Goal: Task Accomplishment & Management: Manage account settings

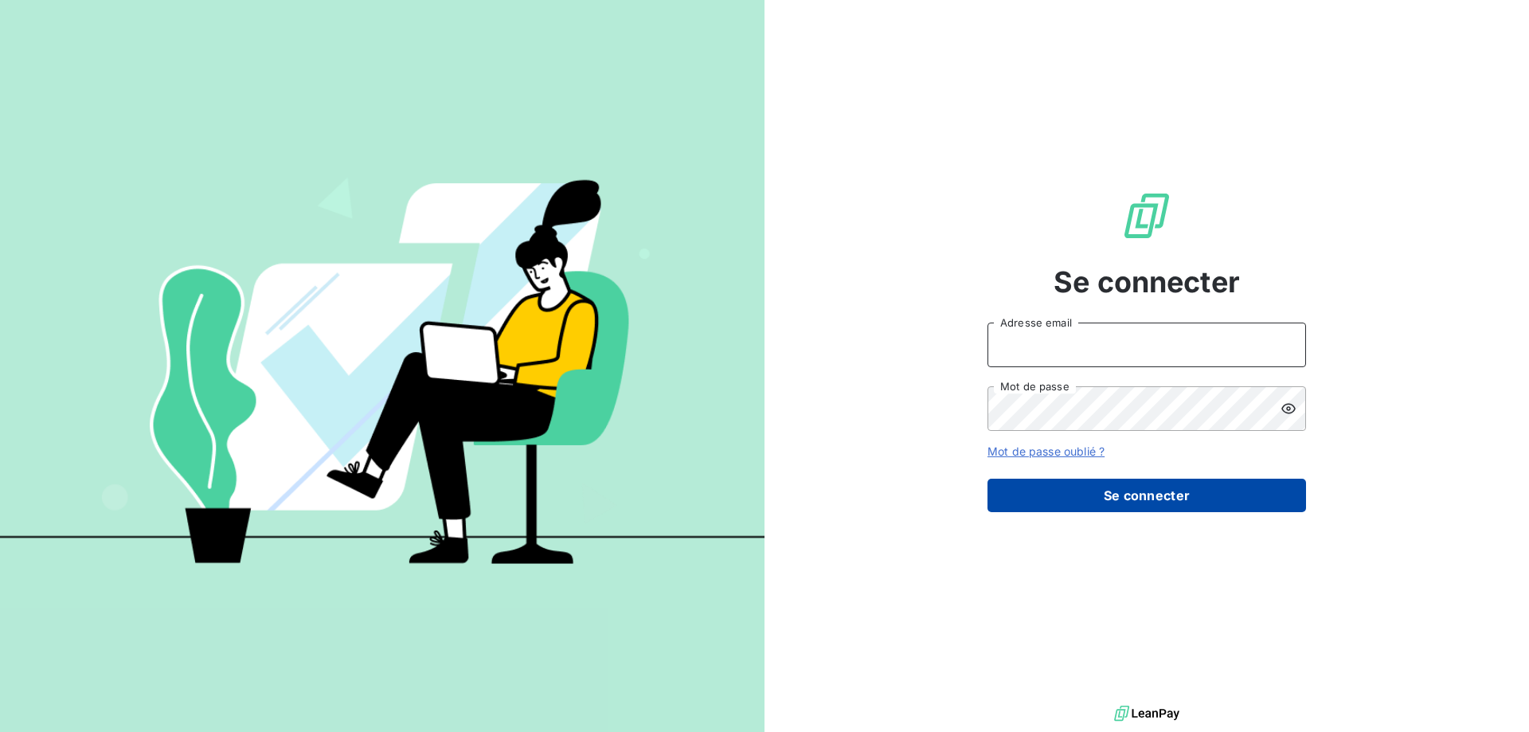
type input "[PERSON_NAME][EMAIL_ADDRESS][DOMAIN_NAME]"
click at [1231, 502] on button "Se connecter" at bounding box center [1146, 495] width 319 height 33
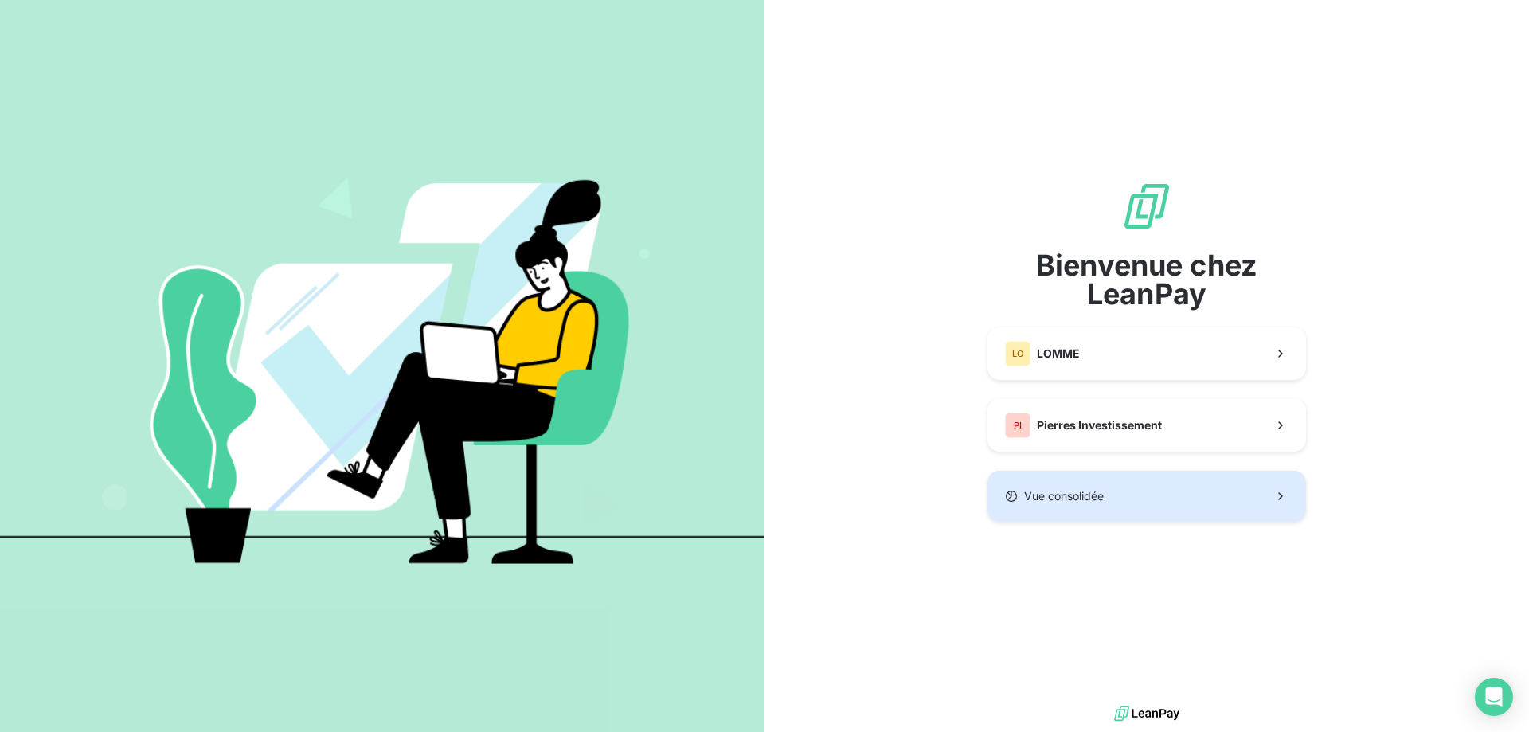
click at [1186, 497] on button "Vue consolidée" at bounding box center [1146, 496] width 319 height 51
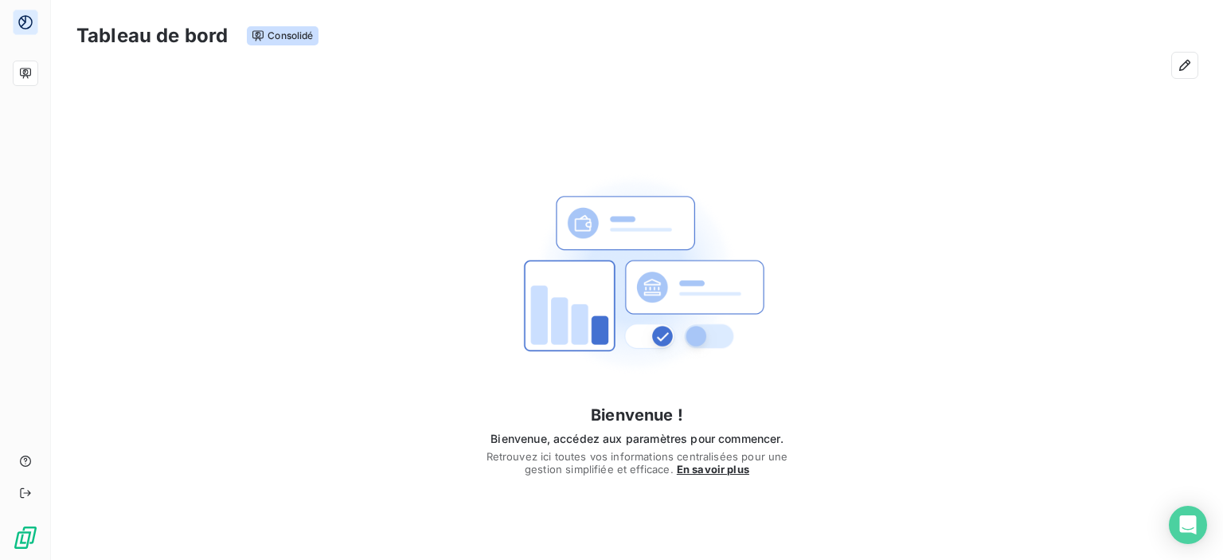
click at [137, 86] on div "Tableau de bord Consolidé" at bounding box center [637, 44] width 1172 height 88
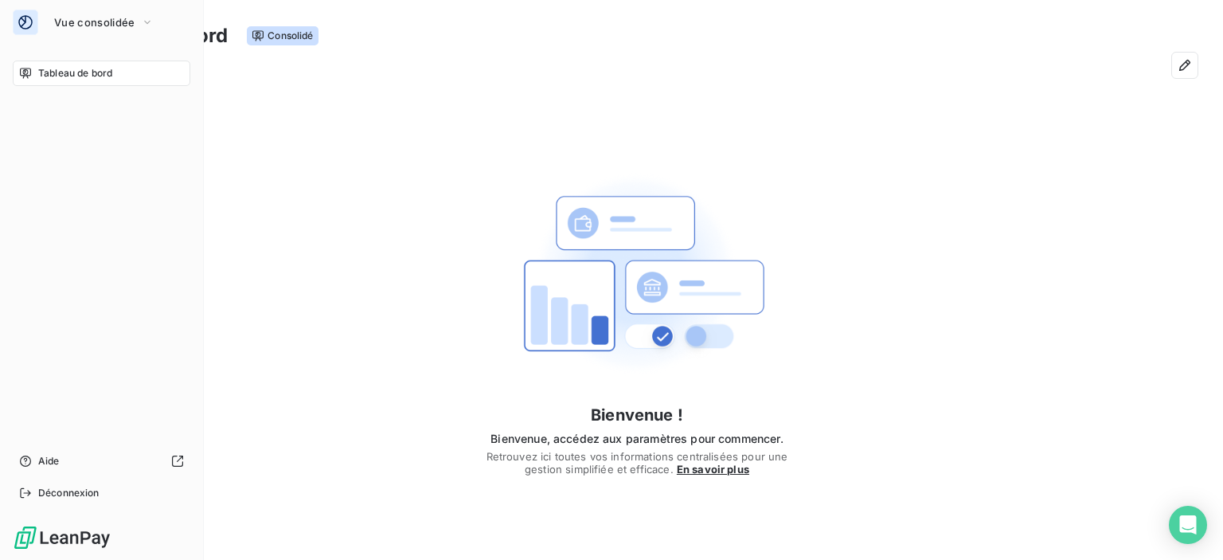
click at [26, 26] on icon at bounding box center [26, 22] width 16 height 16
click at [160, 22] on button "Vue consolidée" at bounding box center [104, 22] width 119 height 25
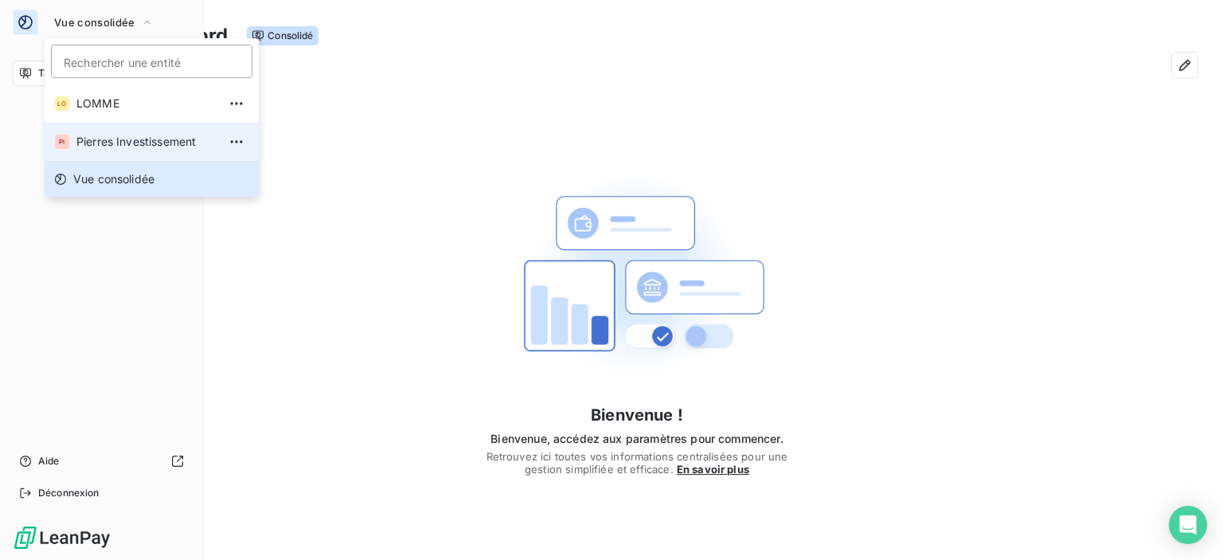
click at [124, 144] on span "Pierres Investissement" at bounding box center [146, 142] width 141 height 16
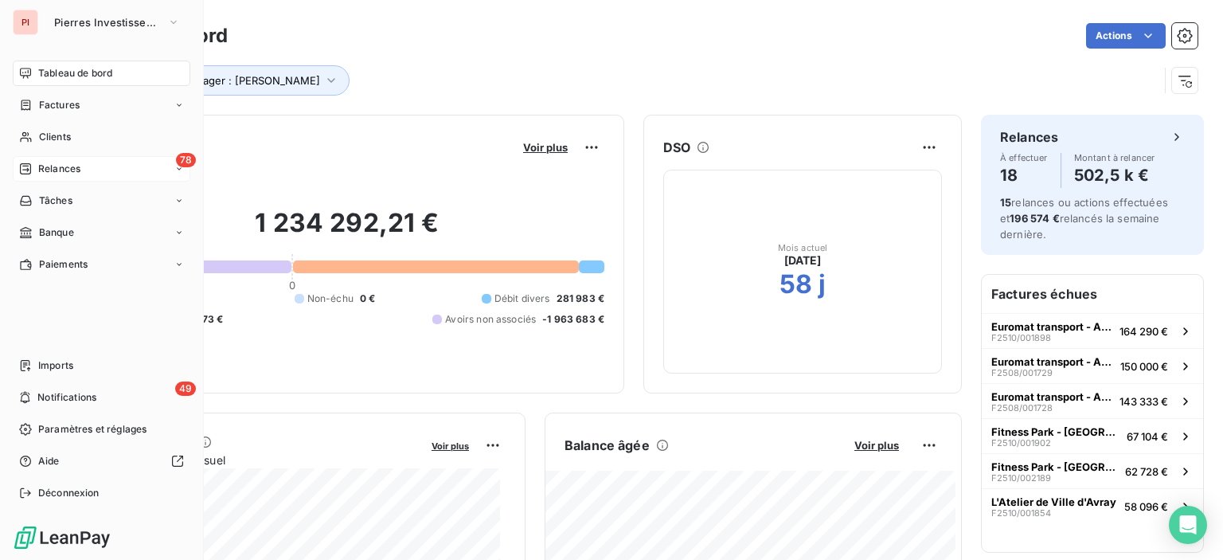
click at [88, 170] on div "78 Relances" at bounding box center [102, 168] width 178 height 25
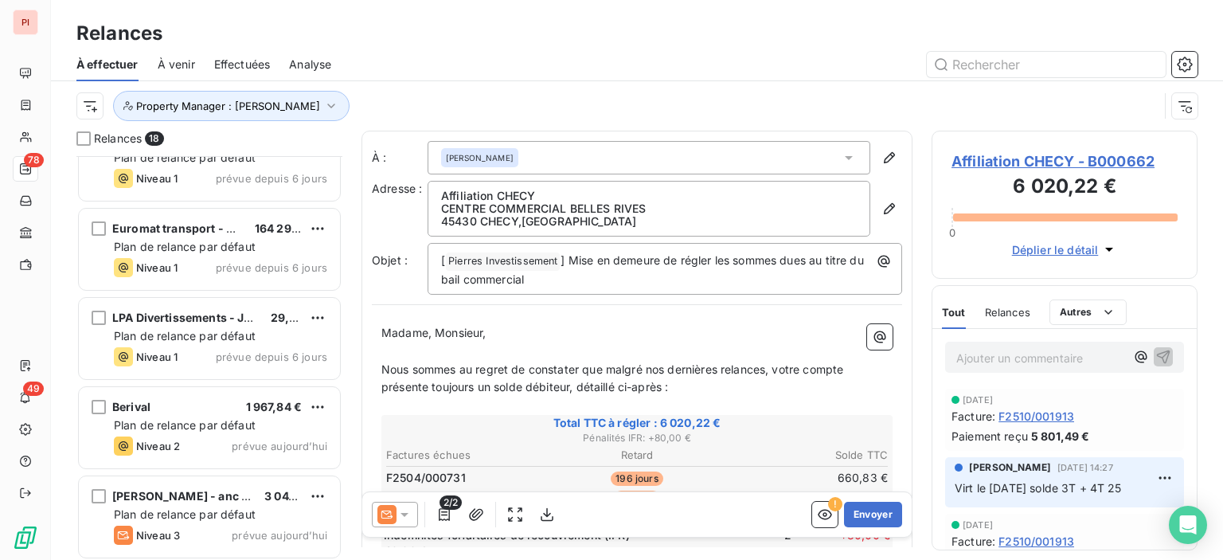
scroll to position [1202, 0]
click at [542, 52] on div at bounding box center [773, 64] width 847 height 25
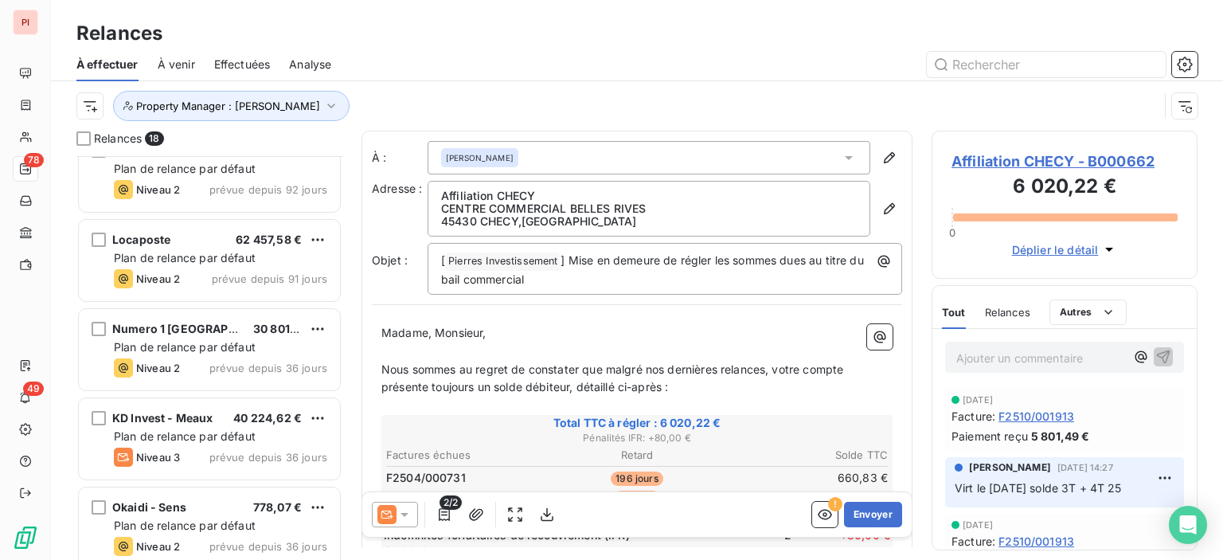
scroll to position [0, 0]
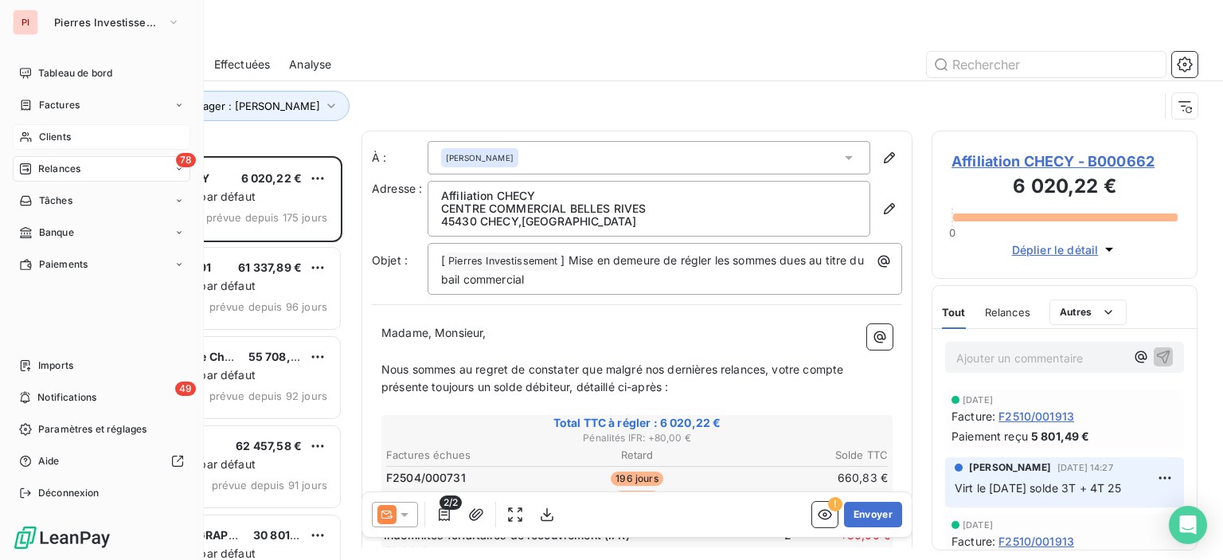
click at [44, 133] on span "Clients" at bounding box center [55, 137] width 32 height 14
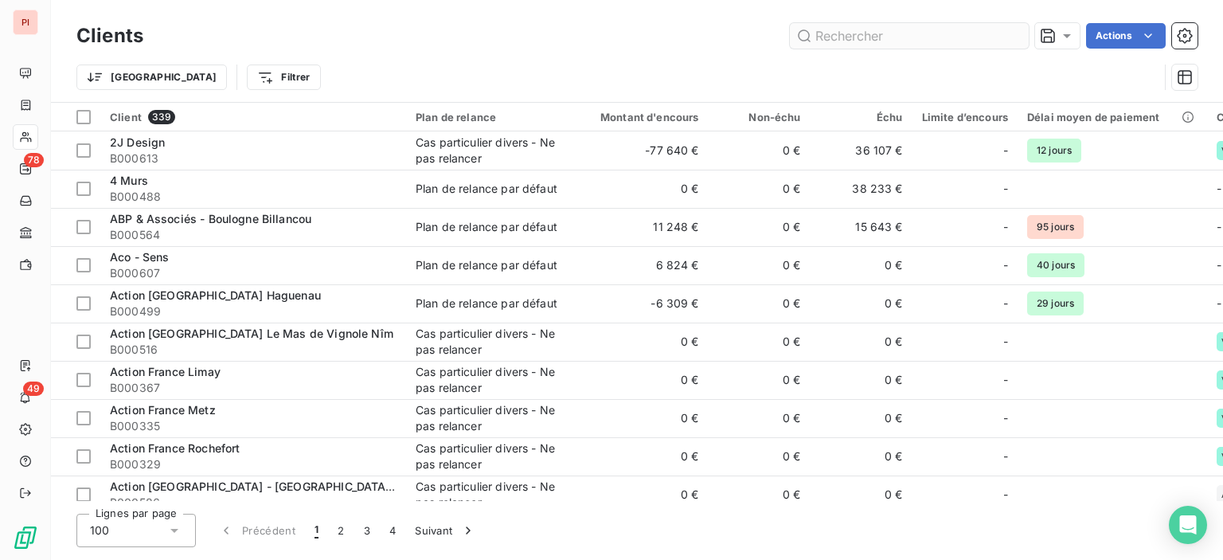
click at [915, 36] on input "text" at bounding box center [909, 35] width 239 height 25
type input "n"
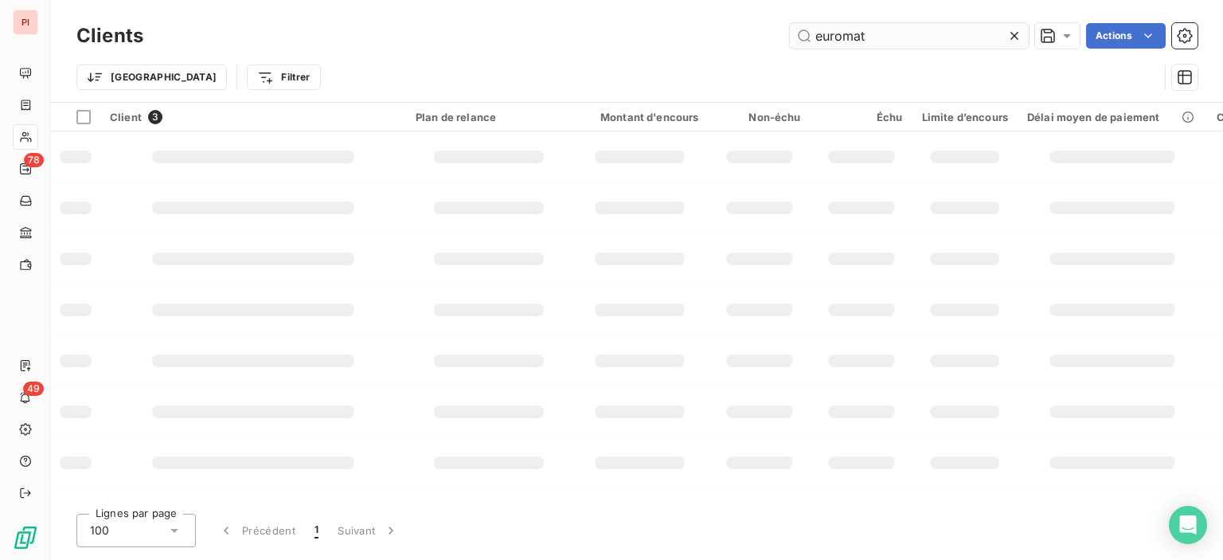
type input "euromat"
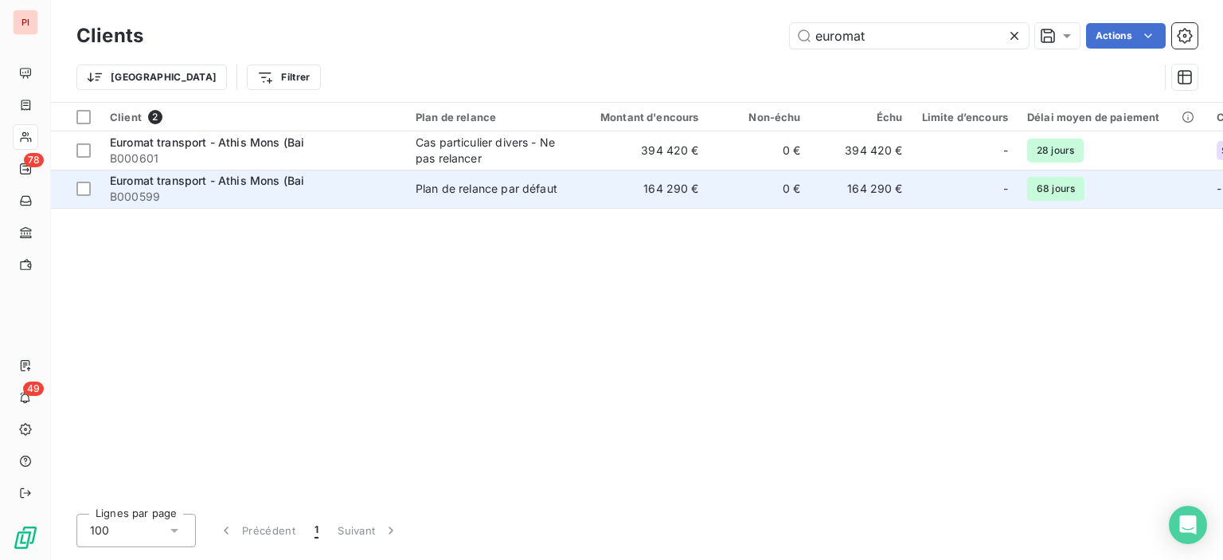
click at [653, 186] on td "164 290 €" at bounding box center [640, 189] width 137 height 38
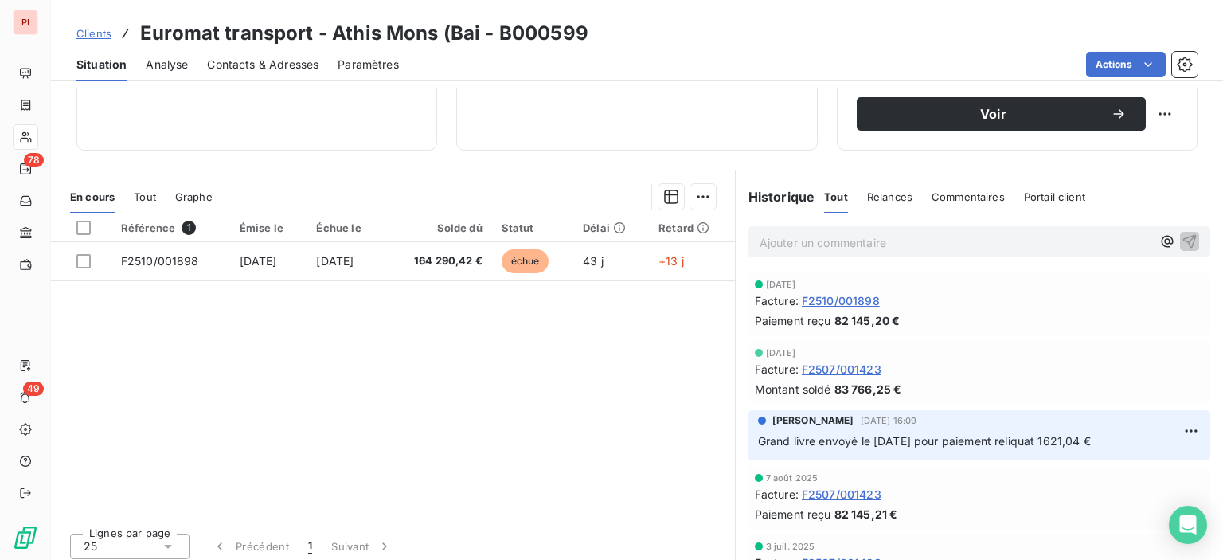
scroll to position [280, 0]
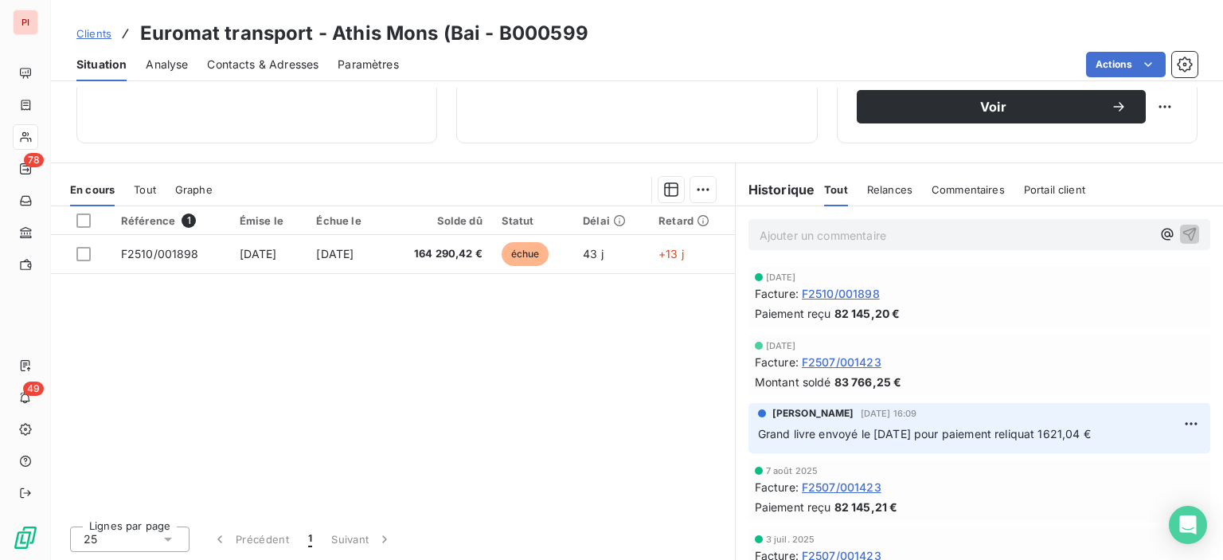
click at [854, 291] on span "F2510/001898" at bounding box center [841, 293] width 78 height 17
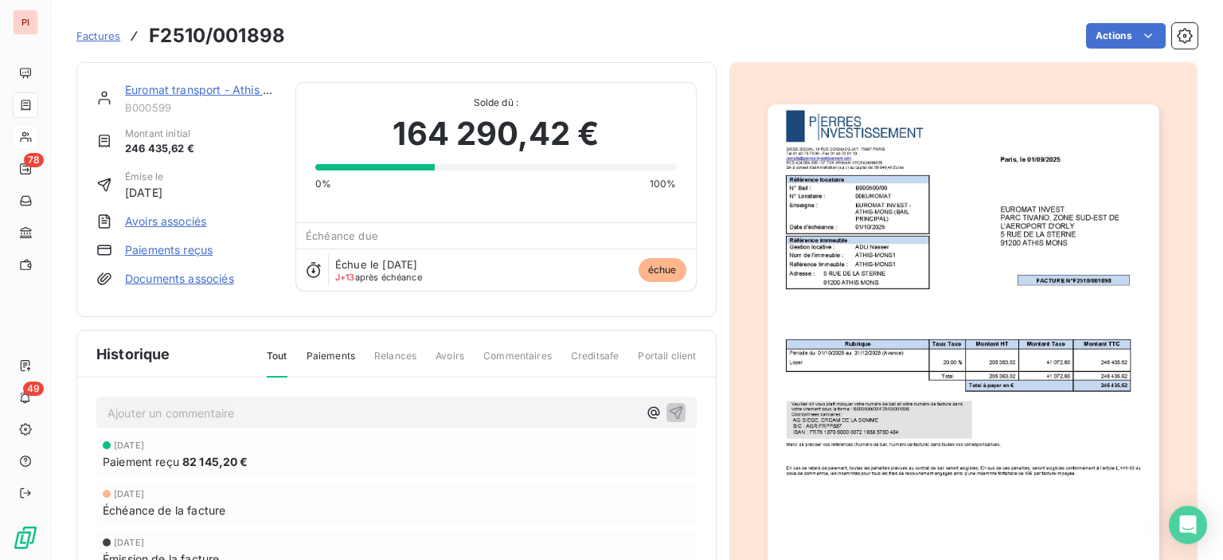
click at [1077, 384] on img "button" at bounding box center [964, 380] width 392 height 553
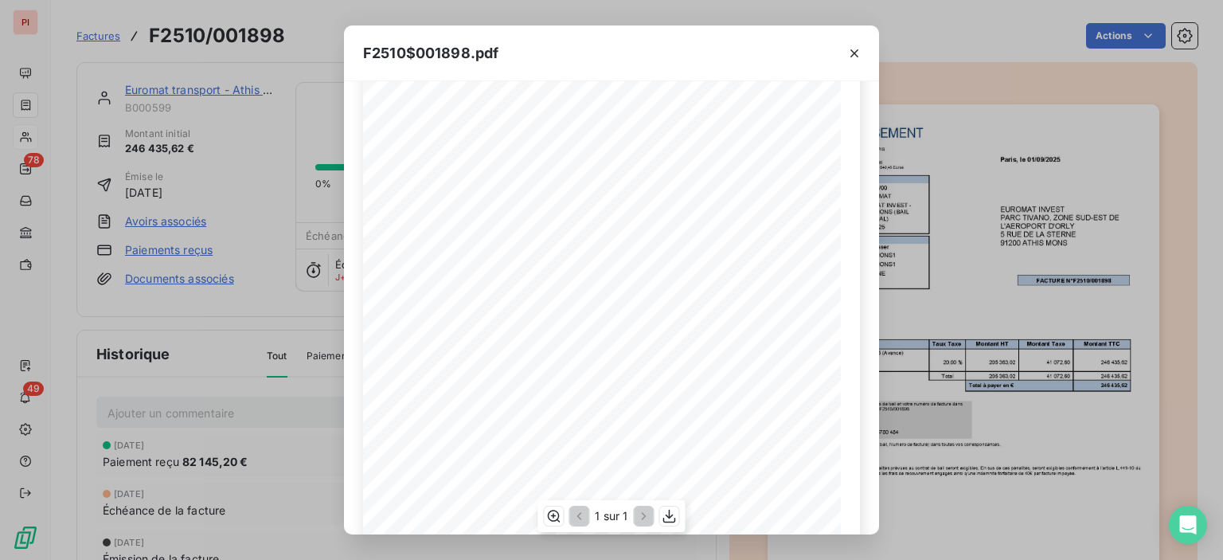
scroll to position [239, 0]
drag, startPoint x: 854, startPoint y: 53, endPoint x: 774, endPoint y: 53, distance: 79.6
click at [854, 53] on icon "button" at bounding box center [854, 53] width 8 height 8
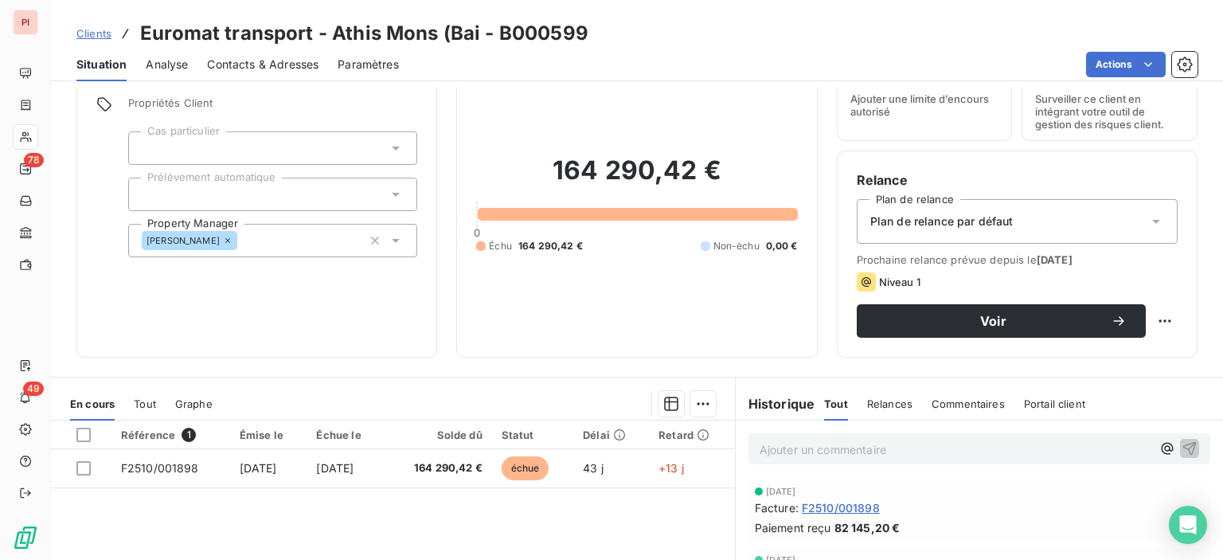
scroll to position [159, 0]
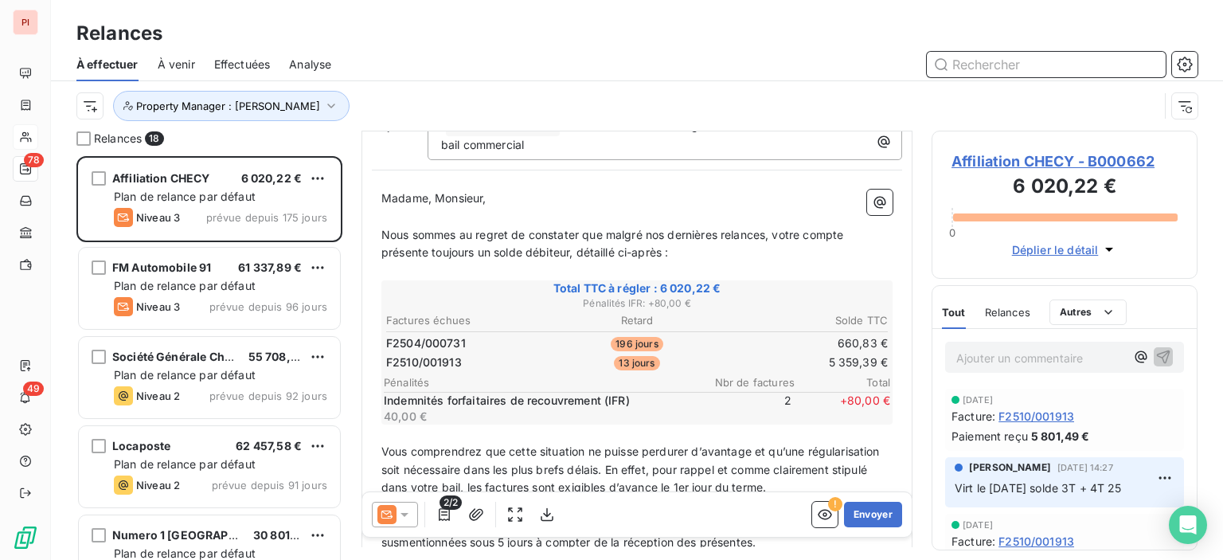
scroll to position [159, 0]
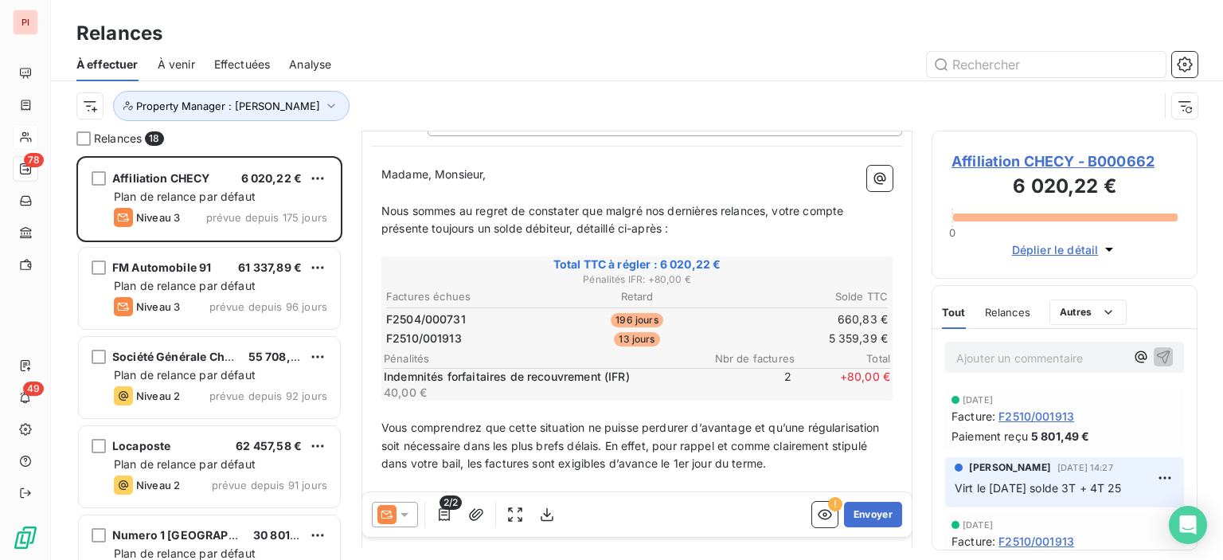
click at [844, 40] on div "Relances" at bounding box center [637, 33] width 1172 height 29
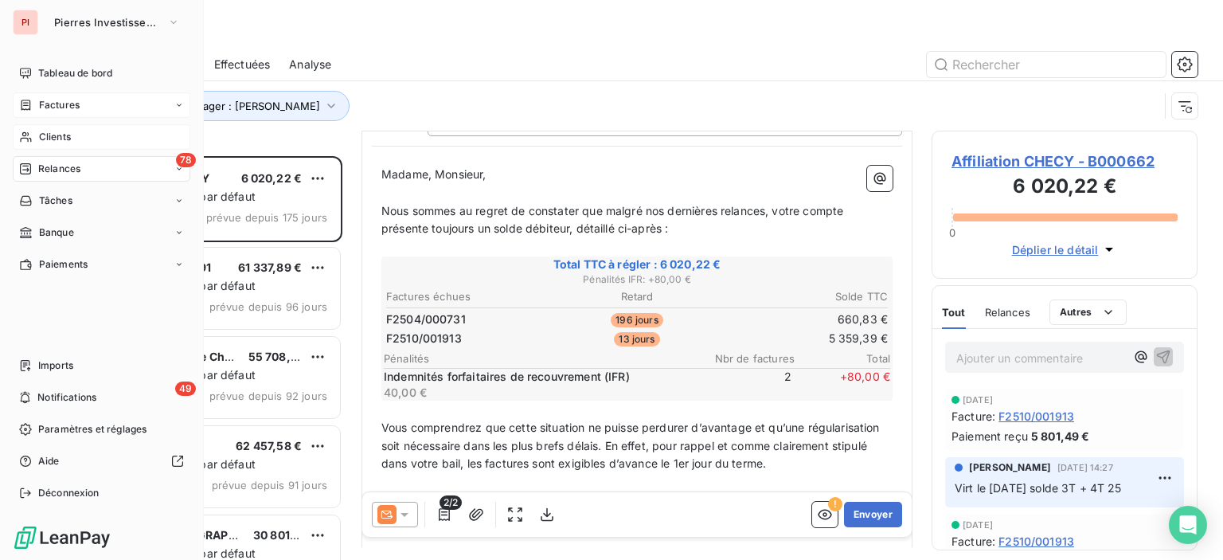
click at [57, 98] on span "Factures" at bounding box center [59, 105] width 41 height 14
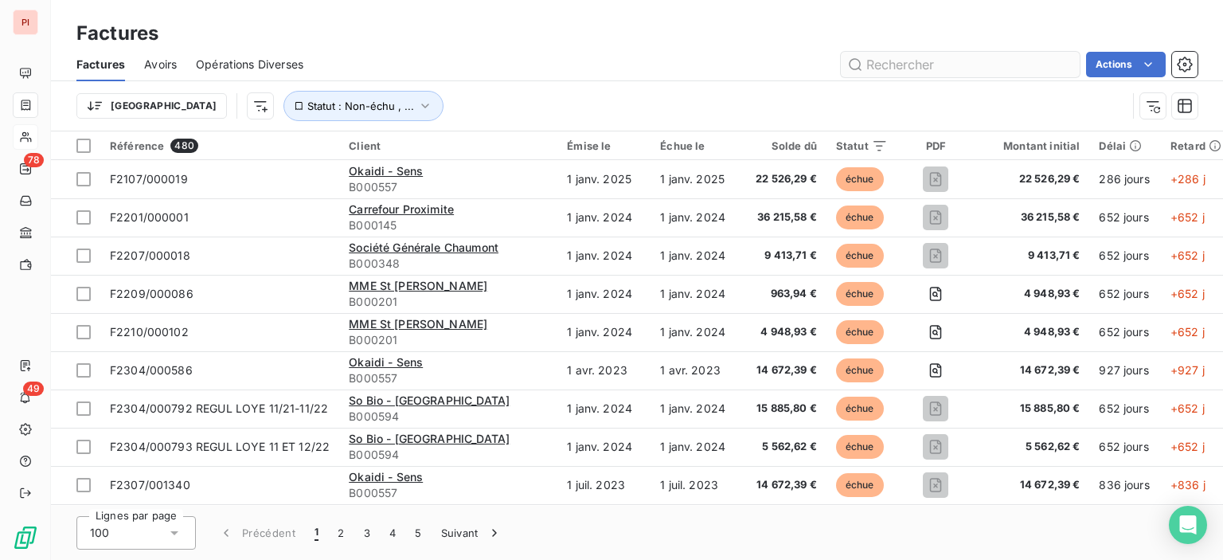
click at [888, 64] on input "text" at bounding box center [960, 64] width 239 height 25
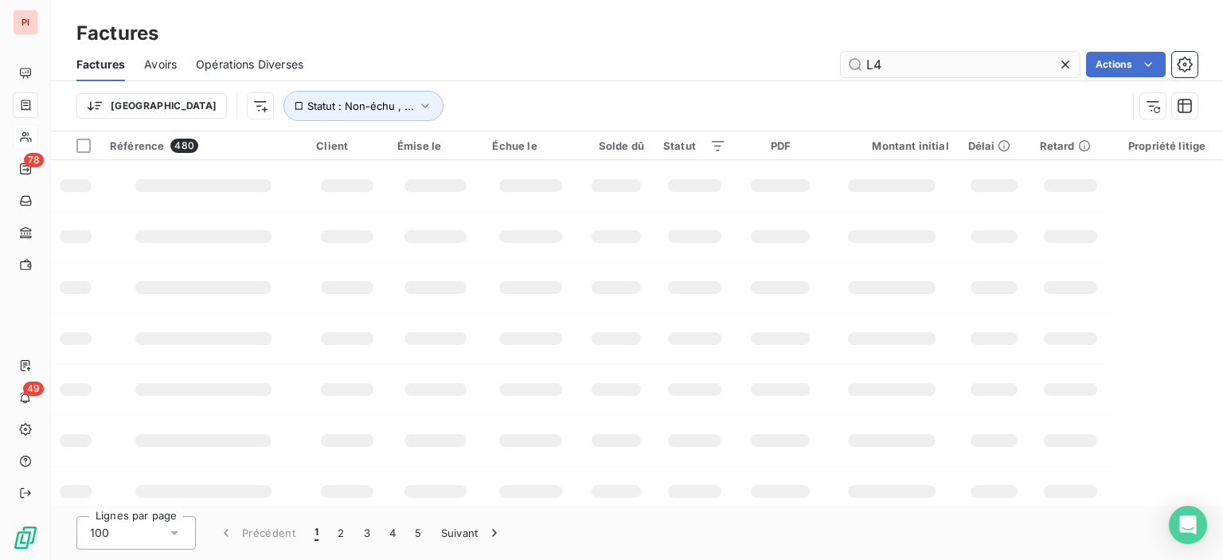
type input "L"
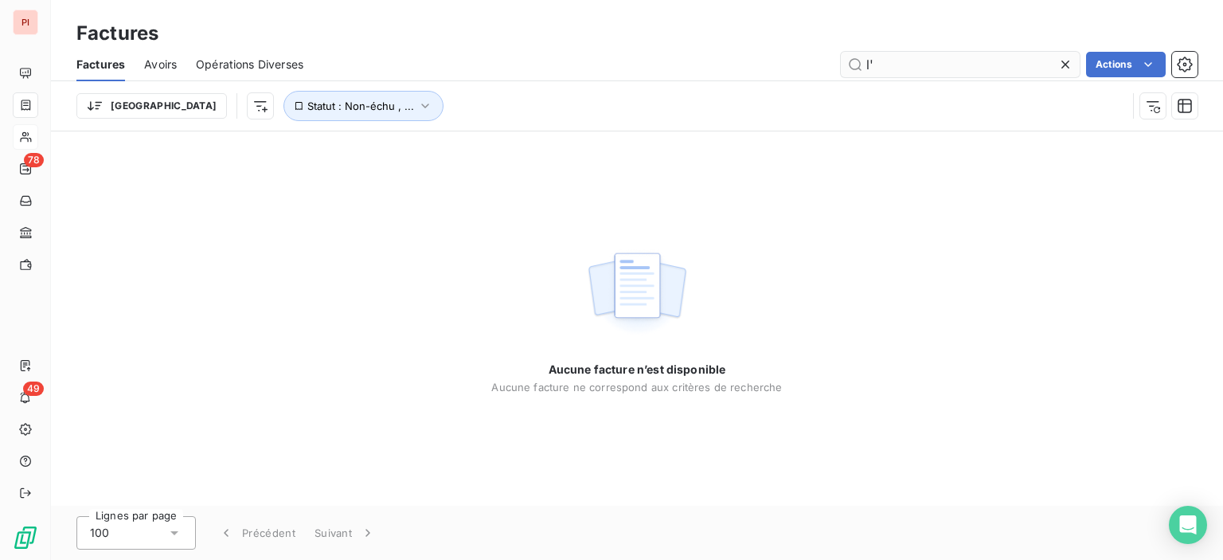
type input "l"
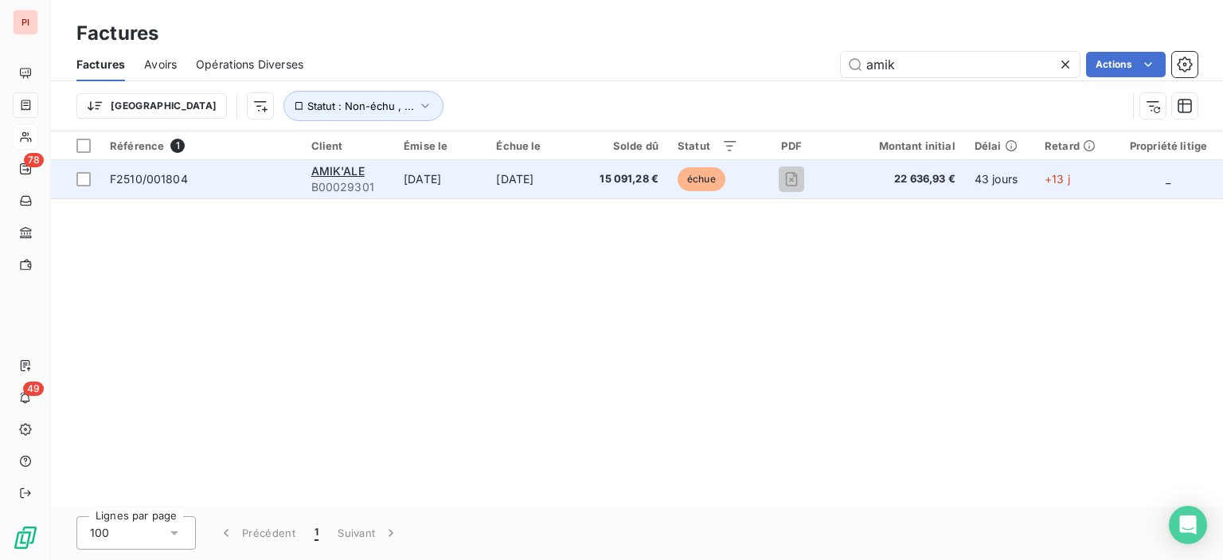
type input "amik"
click at [133, 187] on td "F2510/001804" at bounding box center [200, 179] width 201 height 38
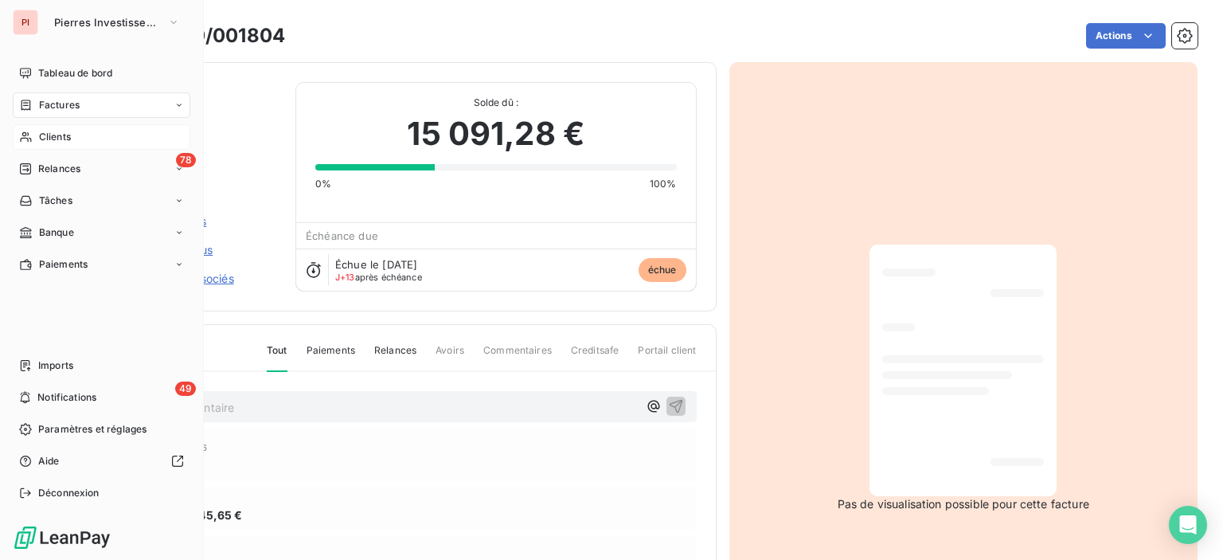
click at [72, 136] on div "Clients" at bounding box center [102, 136] width 178 height 25
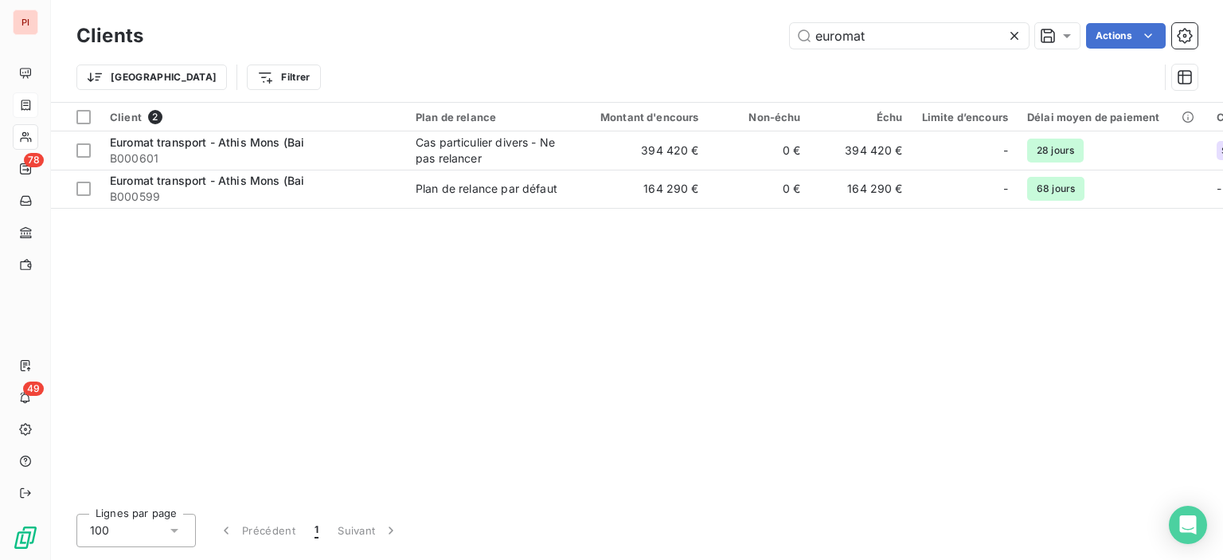
drag, startPoint x: 932, startPoint y: 33, endPoint x: 702, endPoint y: 44, distance: 230.4
click at [702, 44] on div "euromat Actions" at bounding box center [679, 35] width 1035 height 25
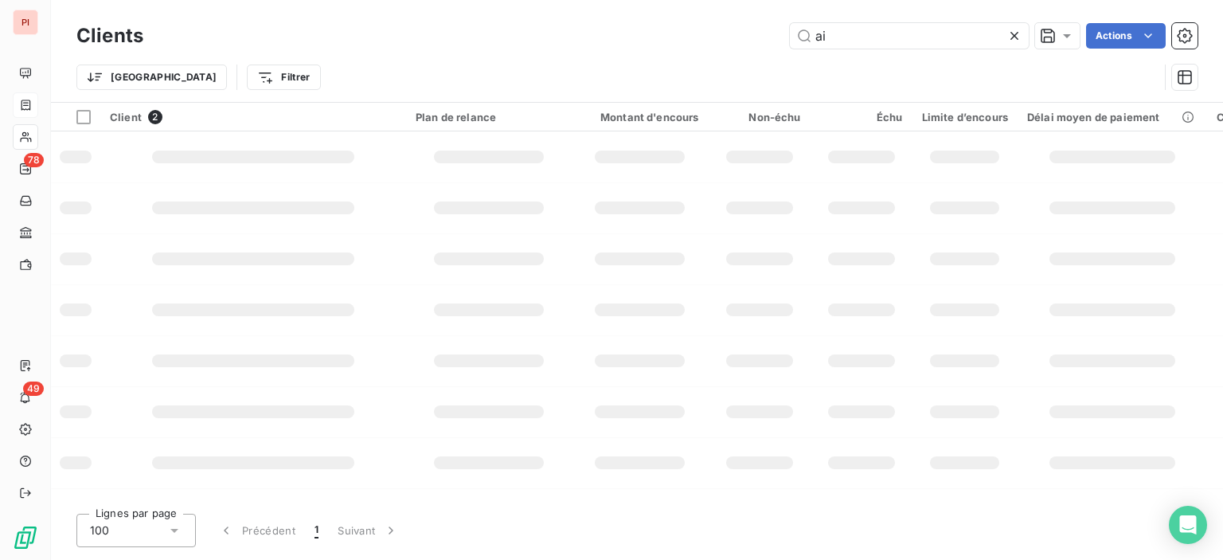
type input "a"
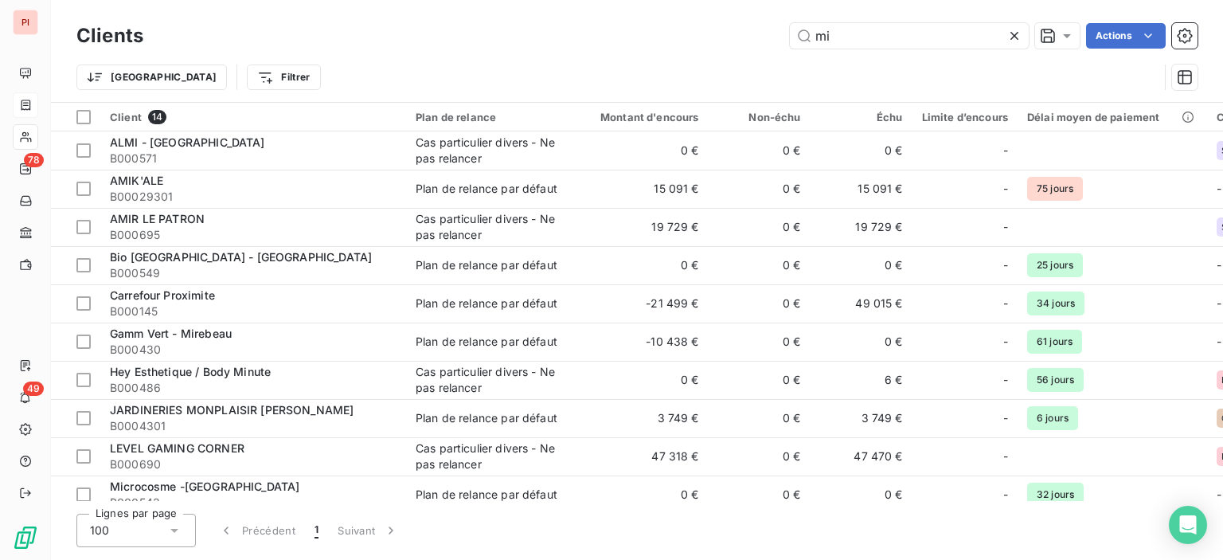
type input "m"
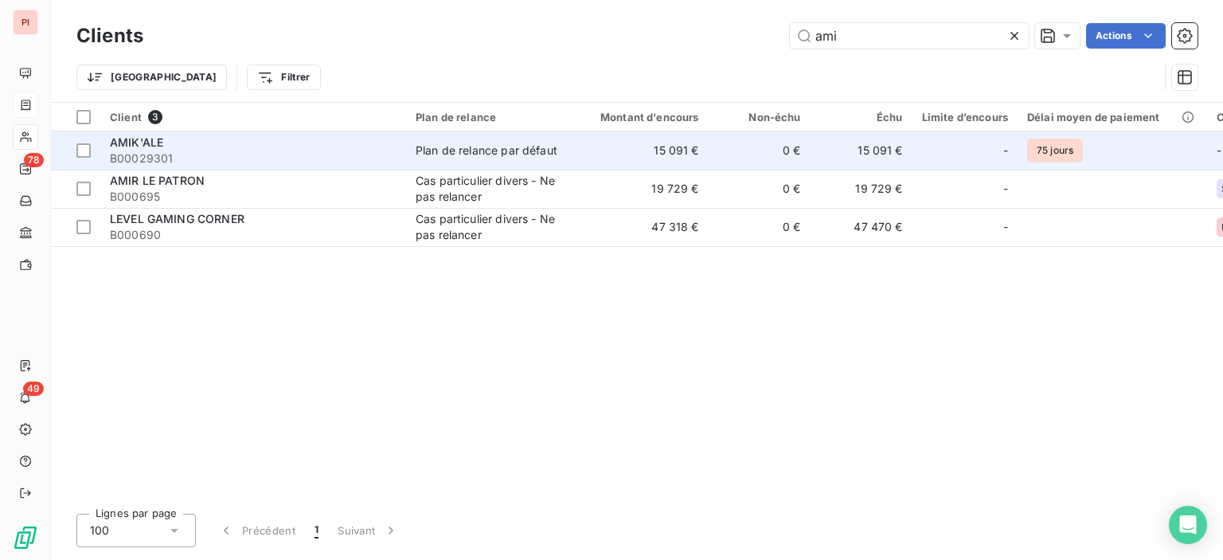
type input "ami"
click at [608, 154] on td "15 091 €" at bounding box center [640, 150] width 137 height 38
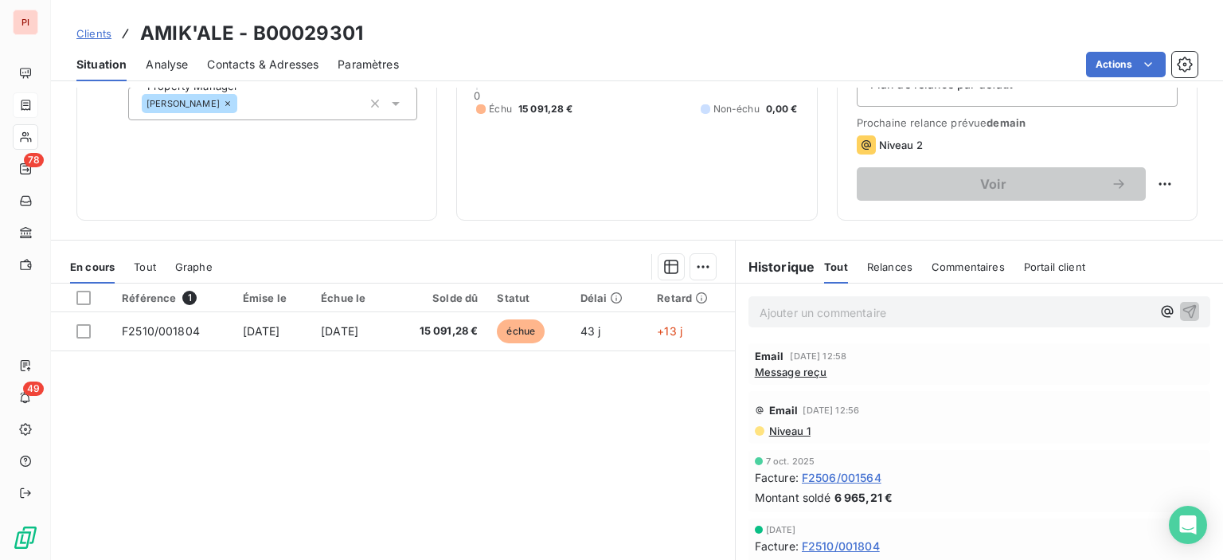
scroll to position [239, 0]
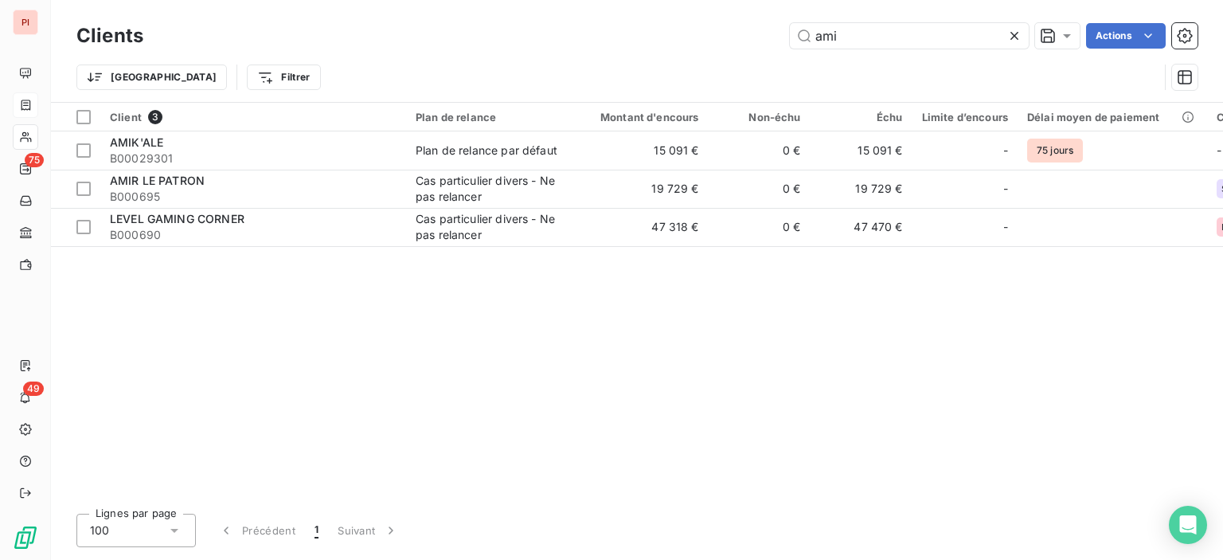
drag, startPoint x: 878, startPoint y: 37, endPoint x: 688, endPoint y: 14, distance: 191.8
click at [731, 29] on div "ami Actions" at bounding box center [679, 35] width 1035 height 25
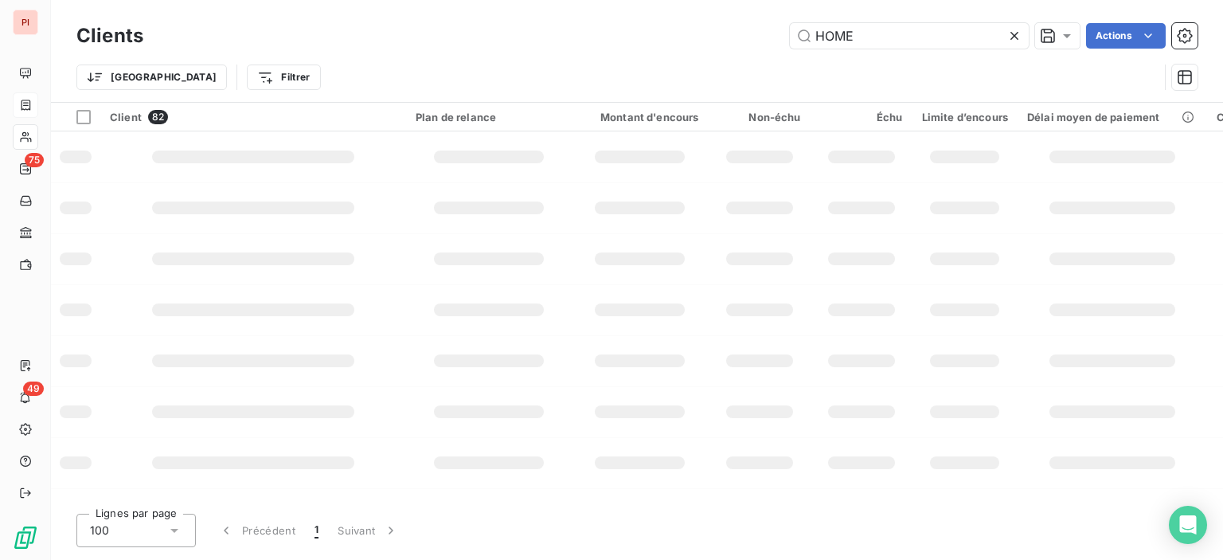
type input "HOME"
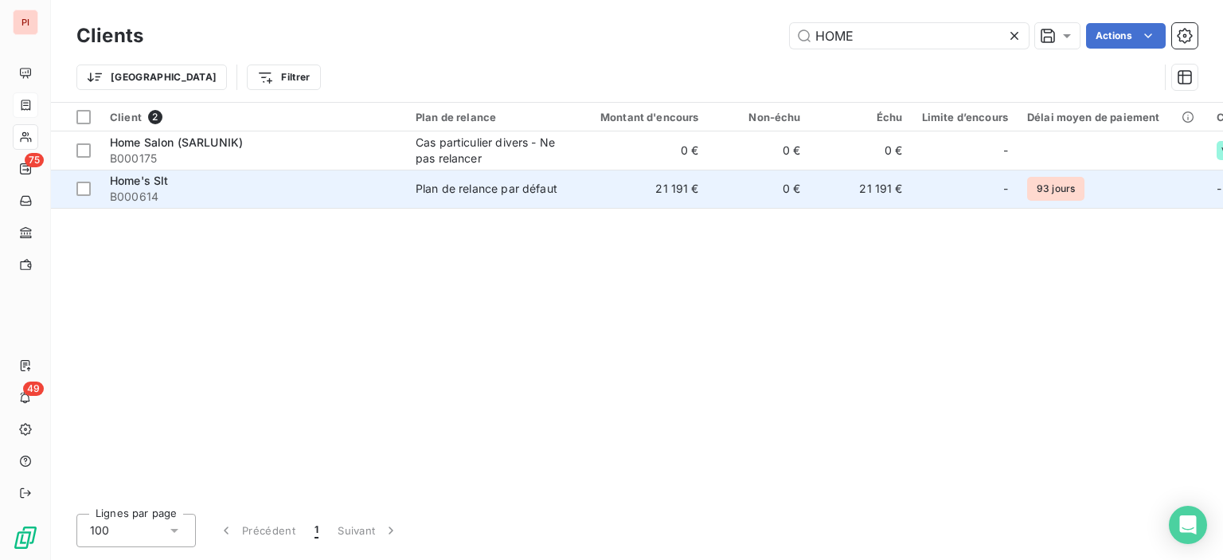
click at [576, 192] on td "21 191 €" at bounding box center [640, 189] width 137 height 38
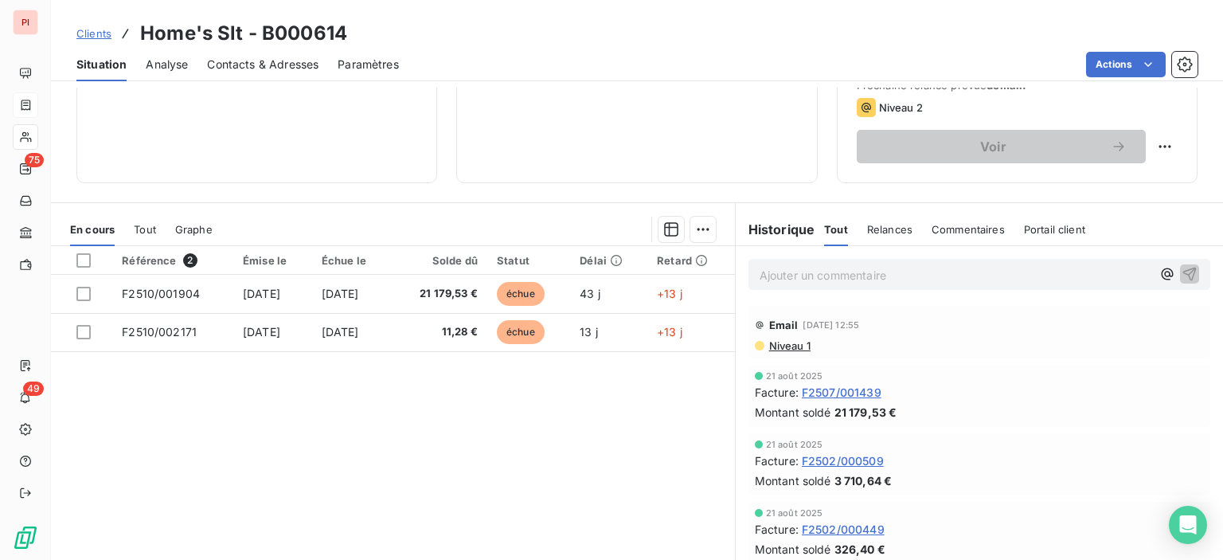
scroll to position [280, 0]
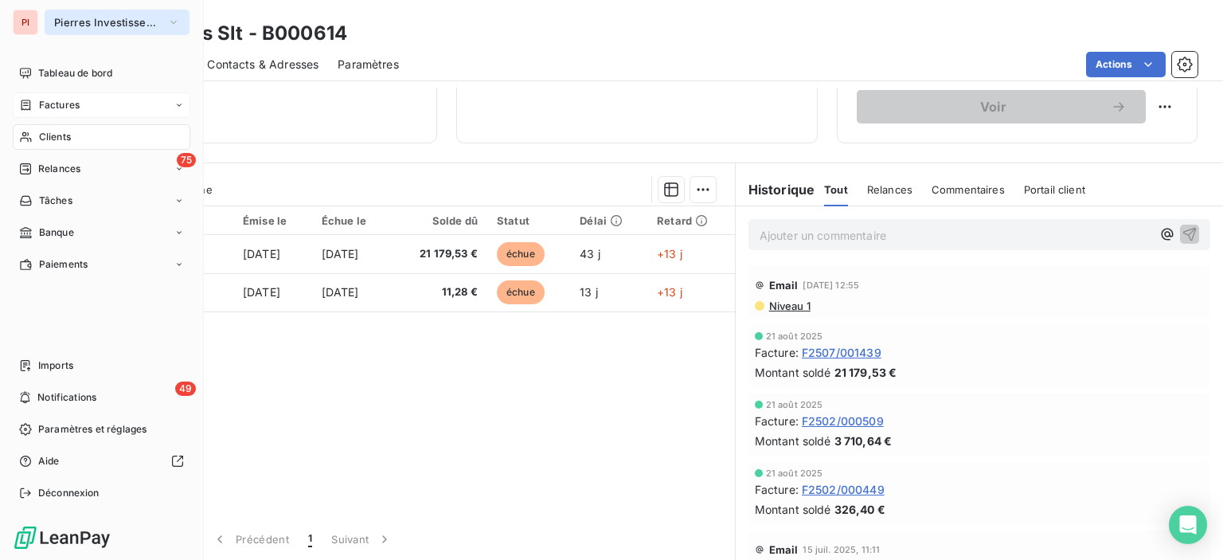
click at [120, 21] on span "Pierres Investissement" at bounding box center [107, 22] width 107 height 13
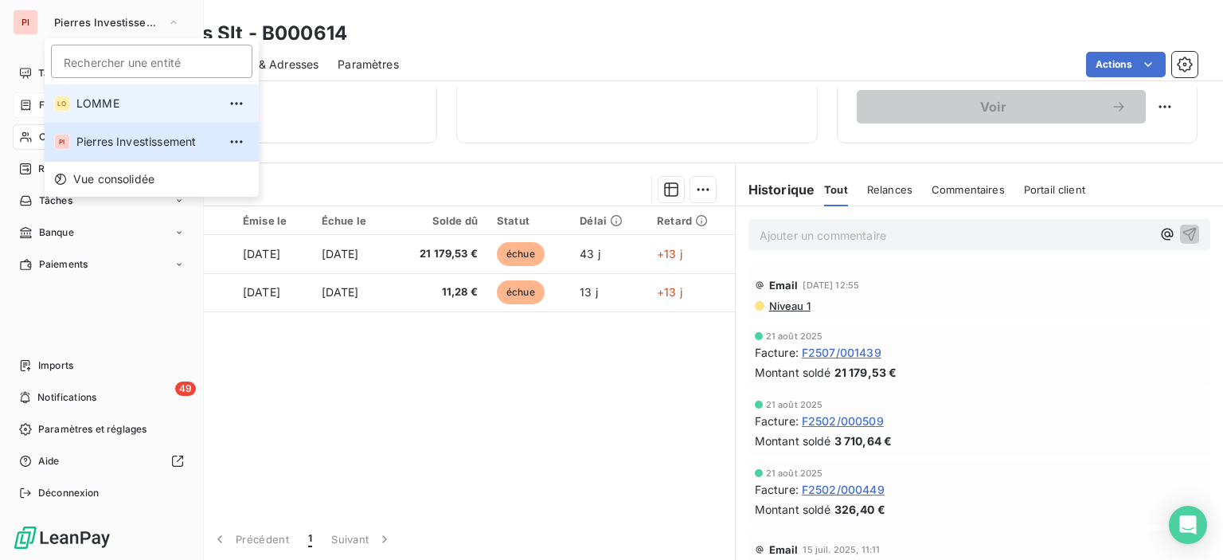
click at [111, 107] on span "LOMME" at bounding box center [146, 104] width 141 height 16
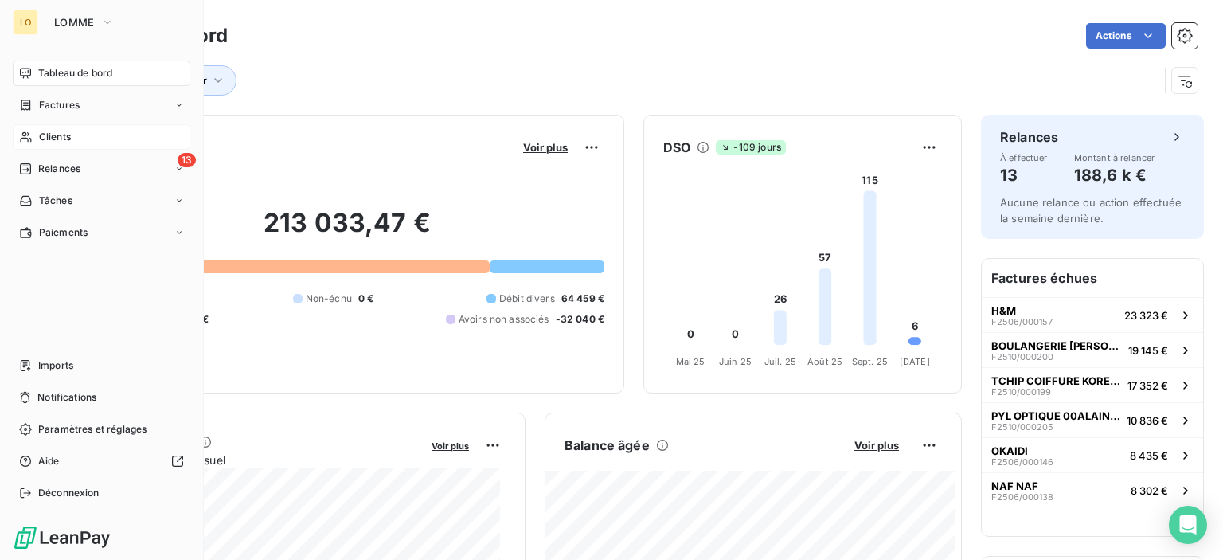
click at [76, 131] on div "Clients" at bounding box center [102, 136] width 178 height 25
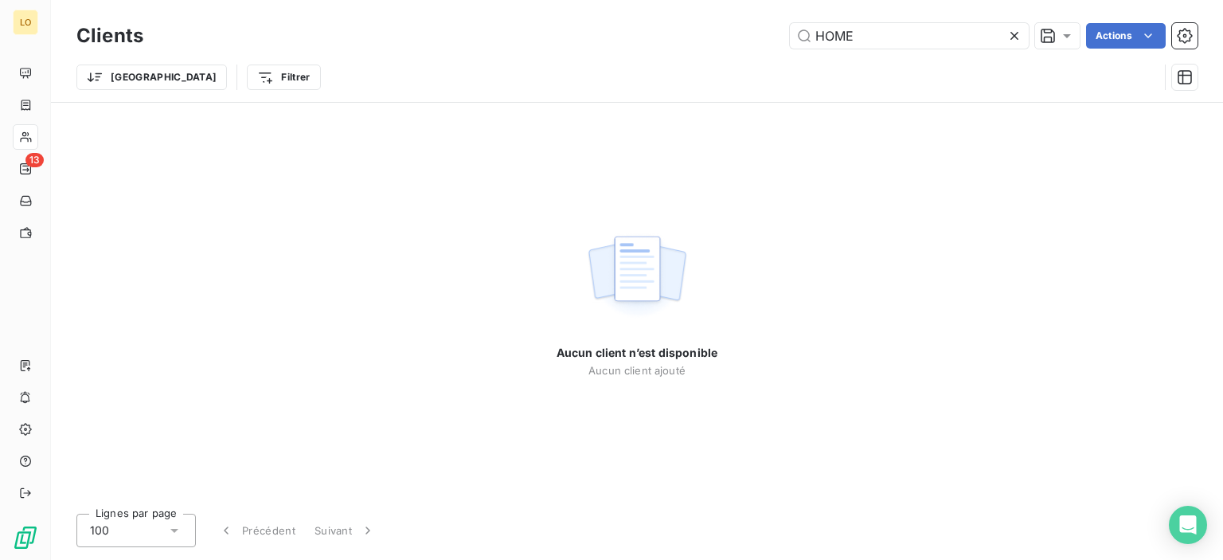
drag, startPoint x: 891, startPoint y: 34, endPoint x: 750, endPoint y: 41, distance: 141.1
click at [750, 41] on div "HOME Actions" at bounding box center [679, 35] width 1035 height 25
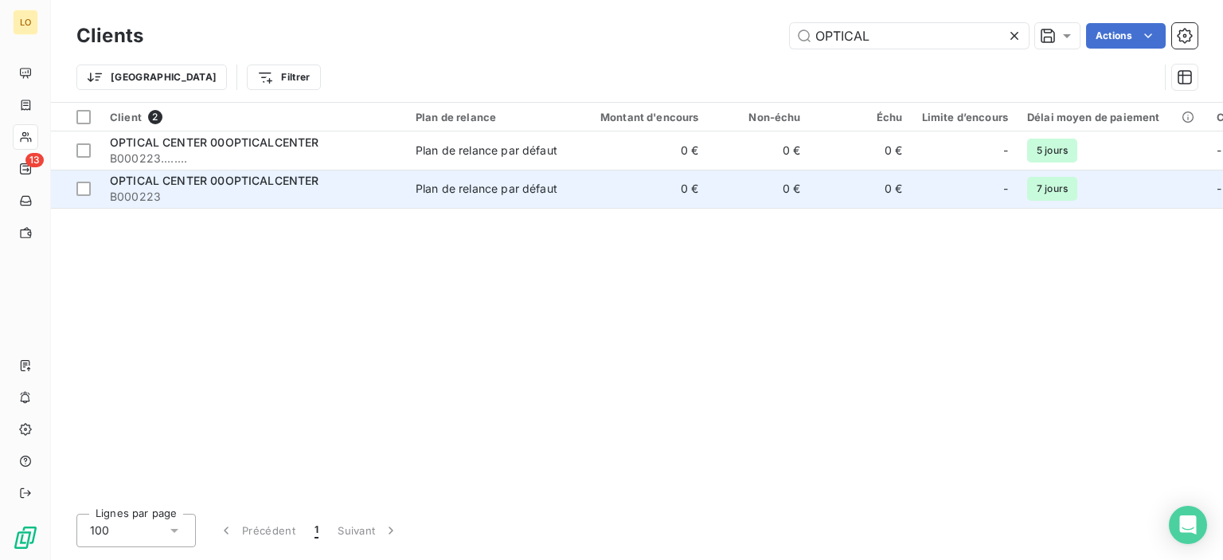
type input "OPTICAL"
click at [569, 186] on td "Plan de relance par défaut" at bounding box center [489, 189] width 166 height 38
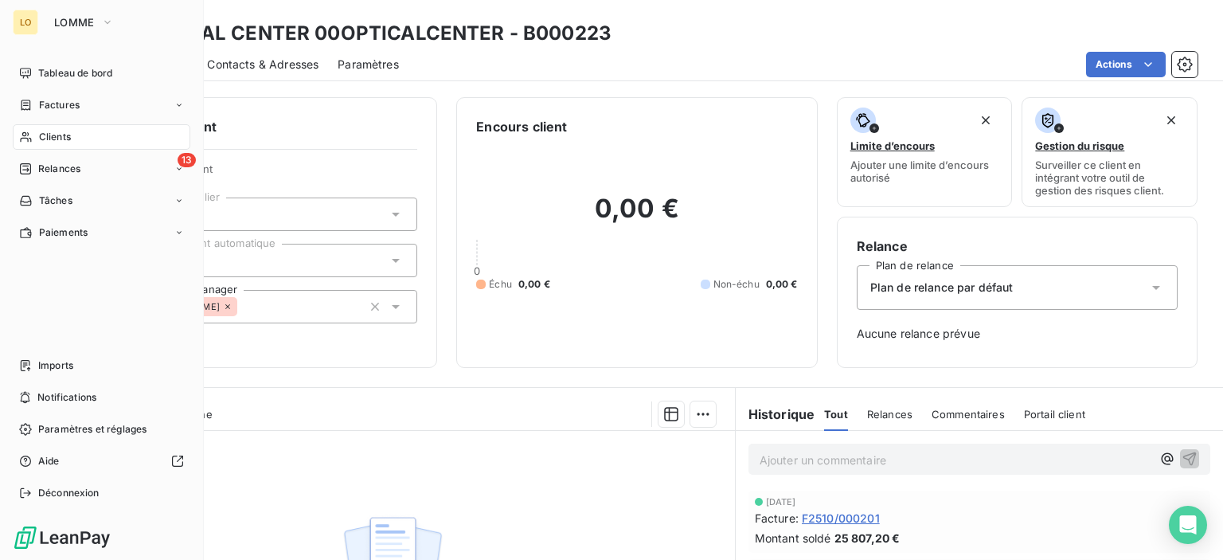
click at [83, 133] on div "Clients" at bounding box center [102, 136] width 178 height 25
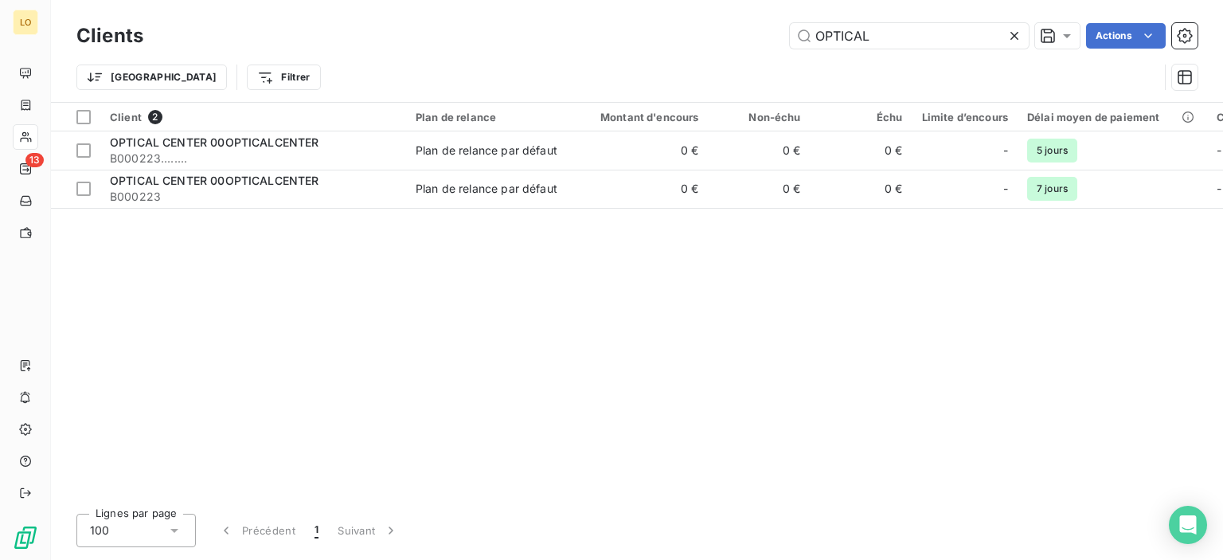
drag, startPoint x: 932, startPoint y: 34, endPoint x: 504, endPoint y: 74, distance: 429.4
click at [621, 39] on div "OPTICAL Actions" at bounding box center [679, 35] width 1035 height 25
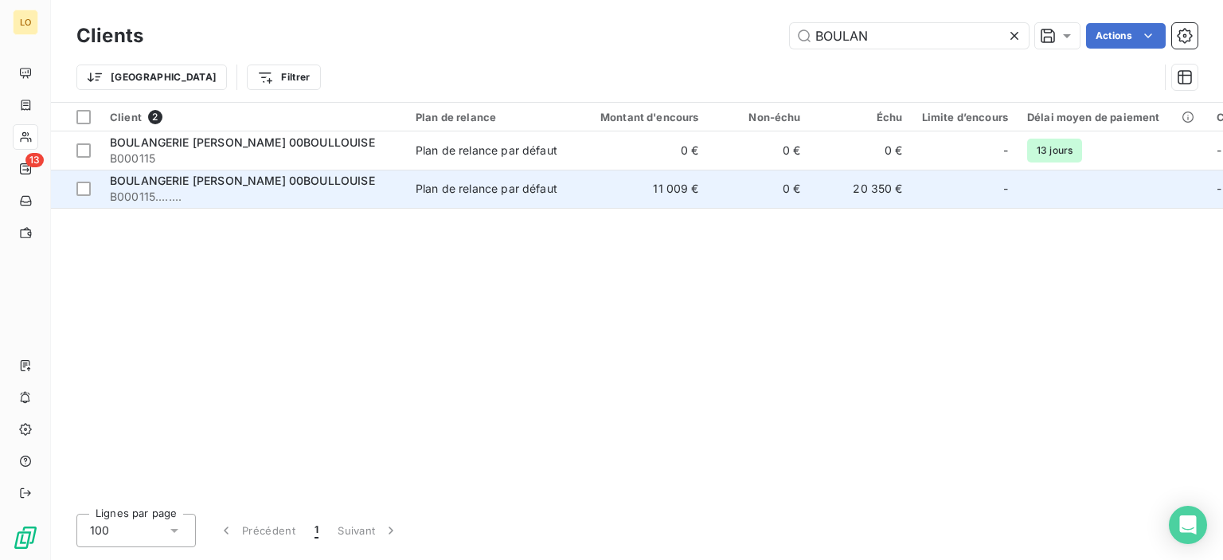
type input "BOULAN"
click at [420, 178] on td "Plan de relance par défaut" at bounding box center [489, 189] width 166 height 38
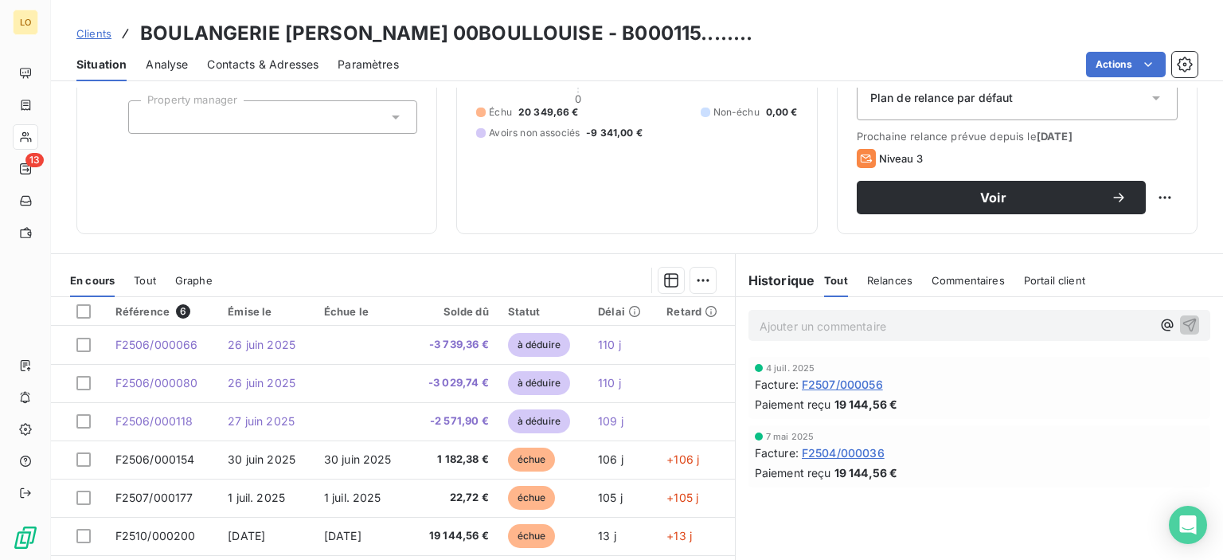
scroll to position [239, 0]
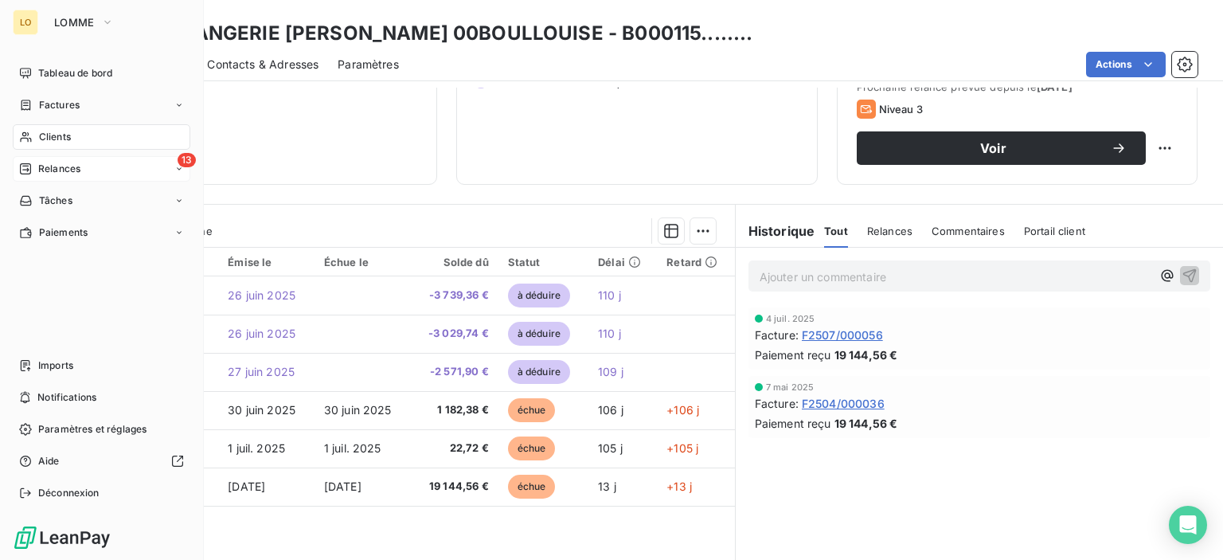
click at [62, 168] on span "Relances" at bounding box center [59, 169] width 42 height 14
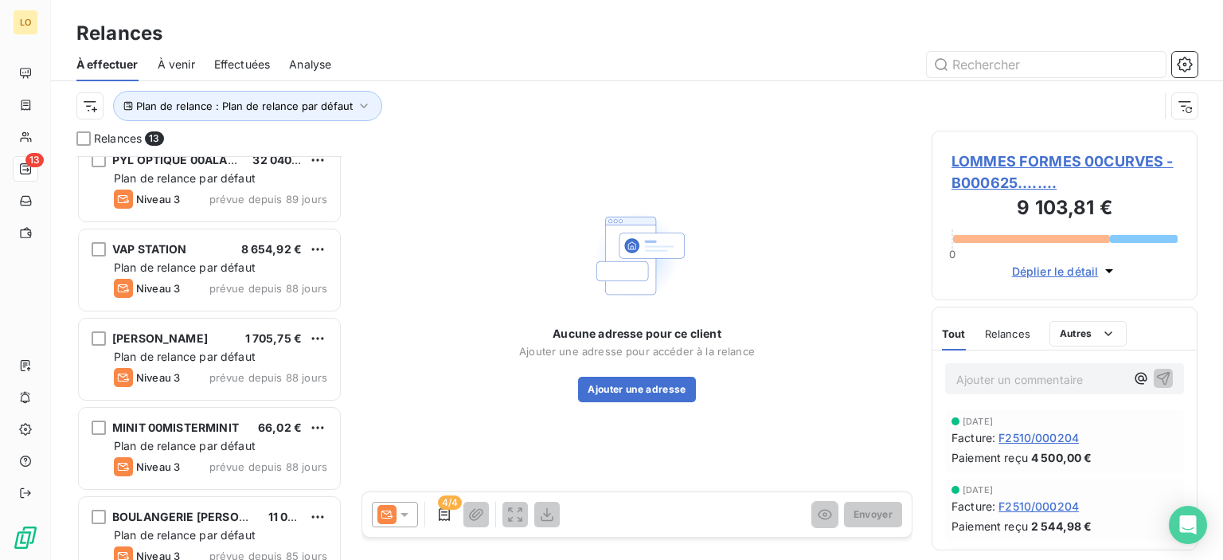
scroll to position [756, 0]
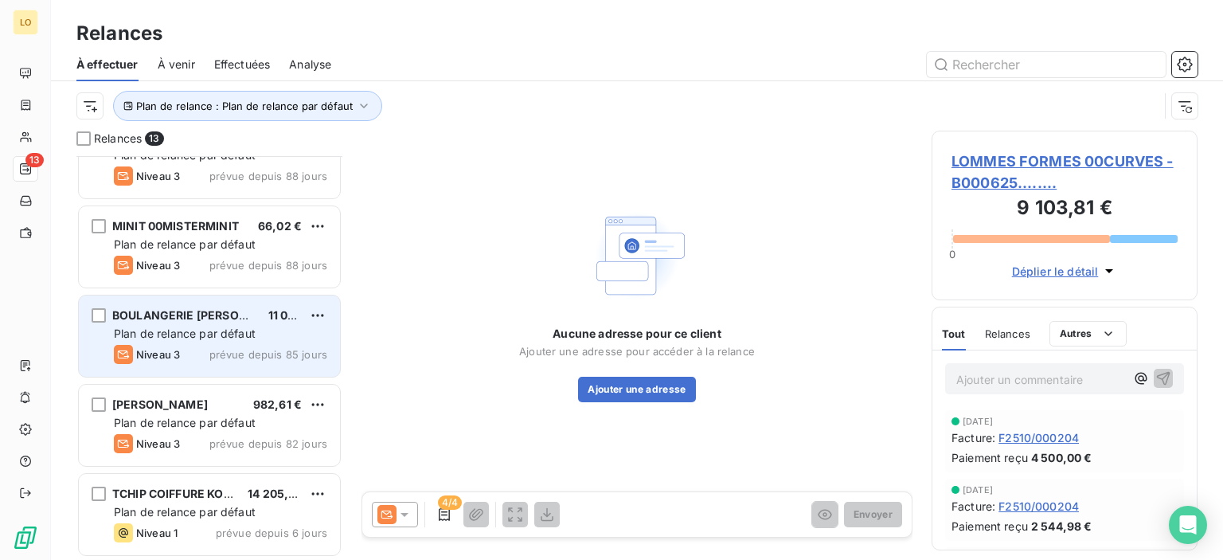
click at [234, 340] on div "Plan de relance par défaut" at bounding box center [220, 334] width 213 height 16
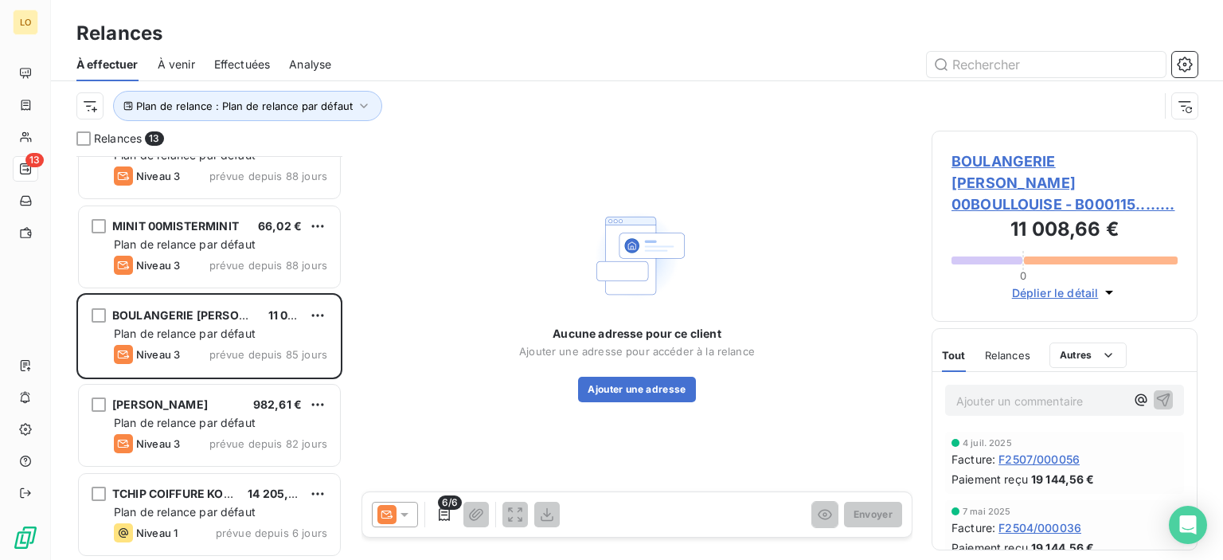
click at [406, 521] on icon at bounding box center [405, 514] width 16 height 16
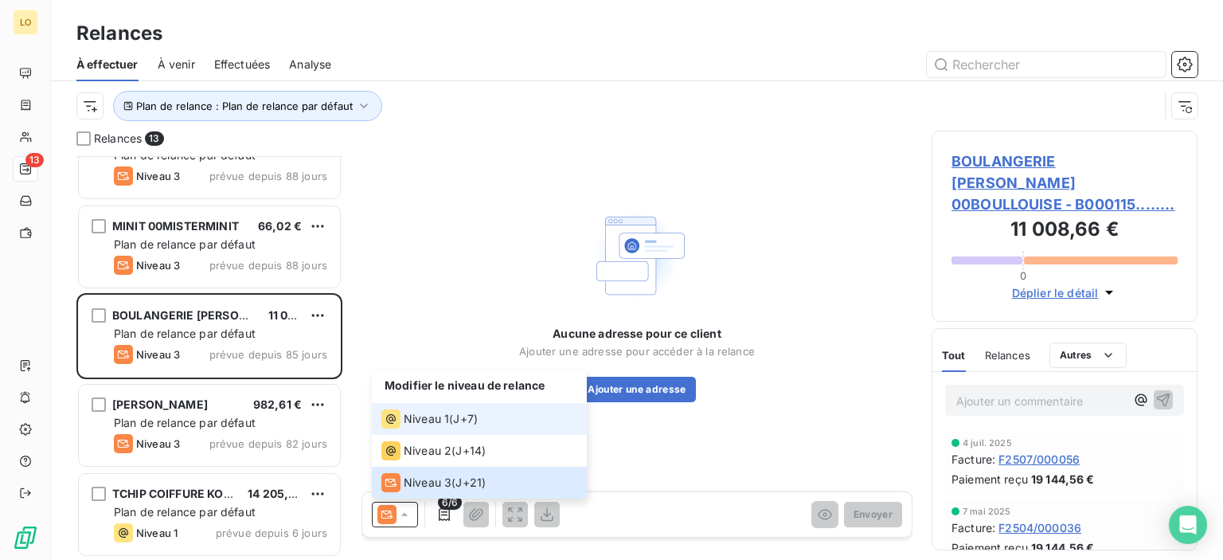
click at [420, 431] on li "Niveau 1 ( J+7 )" at bounding box center [479, 419] width 215 height 32
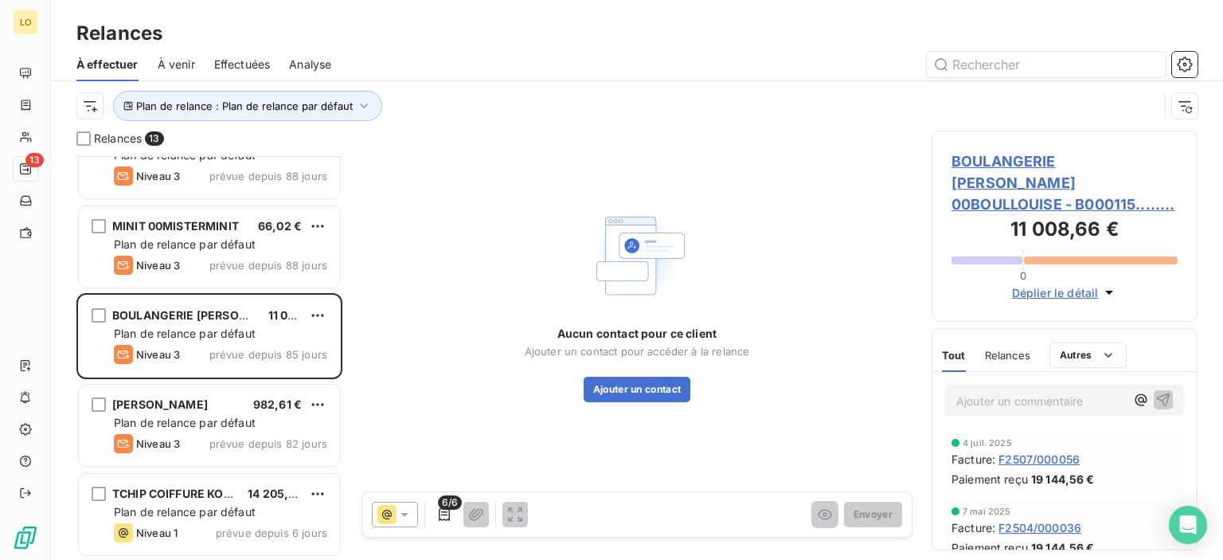
click at [951, 349] on span "Tout" at bounding box center [954, 355] width 24 height 13
click at [645, 393] on button "Ajouter un contact" at bounding box center [637, 389] width 107 height 25
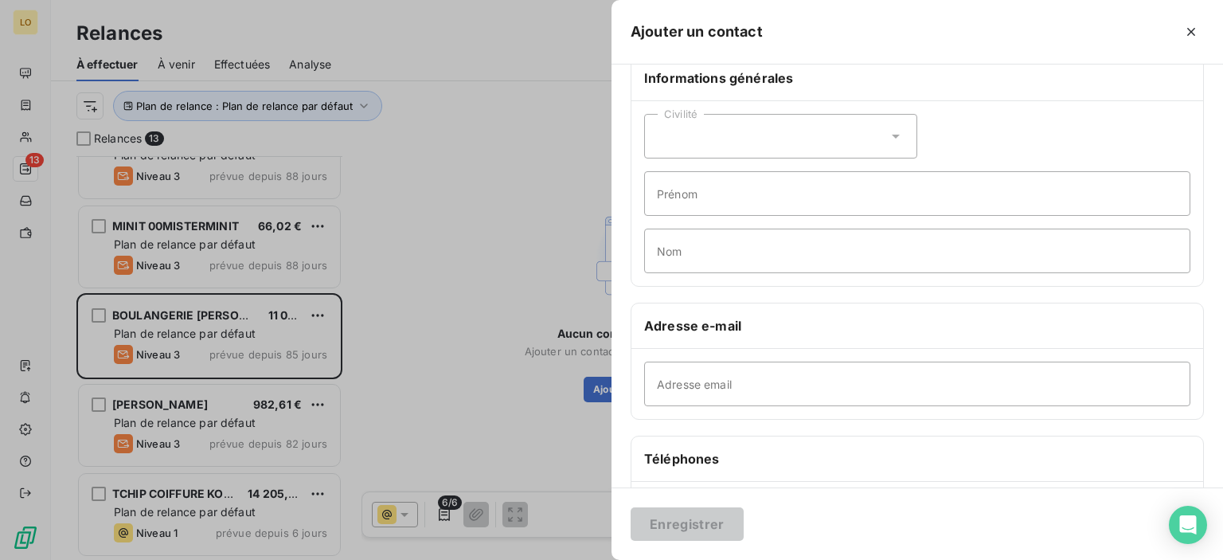
scroll to position [80, 0]
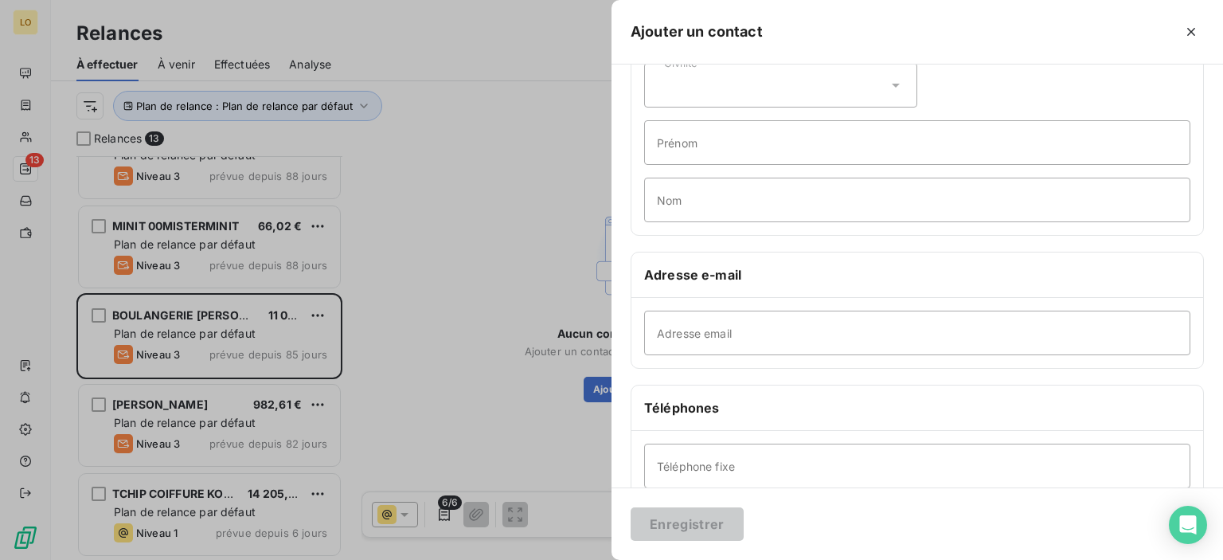
click at [892, 84] on icon at bounding box center [896, 86] width 8 height 4
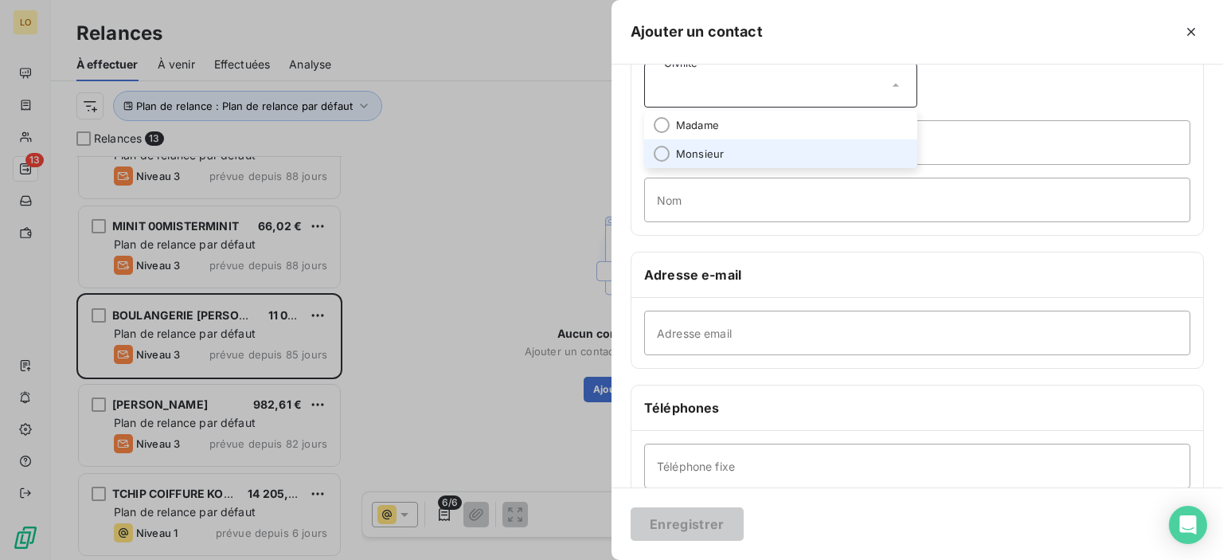
click at [710, 148] on span "Monsieur" at bounding box center [700, 154] width 48 height 15
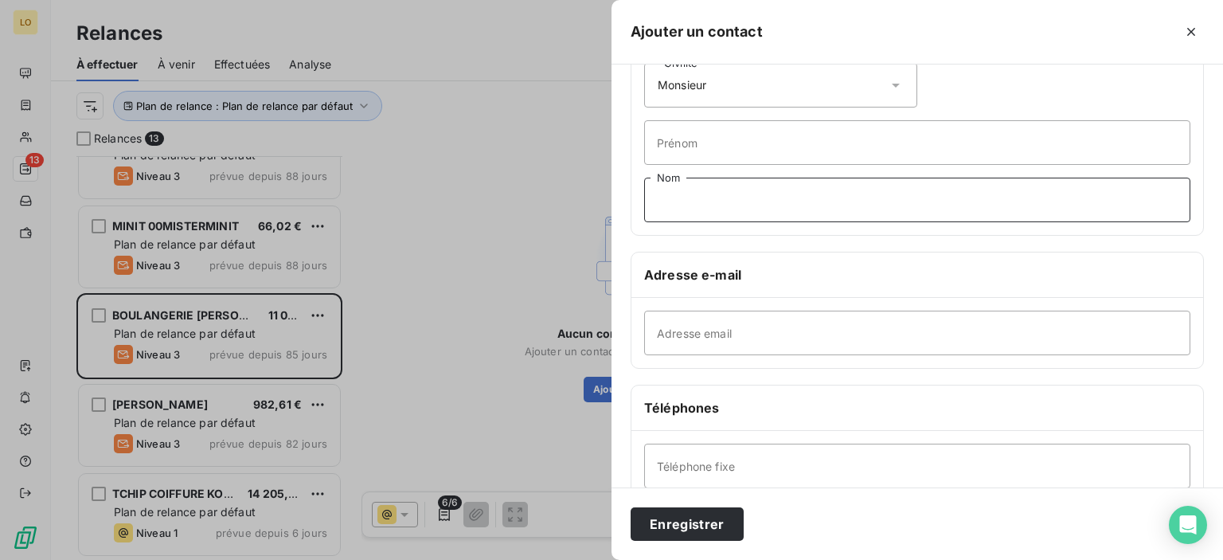
click at [720, 193] on input "Nom" at bounding box center [917, 200] width 546 height 45
type input "[PERSON_NAME]"
click at [720, 143] on input "Prénom" at bounding box center [917, 142] width 546 height 45
click at [793, 318] on input "Adresse email" at bounding box center [917, 333] width 546 height 45
paste input "[EMAIL_ADDRESS][DOMAIN_NAME]"
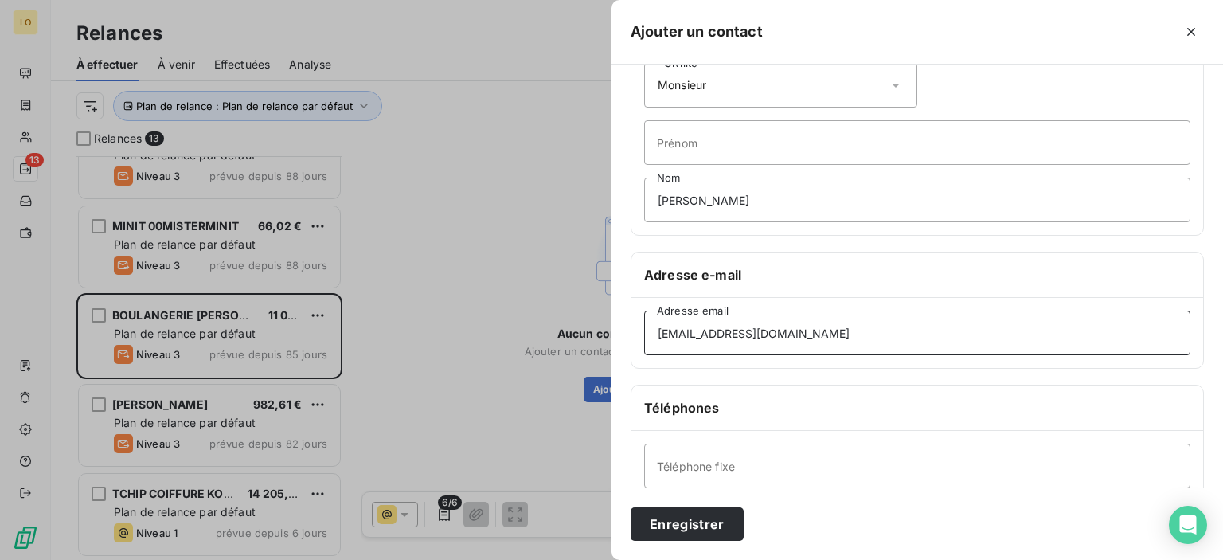
type input "[EMAIL_ADDRESS][DOMAIN_NAME]"
click at [769, 151] on input "Prénom" at bounding box center [917, 142] width 546 height 45
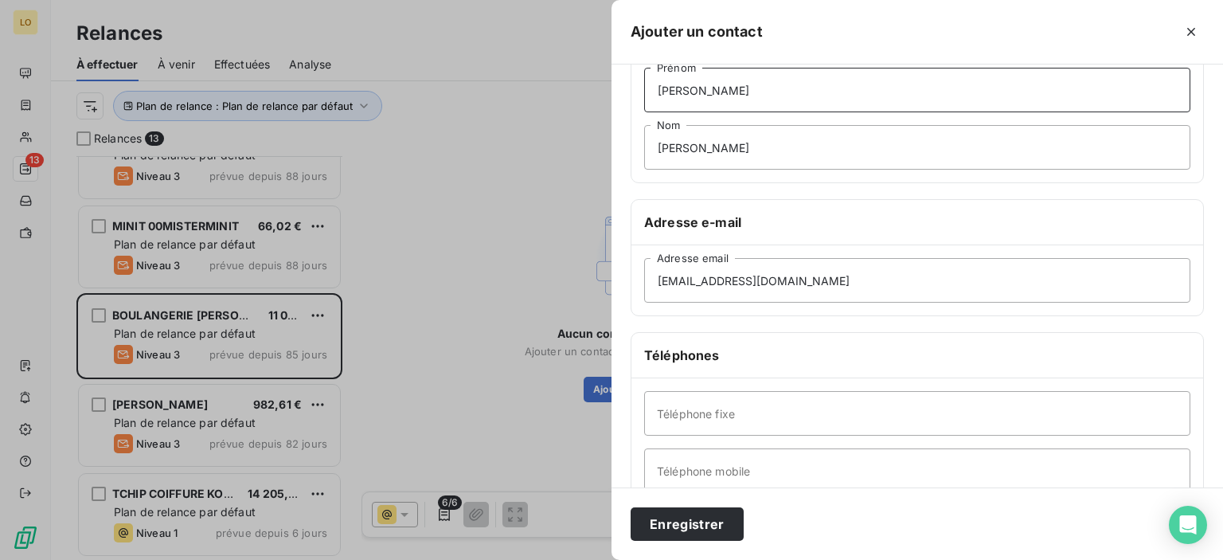
scroll to position [159, 0]
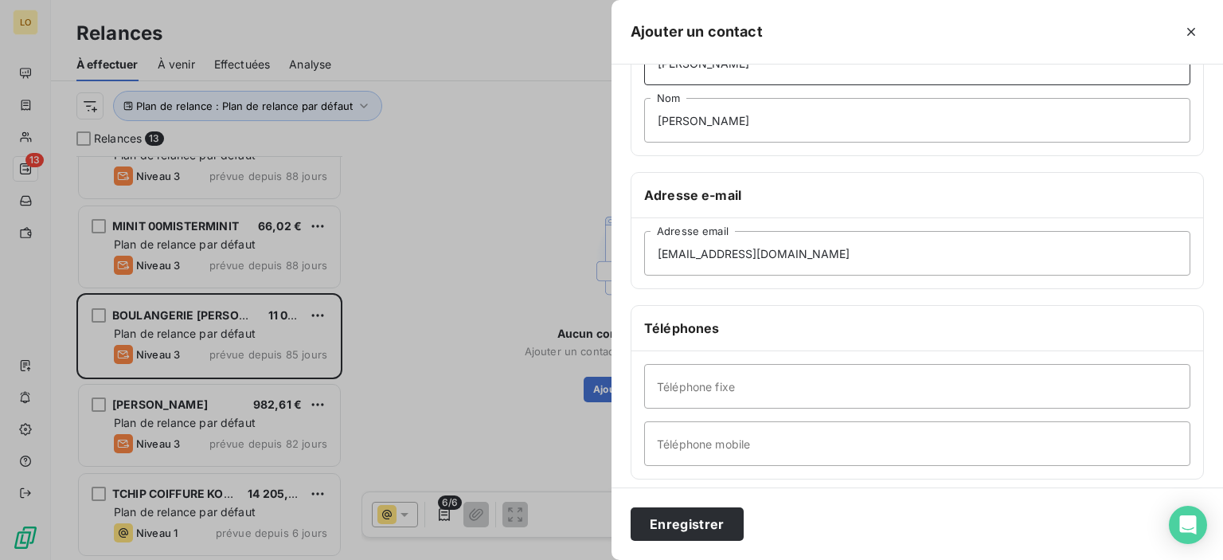
type input "[PERSON_NAME]"
click at [737, 432] on input "Téléphone mobile" at bounding box center [917, 443] width 546 height 45
paste input "75 09 17 79"
click at [657, 440] on input "75 09 17 79" at bounding box center [917, 443] width 546 height 45
type input "06 75 09 17 79"
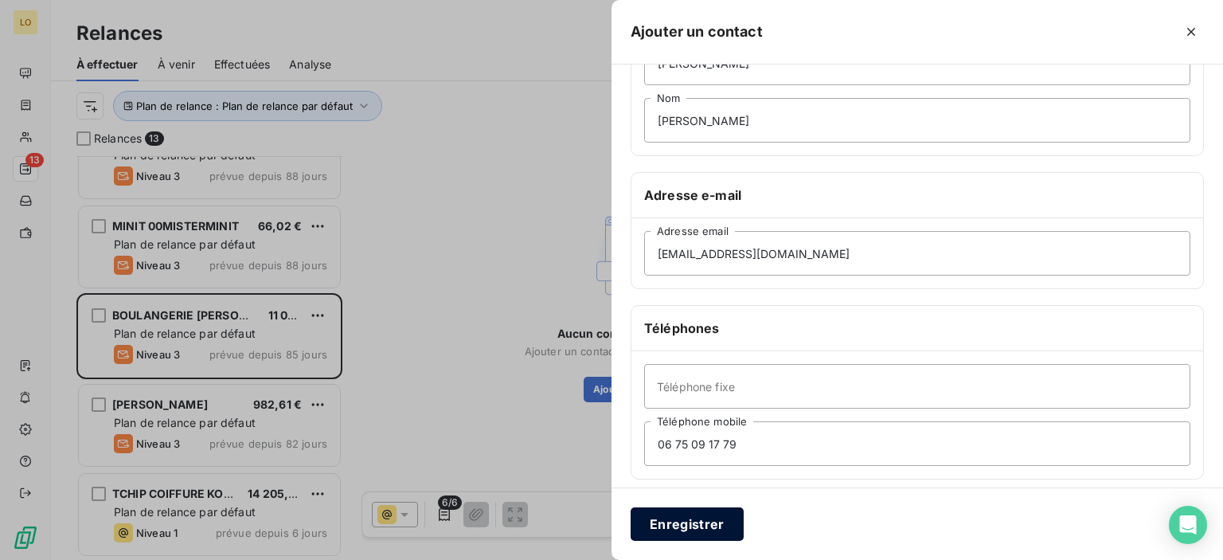
click at [698, 533] on button "Enregistrer" at bounding box center [687, 523] width 113 height 33
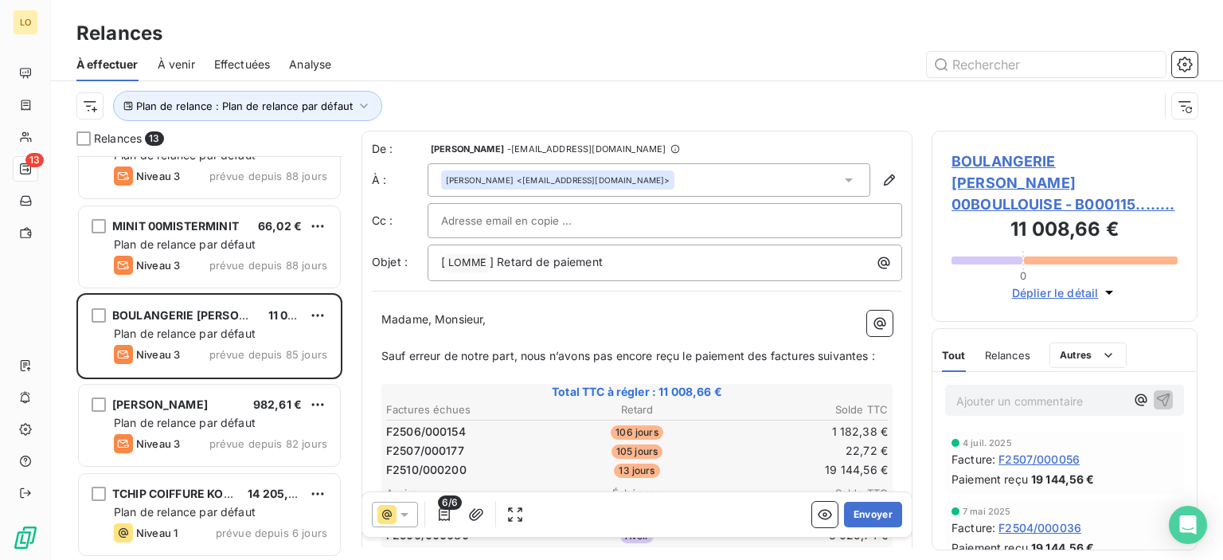
click at [404, 524] on div at bounding box center [395, 514] width 46 height 25
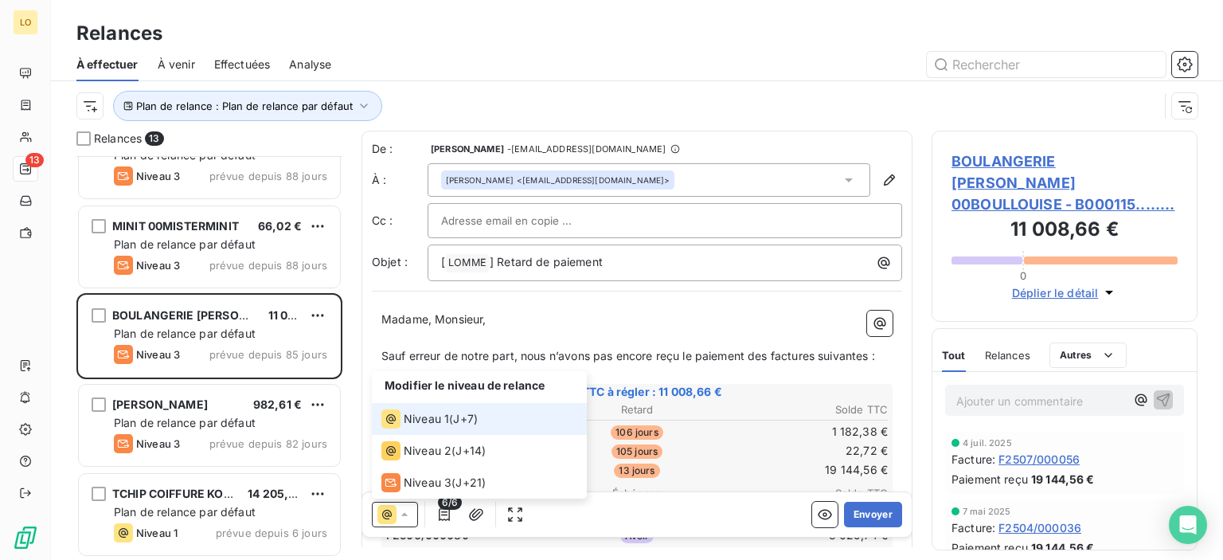
click at [450, 422] on div "Niveau 1 ( J+7 )" at bounding box center [429, 418] width 96 height 19
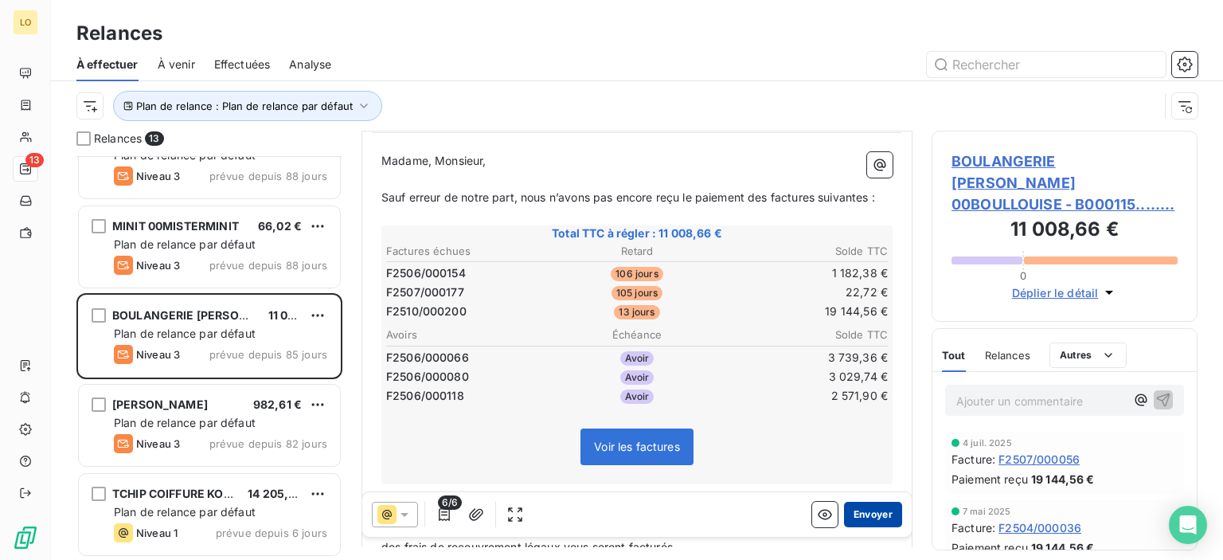
click at [854, 522] on button "Envoyer" at bounding box center [873, 514] width 58 height 25
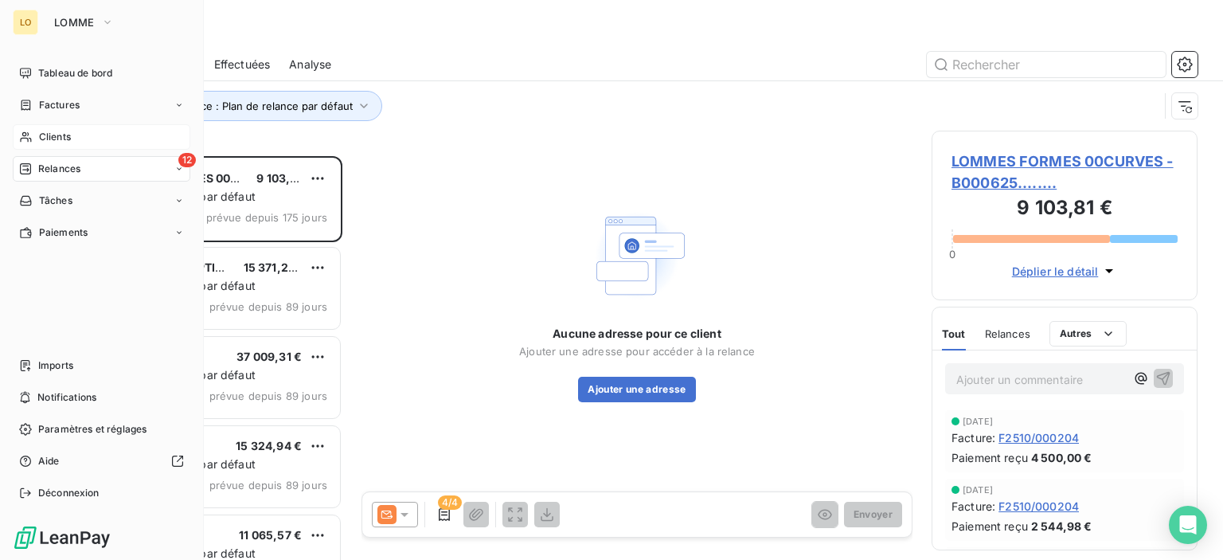
click at [48, 138] on span "Clients" at bounding box center [55, 137] width 32 height 14
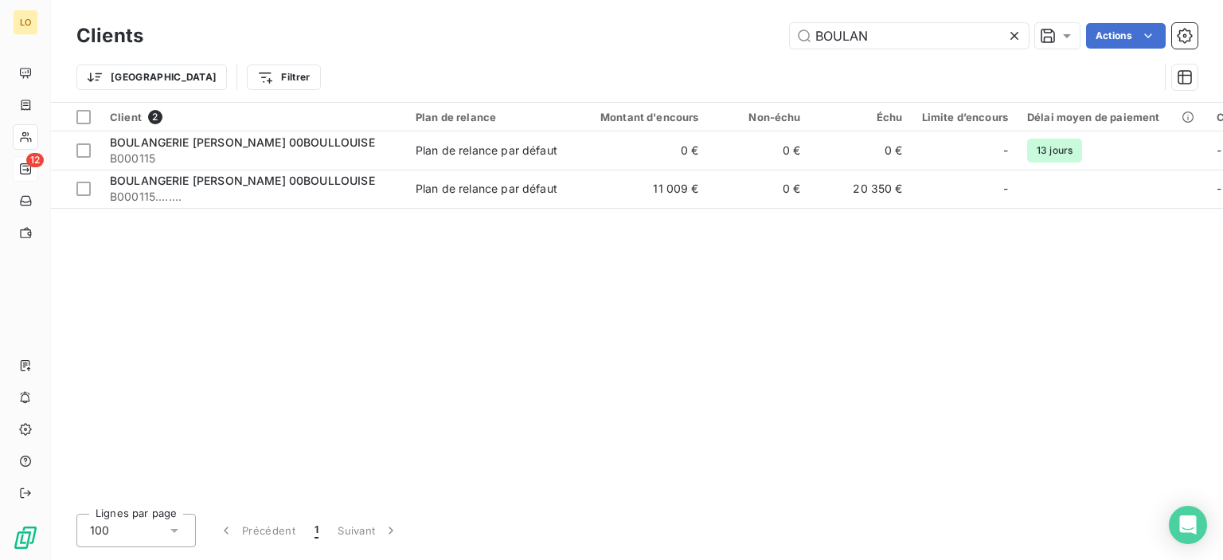
drag, startPoint x: 888, startPoint y: 37, endPoint x: 725, endPoint y: 24, distance: 163.8
click at [799, 31] on input "BOULAN" at bounding box center [909, 35] width 239 height 25
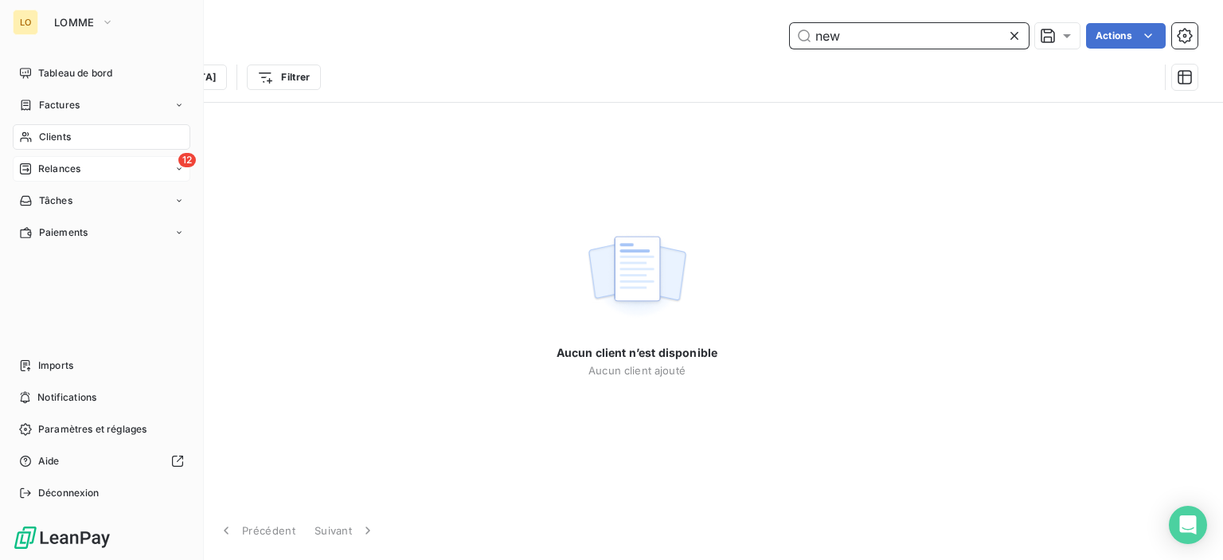
type input "new"
click at [67, 135] on span "Clients" at bounding box center [55, 137] width 32 height 14
click at [67, 132] on span "Clients" at bounding box center [55, 137] width 32 height 14
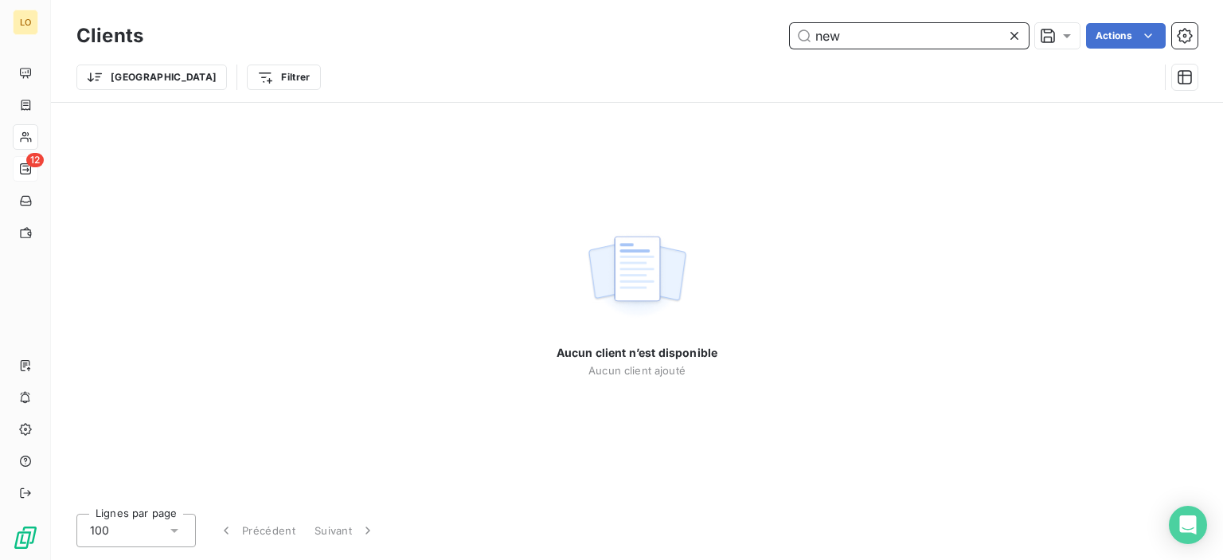
drag, startPoint x: 889, startPoint y: 35, endPoint x: 715, endPoint y: 32, distance: 173.6
click at [715, 32] on div "new Actions" at bounding box center [679, 35] width 1035 height 25
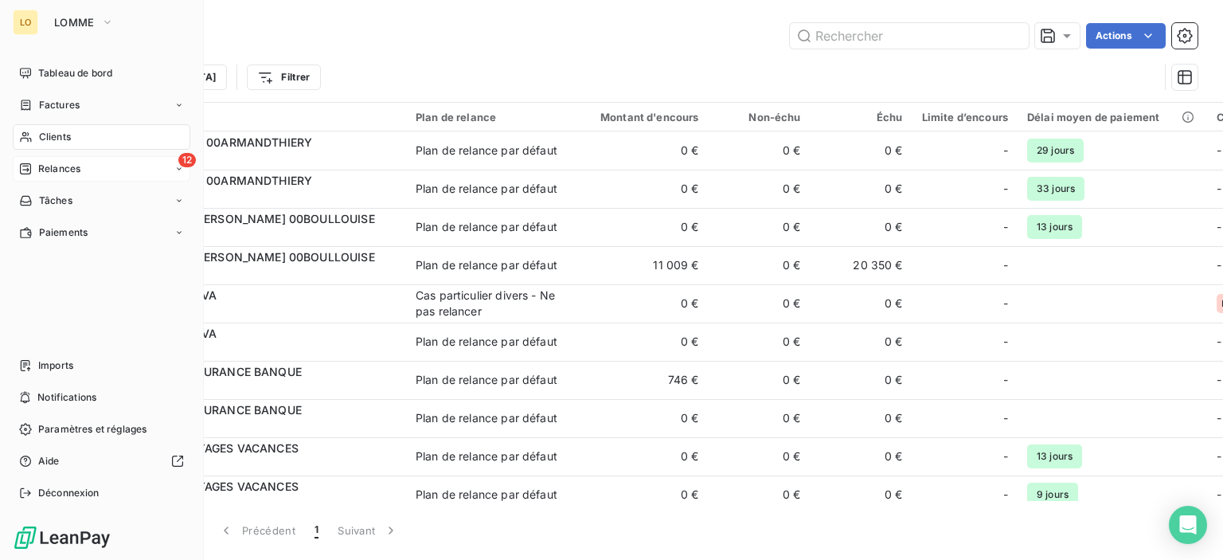
click at [31, 132] on icon at bounding box center [26, 137] width 14 height 13
click at [67, 132] on span "Clients" at bounding box center [55, 137] width 32 height 14
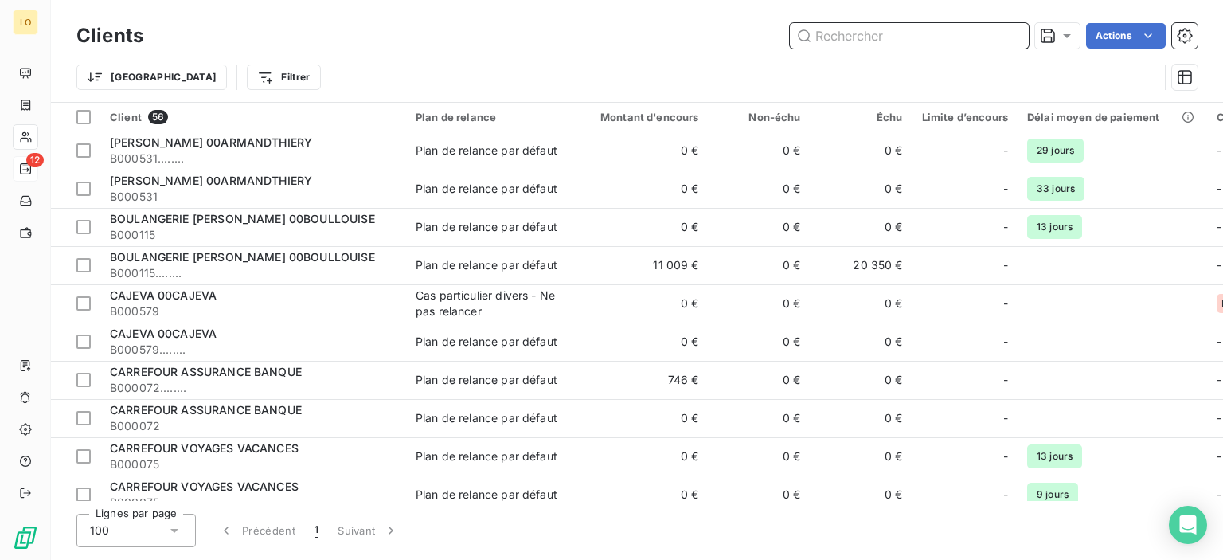
click at [834, 35] on input "text" at bounding box center [909, 35] width 239 height 25
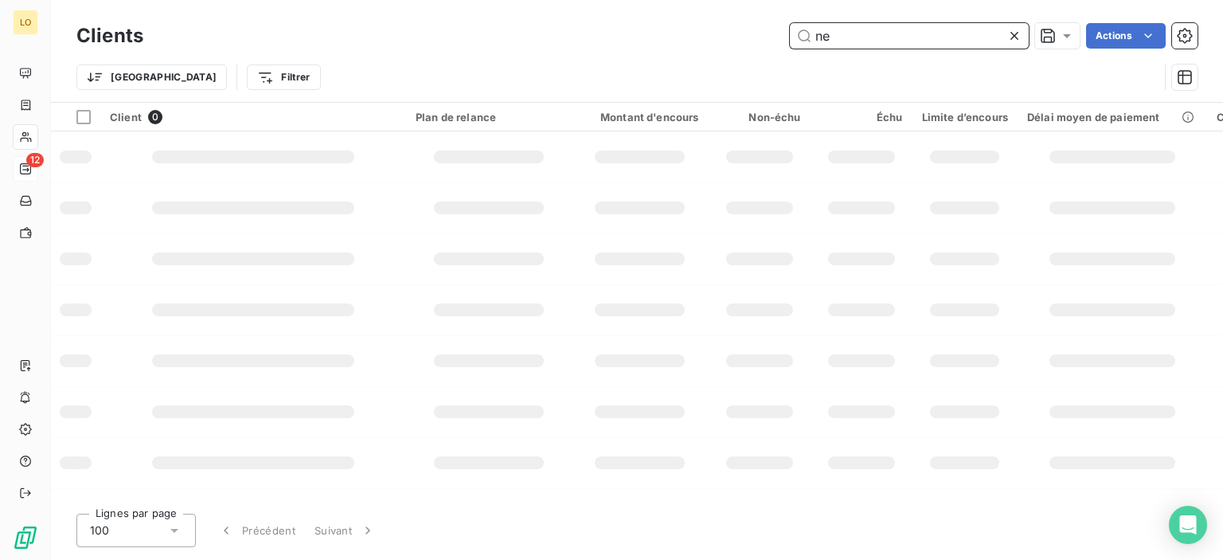
type input "n"
type input "l"
type input "m"
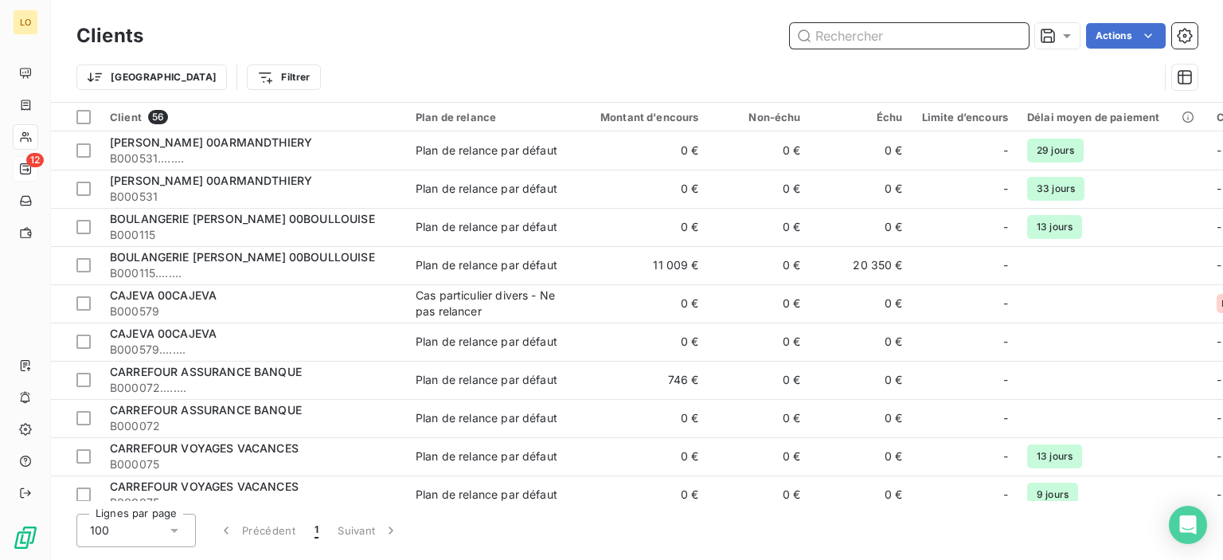
click at [854, 32] on input "text" at bounding box center [909, 35] width 239 height 25
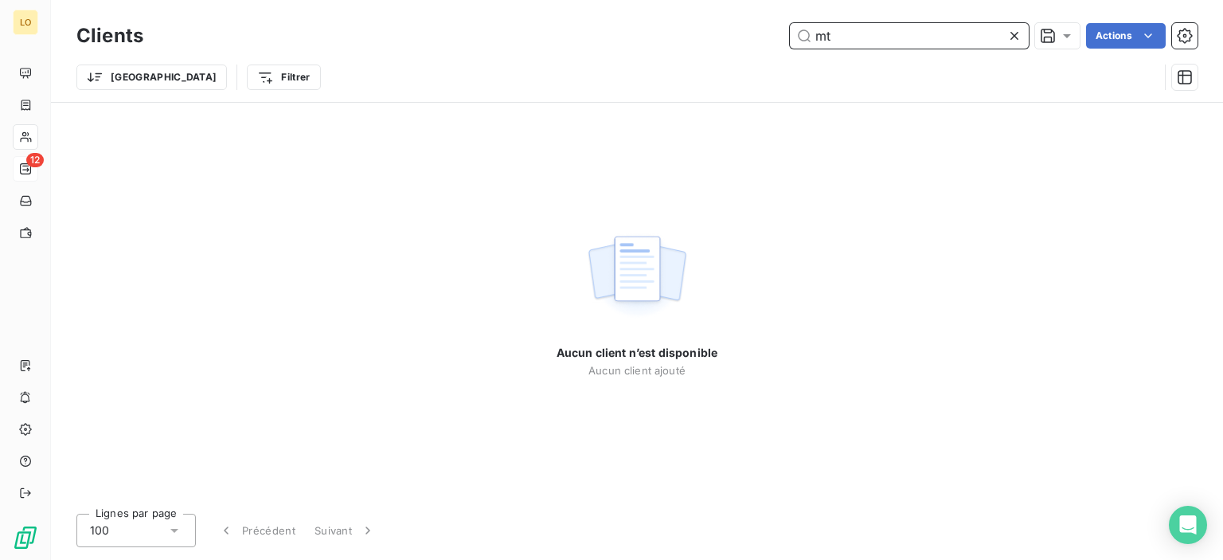
type input "m"
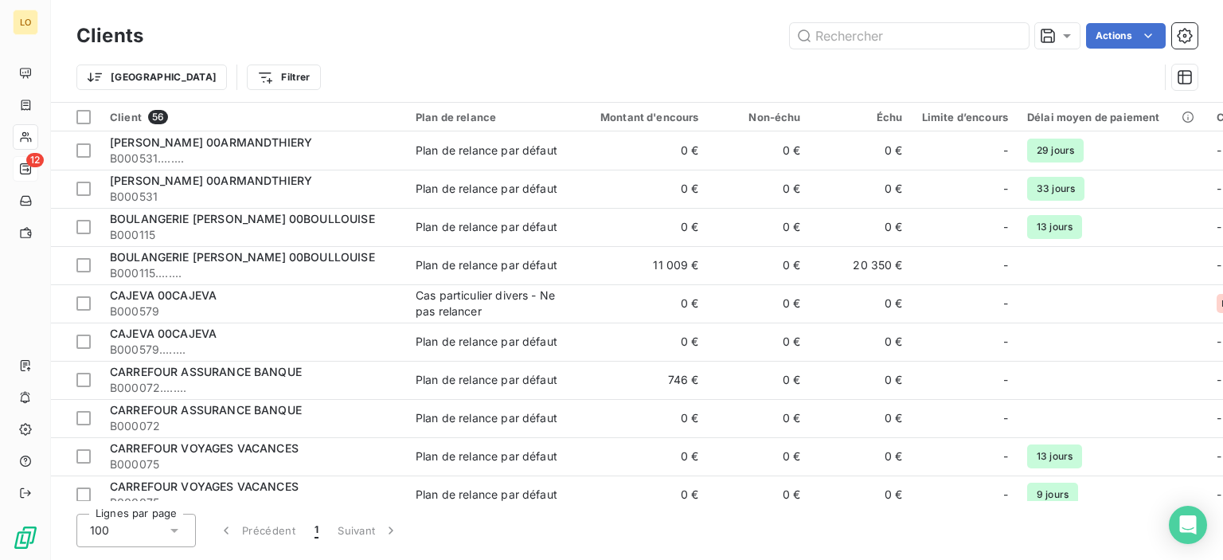
click at [283, 29] on div "Actions" at bounding box center [679, 35] width 1035 height 25
click at [420, 15] on div "Clients Actions Trier Filtrer" at bounding box center [637, 51] width 1172 height 102
click at [53, 96] on div "Clients Actions Trier Filtrer" at bounding box center [637, 51] width 1172 height 102
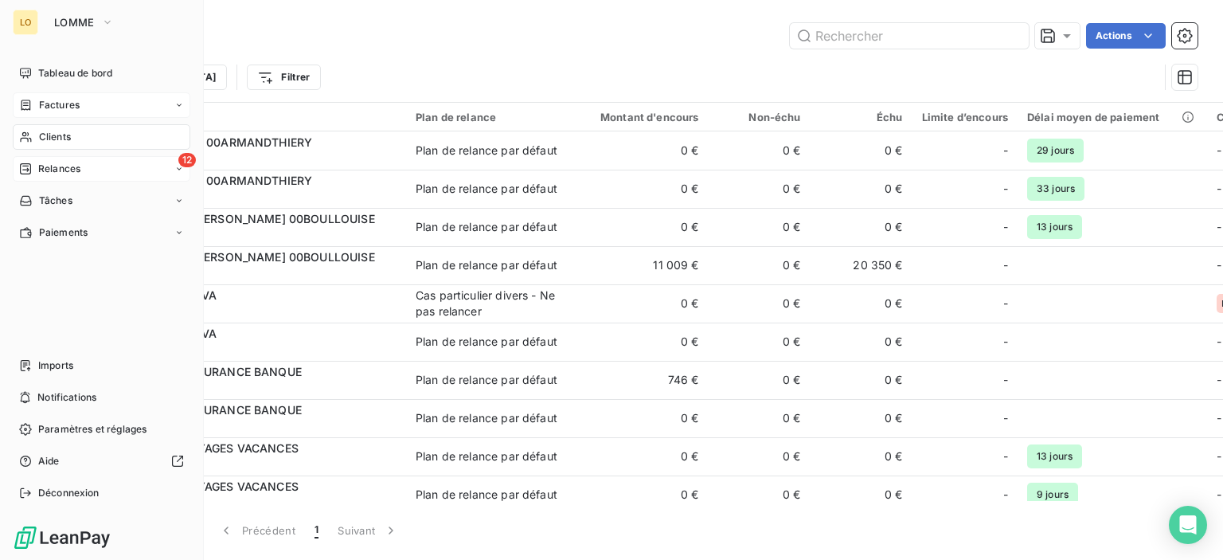
click at [75, 100] on span "Factures" at bounding box center [59, 105] width 41 height 14
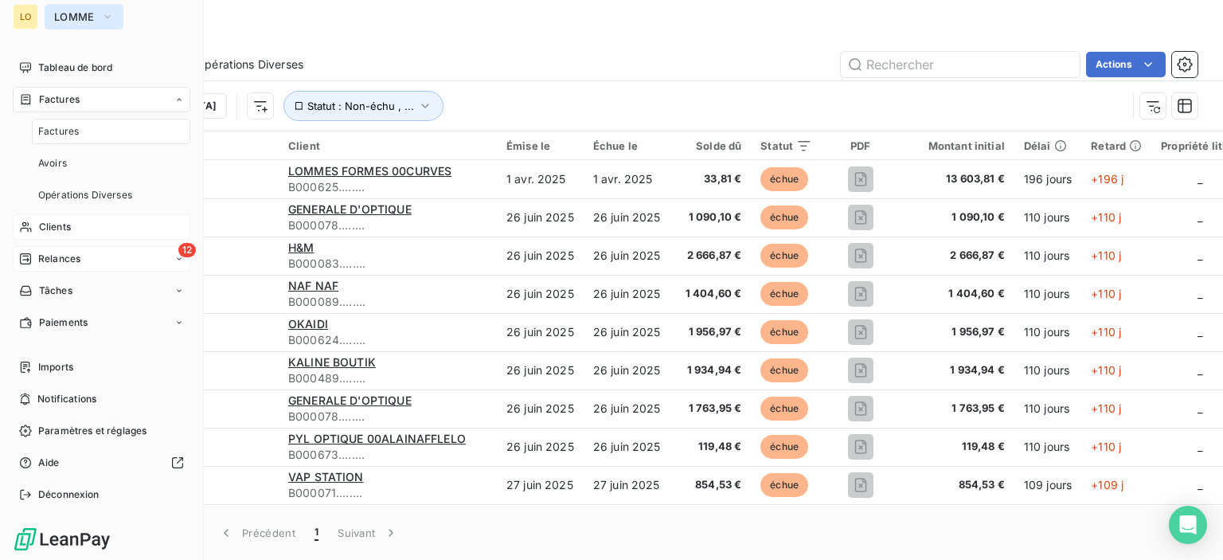
scroll to position [6, 0]
click at [72, 14] on span "LOMME" at bounding box center [74, 16] width 41 height 13
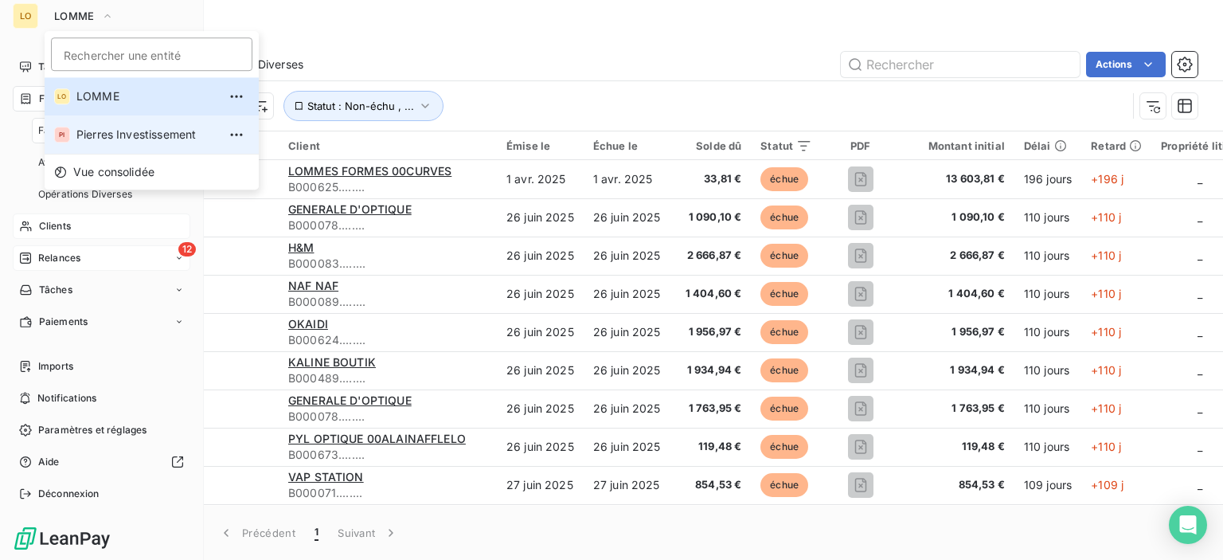
click at [172, 130] on span "Pierres Investissement" at bounding box center [146, 135] width 141 height 16
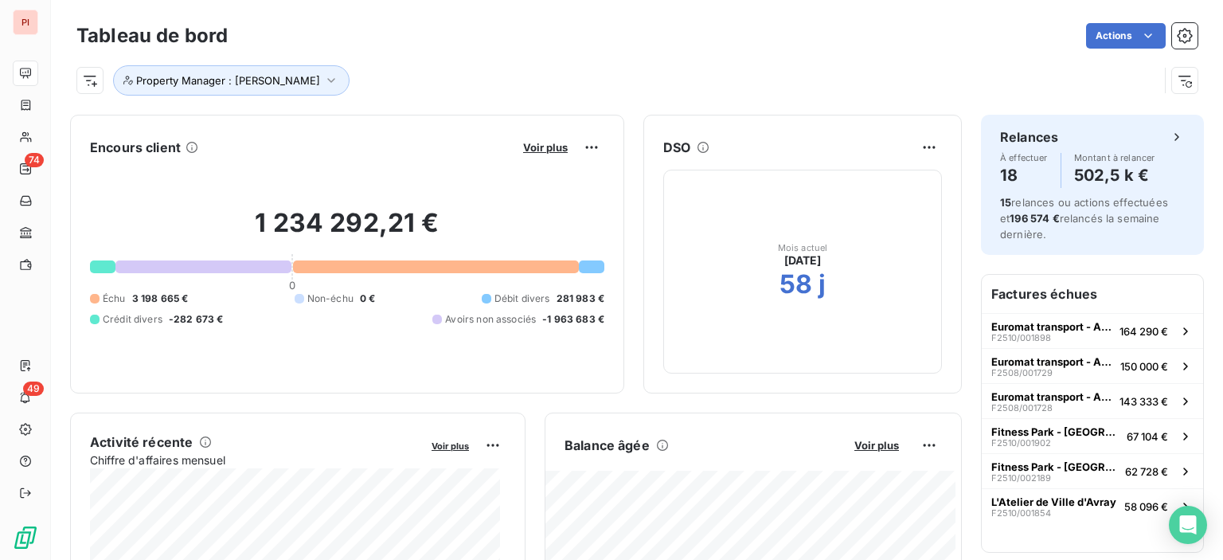
click at [447, 63] on div "Property Manager : [PERSON_NAME]" at bounding box center [636, 74] width 1121 height 43
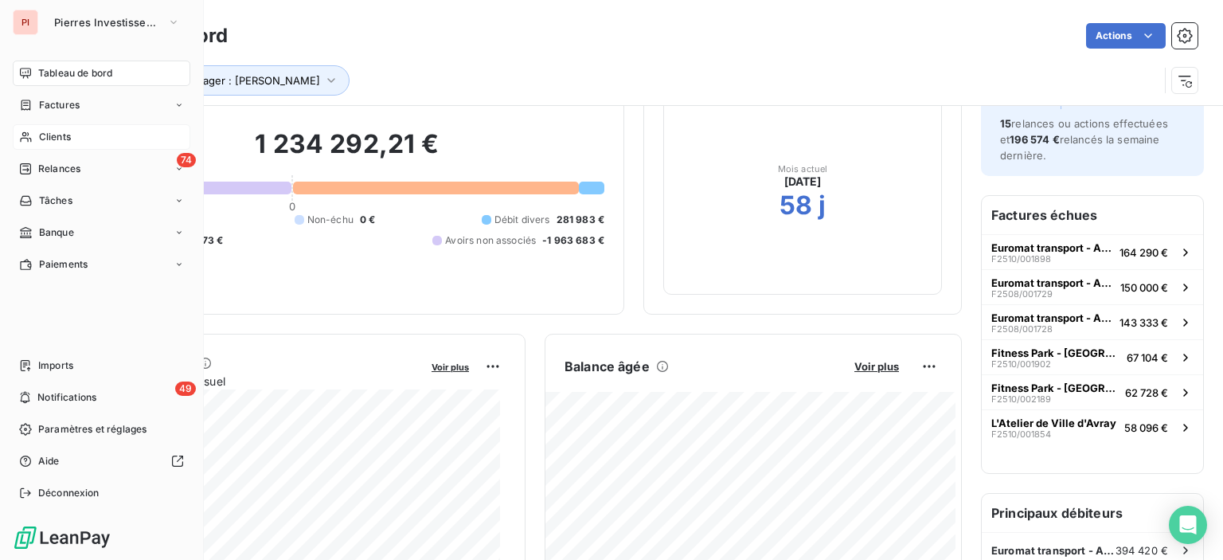
click at [63, 139] on span "Clients" at bounding box center [55, 137] width 32 height 14
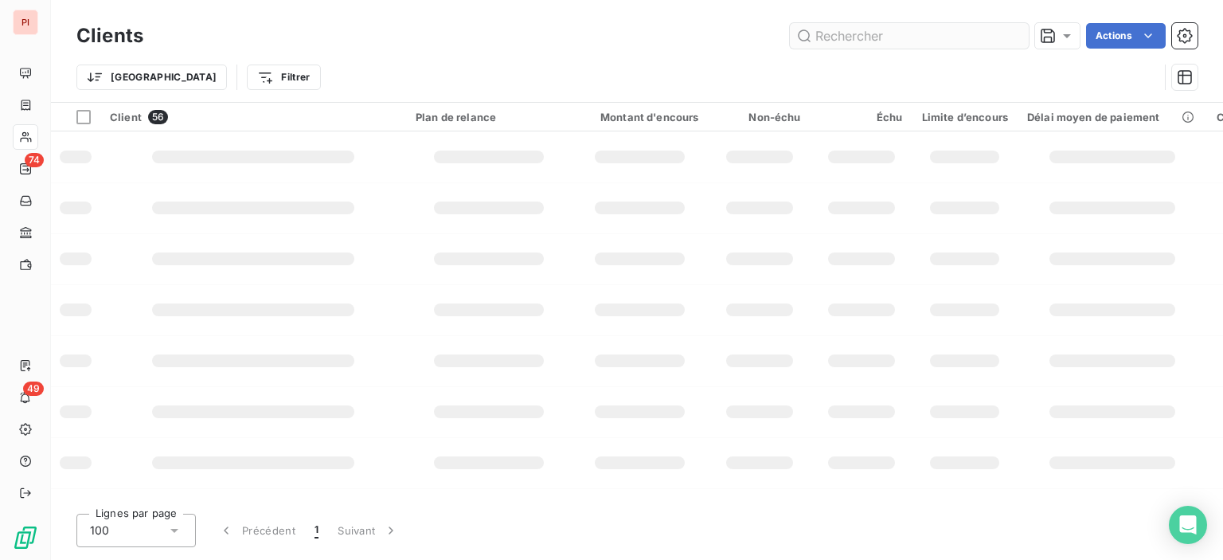
click at [884, 40] on input "text" at bounding box center [909, 35] width 239 height 25
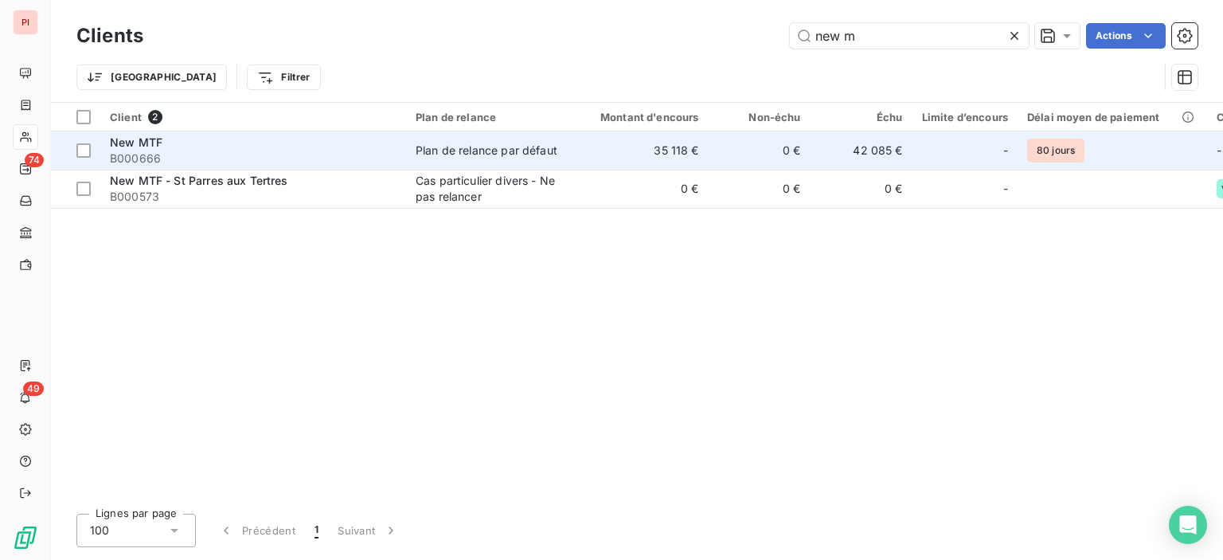
type input "new m"
click at [672, 134] on td "35 118 €" at bounding box center [640, 150] width 137 height 38
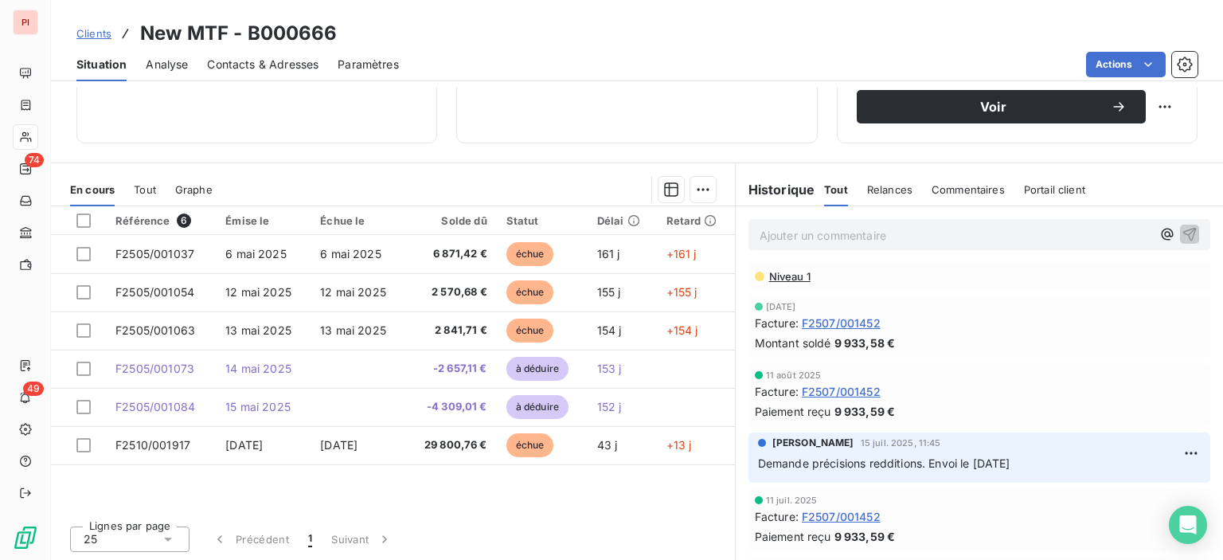
scroll to position [80, 0]
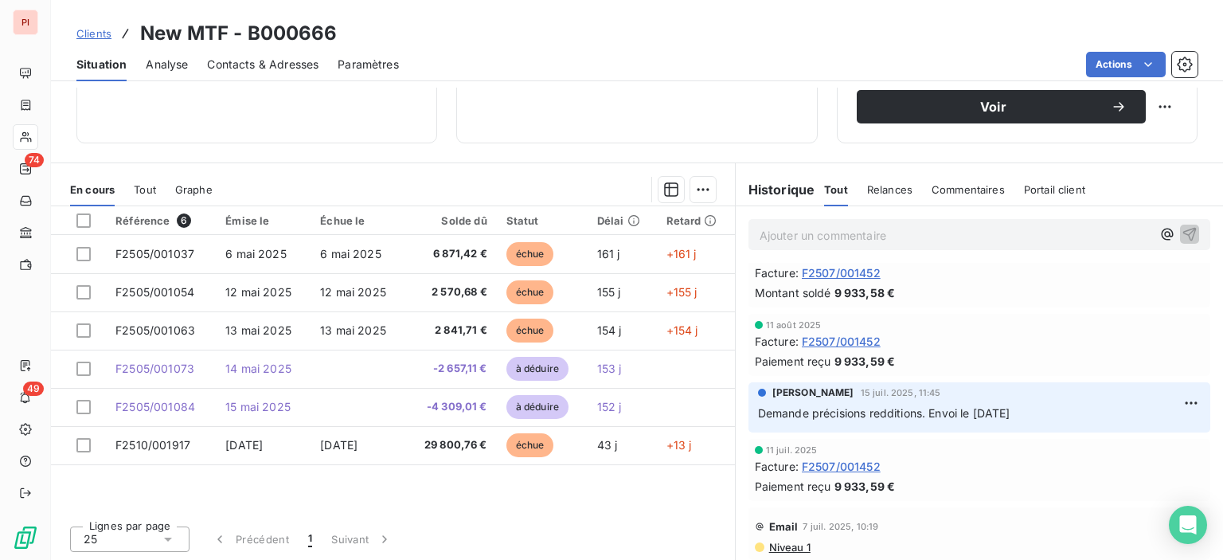
click at [814, 25] on div "Clients New MTF - B000666" at bounding box center [637, 33] width 1172 height 29
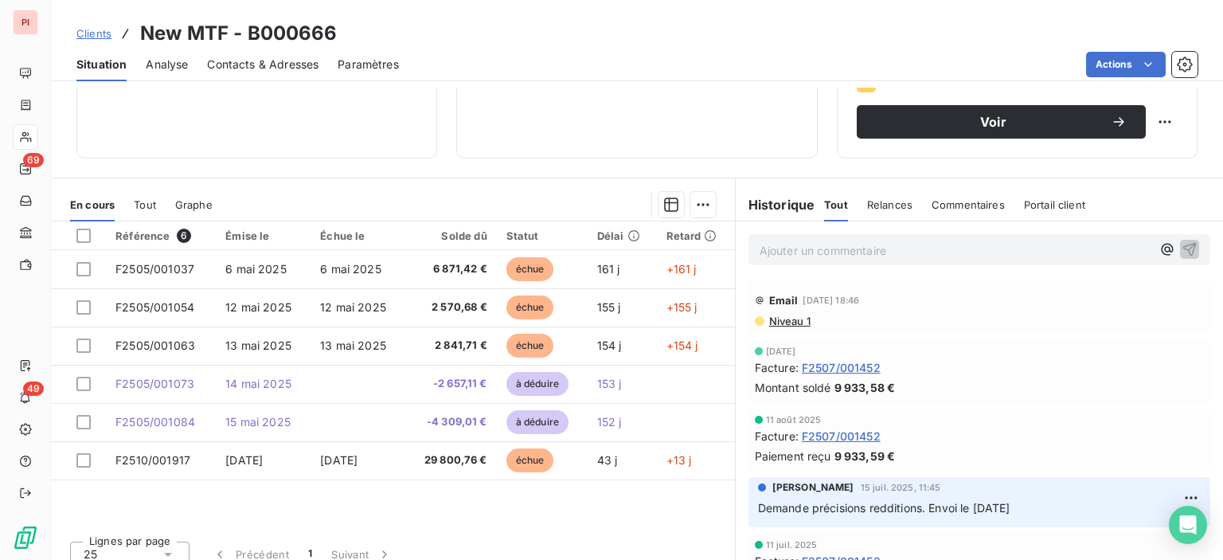
scroll to position [280, 0]
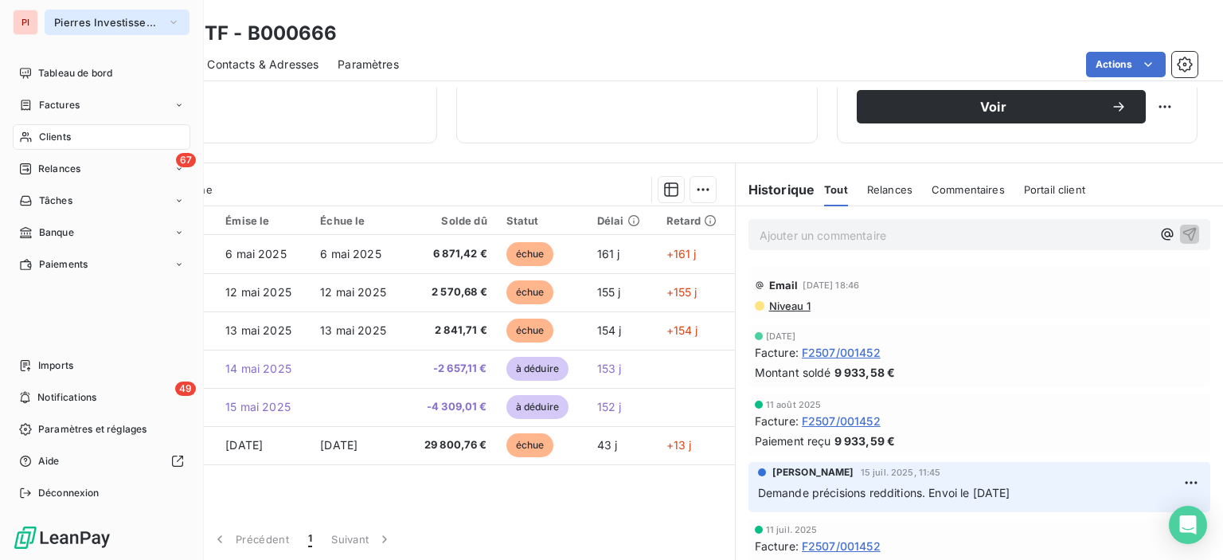
click at [147, 28] on span "Pierres Investissement" at bounding box center [107, 22] width 107 height 13
click at [76, 139] on div "Clients" at bounding box center [102, 136] width 178 height 25
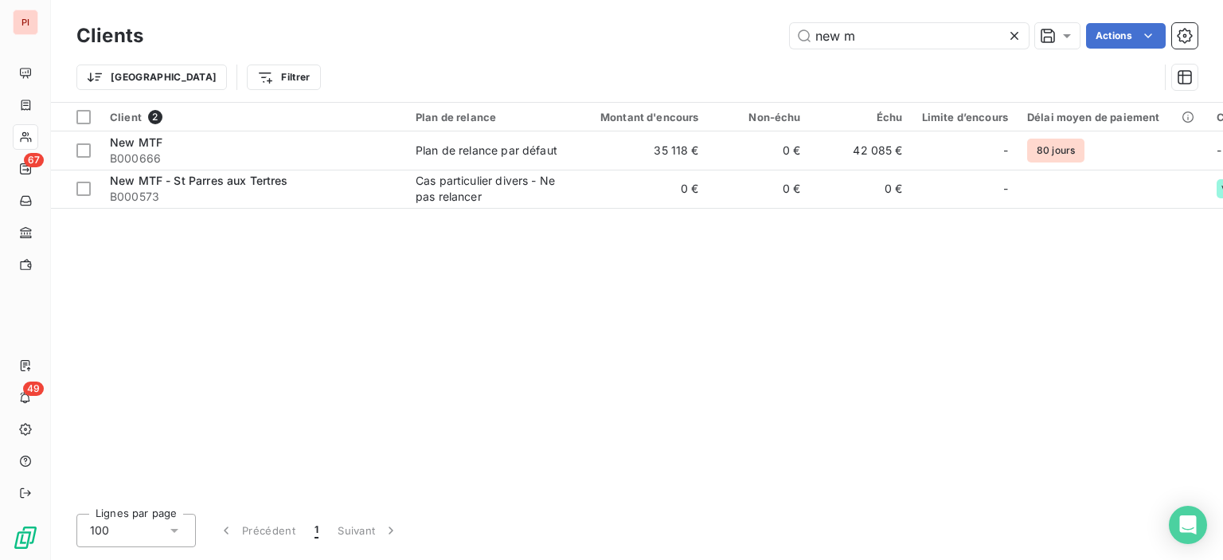
drag, startPoint x: 935, startPoint y: 37, endPoint x: 674, endPoint y: 37, distance: 260.4
click at [686, 37] on div "new m Actions" at bounding box center [679, 35] width 1035 height 25
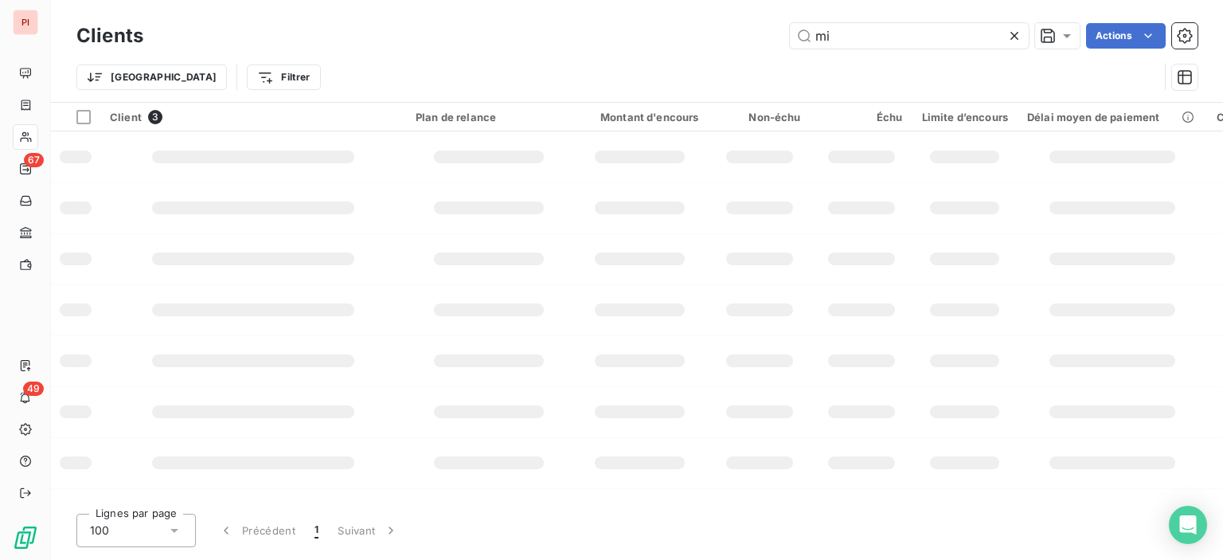
type input "m"
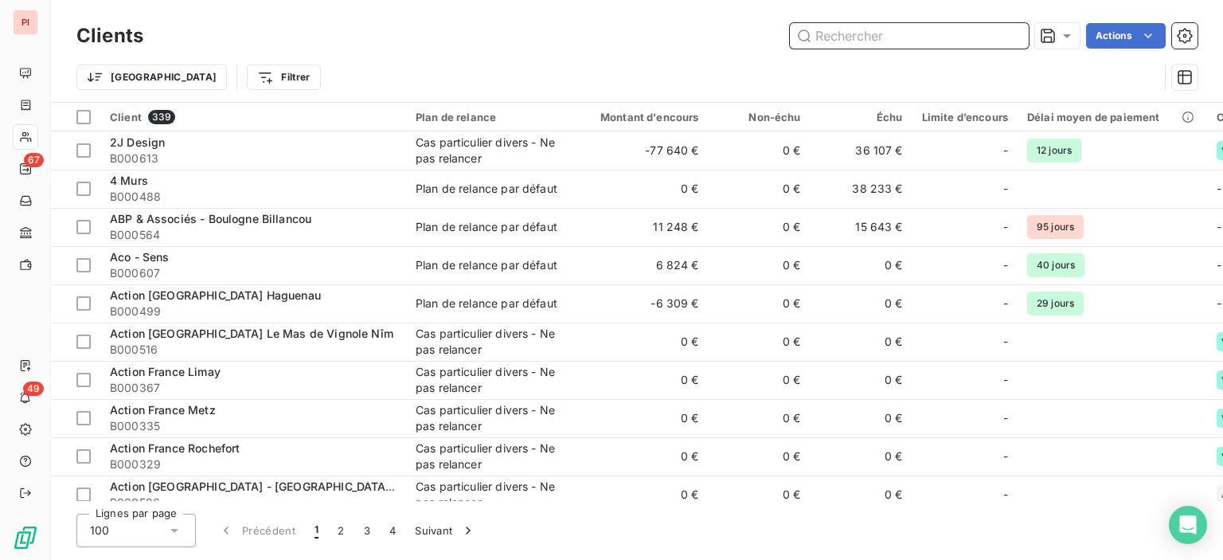
scroll to position [80, 0]
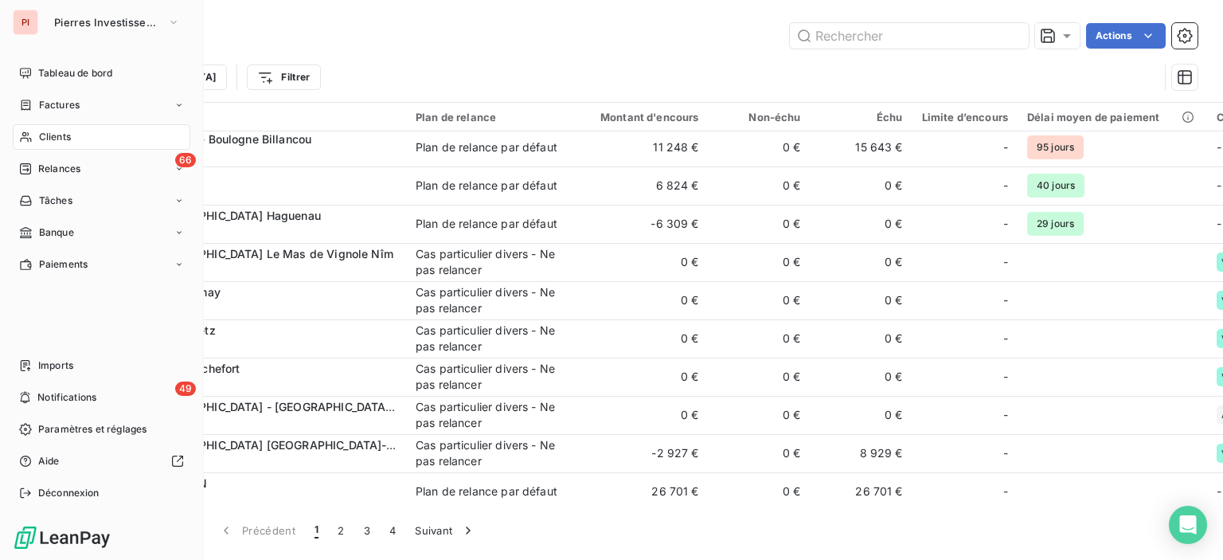
drag, startPoint x: 32, startPoint y: 136, endPoint x: 247, endPoint y: 108, distance: 216.8
click at [33, 136] on div "Clients" at bounding box center [102, 136] width 178 height 25
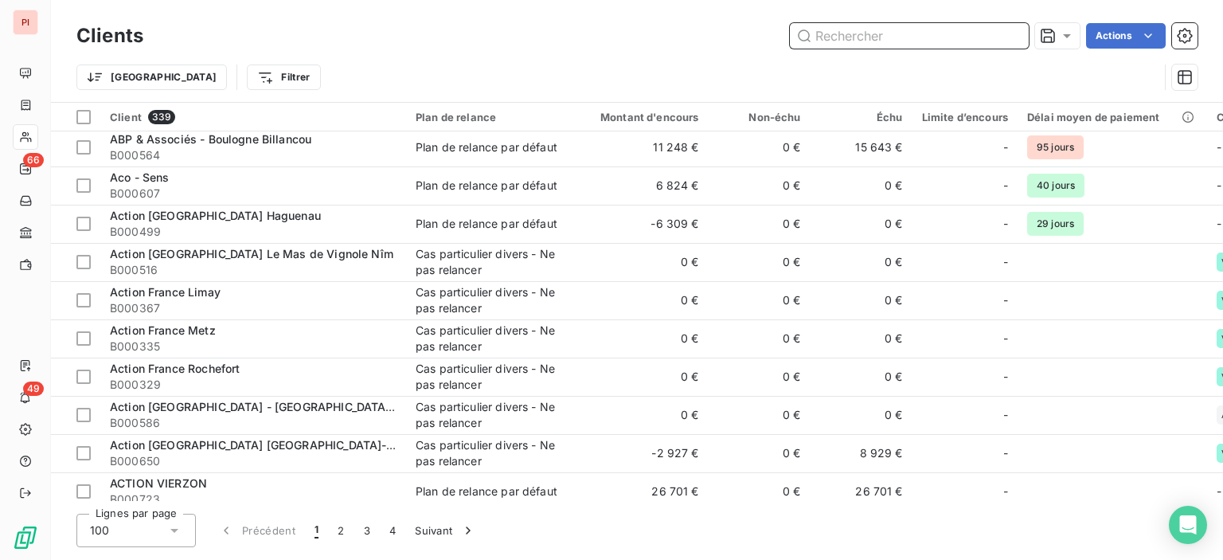
click at [939, 40] on input "text" at bounding box center [909, 35] width 239 height 25
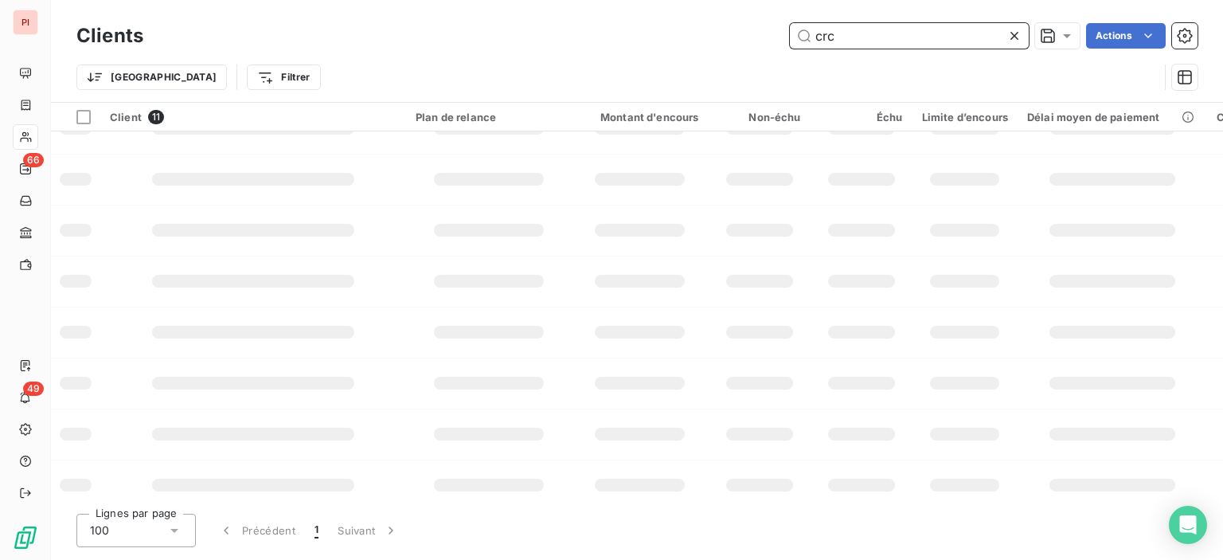
scroll to position [0, 0]
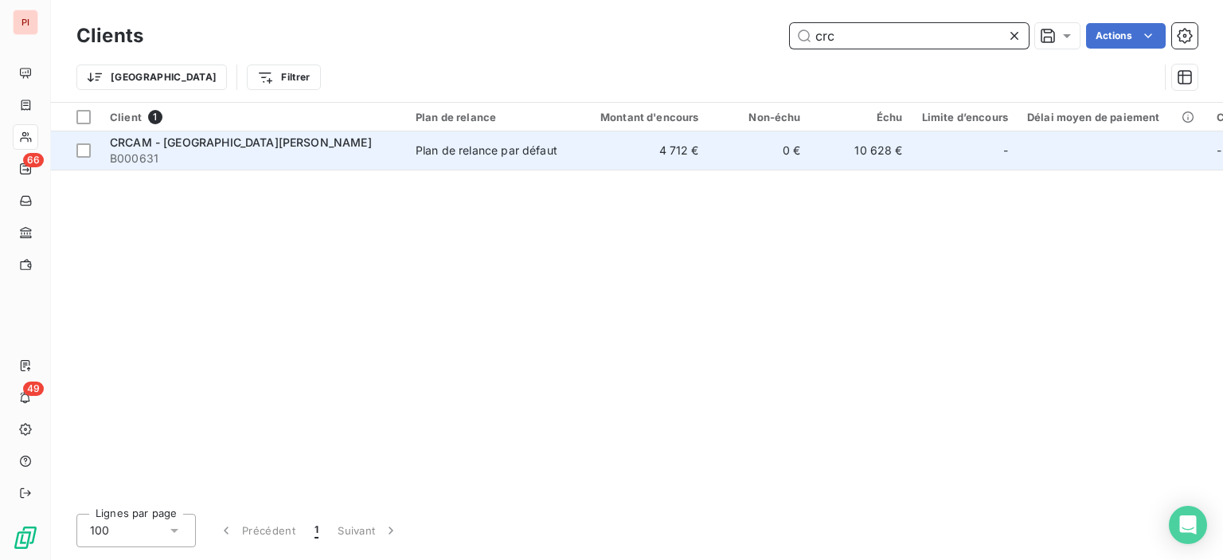
type input "crc"
click at [450, 162] on td "Plan de relance par défaut" at bounding box center [489, 150] width 166 height 38
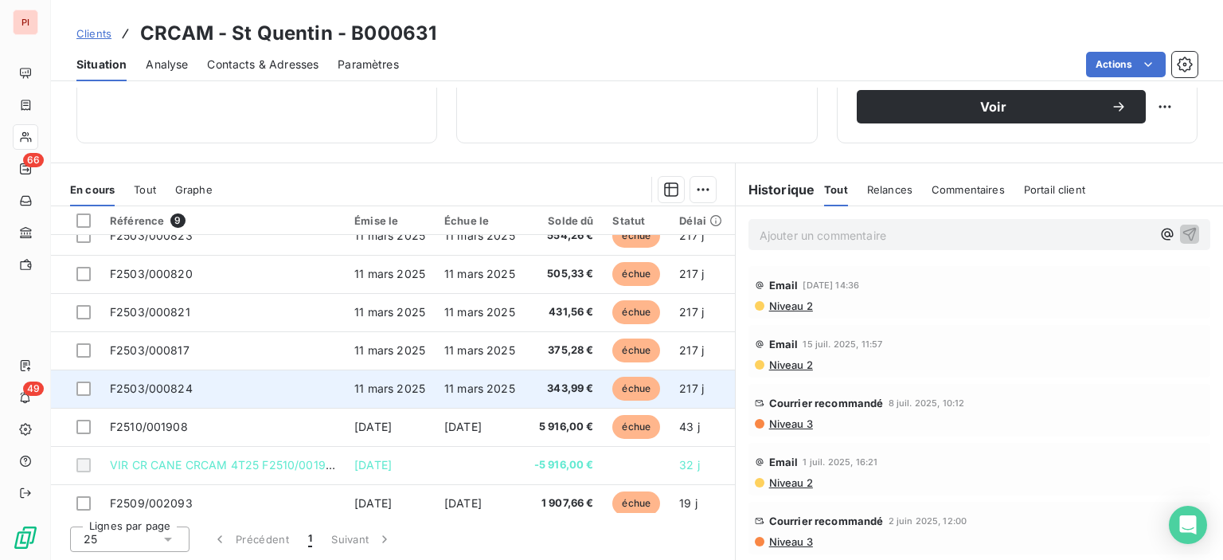
scroll to position [72, 0]
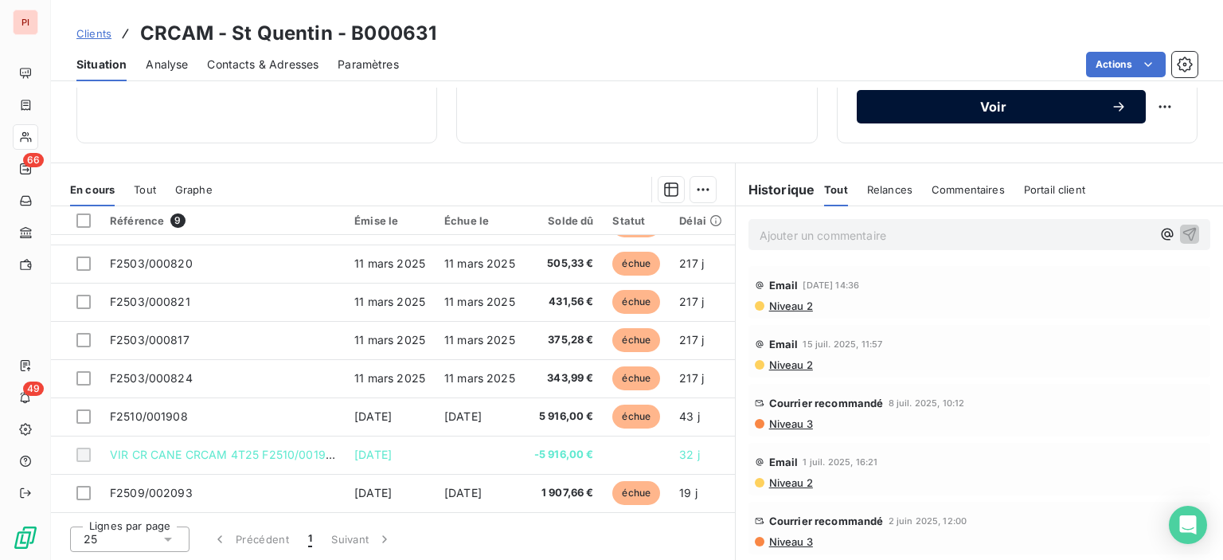
click at [1034, 111] on span "Voir" at bounding box center [993, 106] width 235 height 13
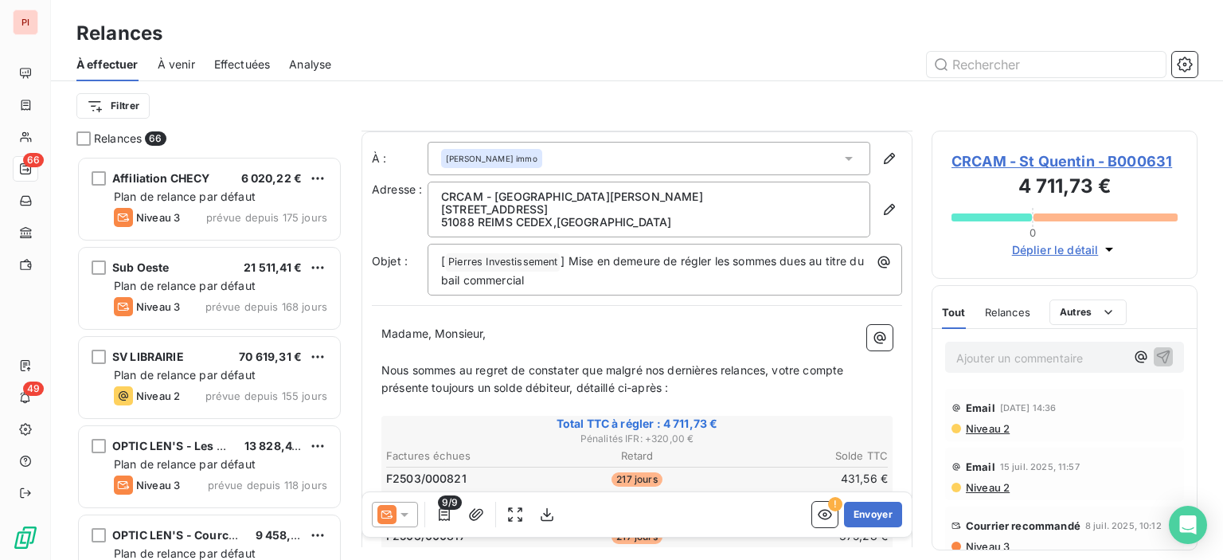
click at [408, 518] on icon at bounding box center [405, 514] width 16 height 16
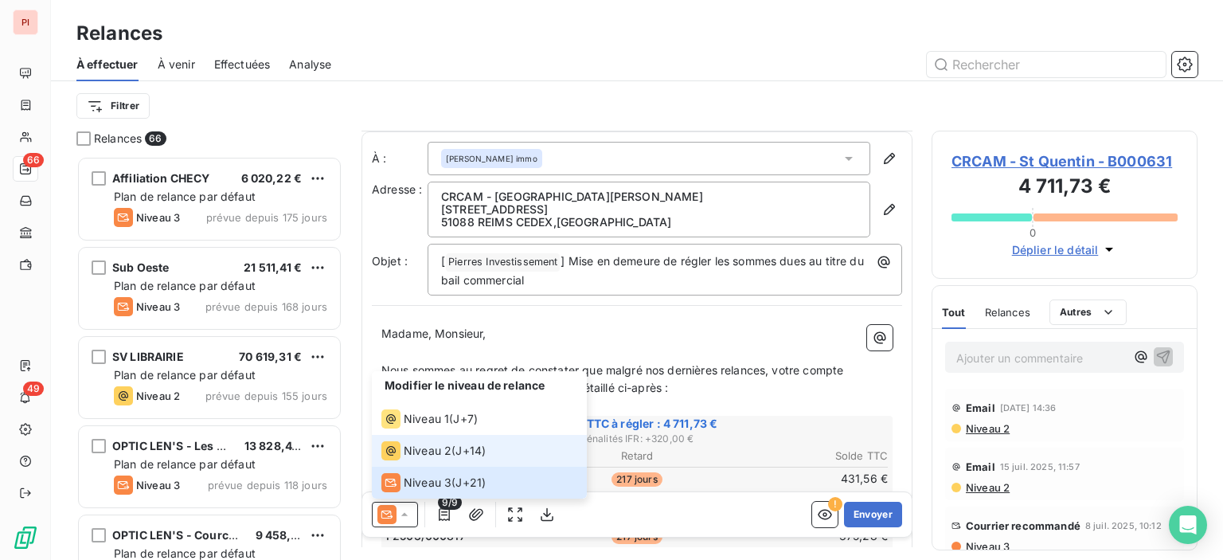
click at [459, 454] on span "J+14 )" at bounding box center [470, 451] width 30 height 16
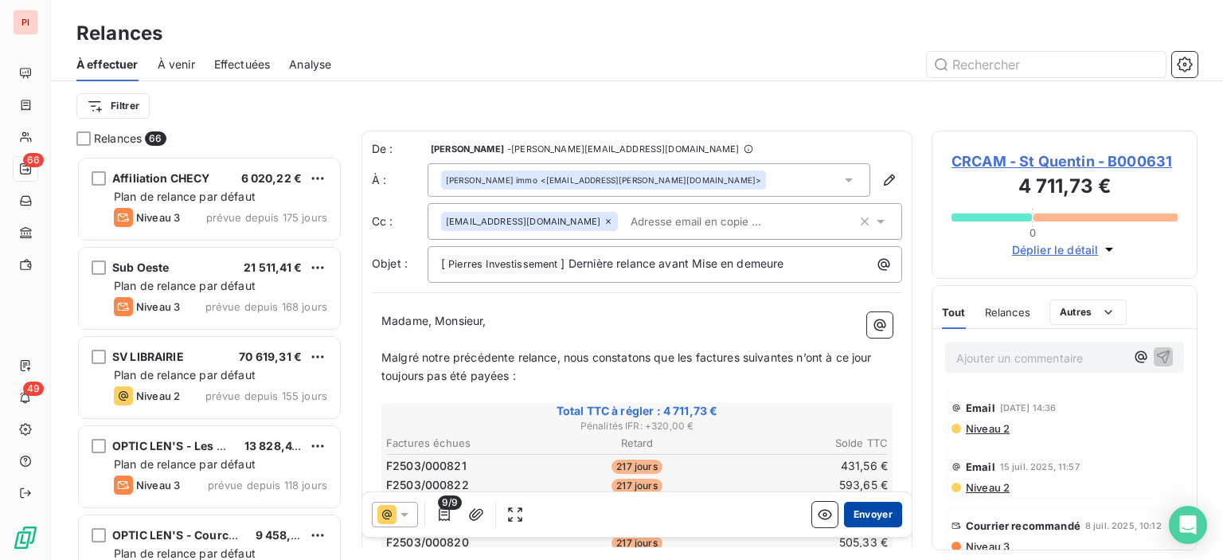
click at [854, 518] on button "Envoyer" at bounding box center [873, 514] width 58 height 25
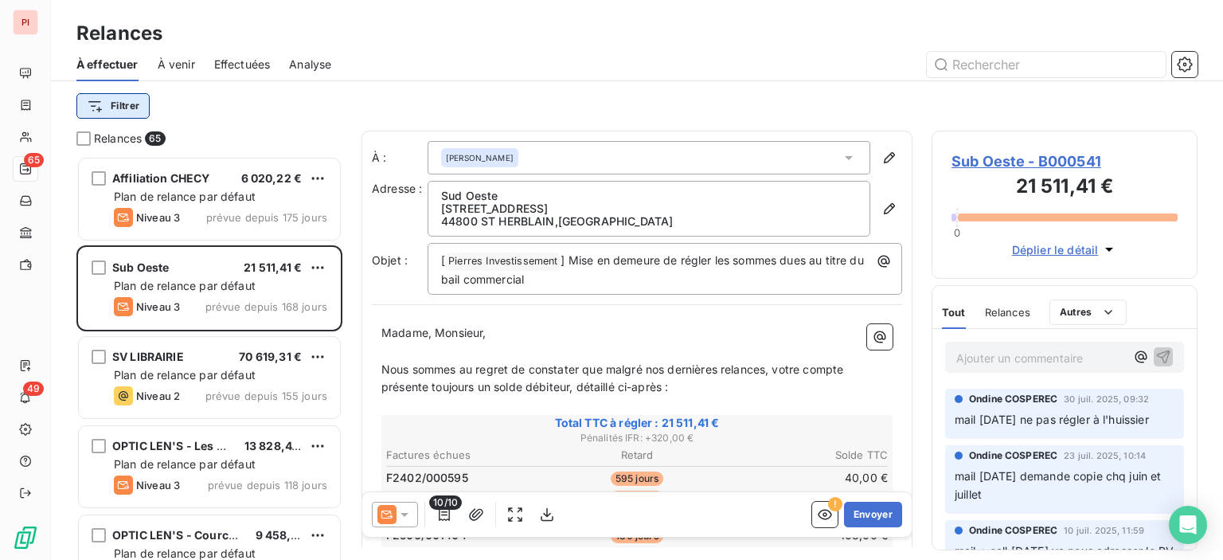
click at [121, 103] on html "PI 65 49 Relances À effectuer À venir Effectuées Analyse Filtrer Relances 65 Af…" at bounding box center [611, 280] width 1223 height 560
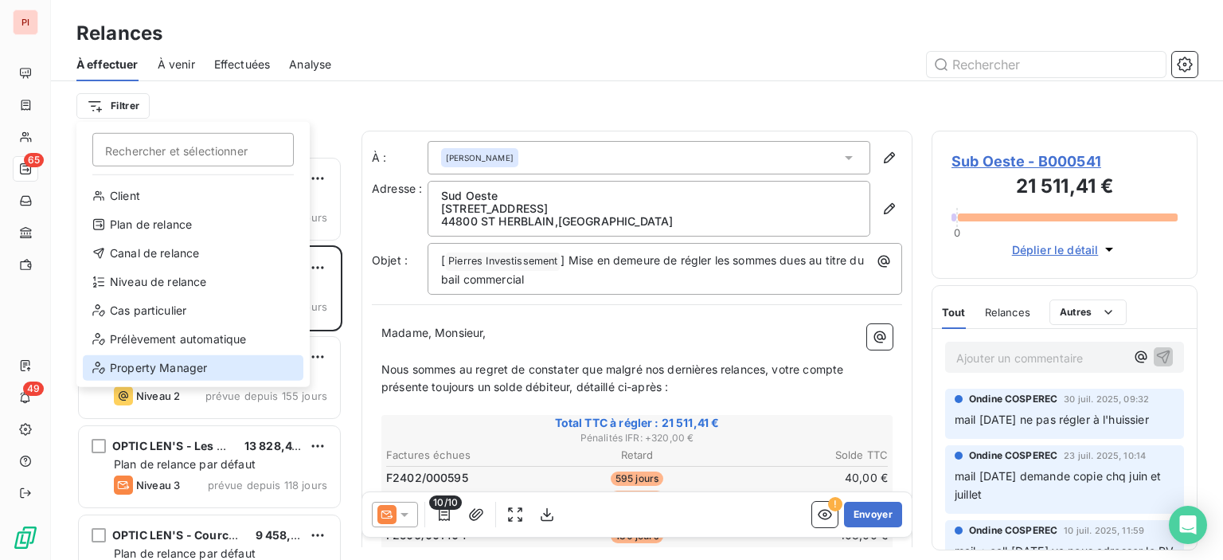
click at [178, 369] on div "Property Manager" at bounding box center [193, 367] width 221 height 25
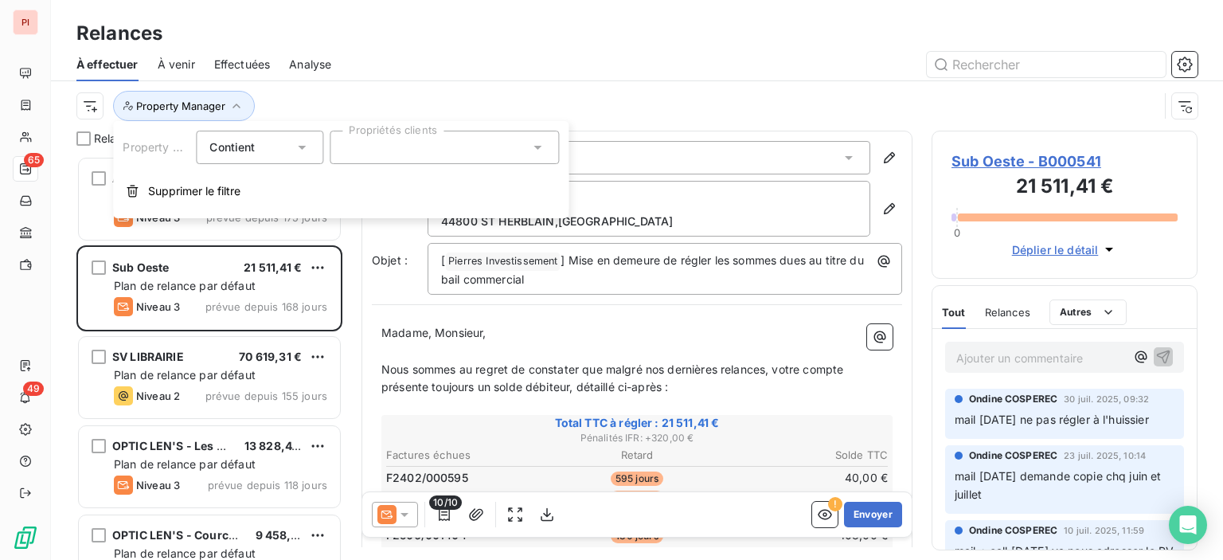
click at [416, 155] on div at bounding box center [444, 147] width 229 height 33
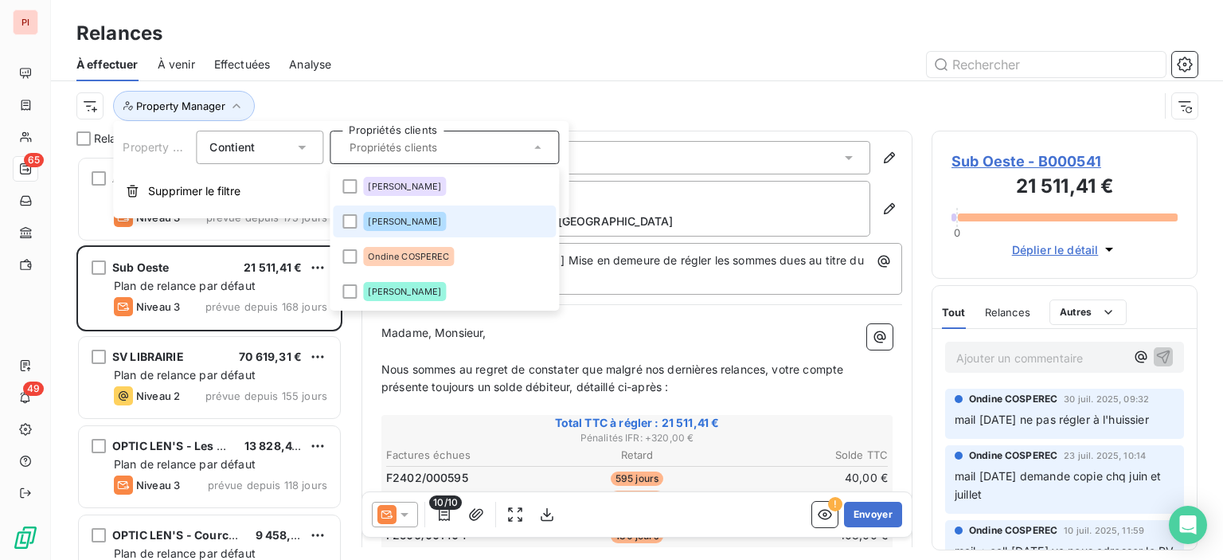
click at [397, 219] on span "[PERSON_NAME]" at bounding box center [404, 222] width 73 height 10
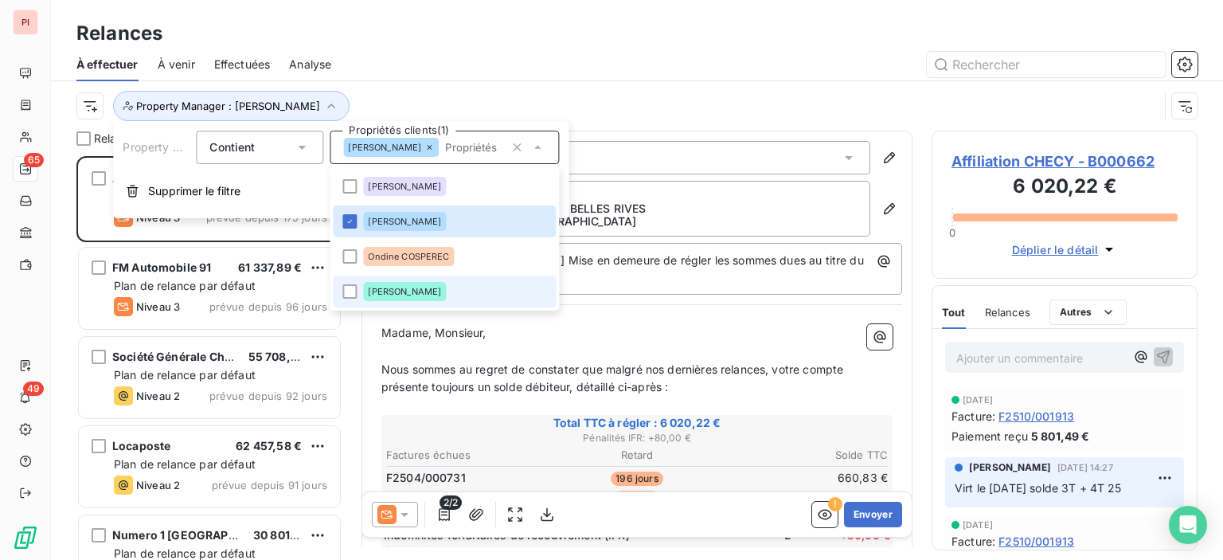
scroll to position [392, 253]
click at [643, 98] on div "Property Manager : [PERSON_NAME]" at bounding box center [617, 106] width 1082 height 30
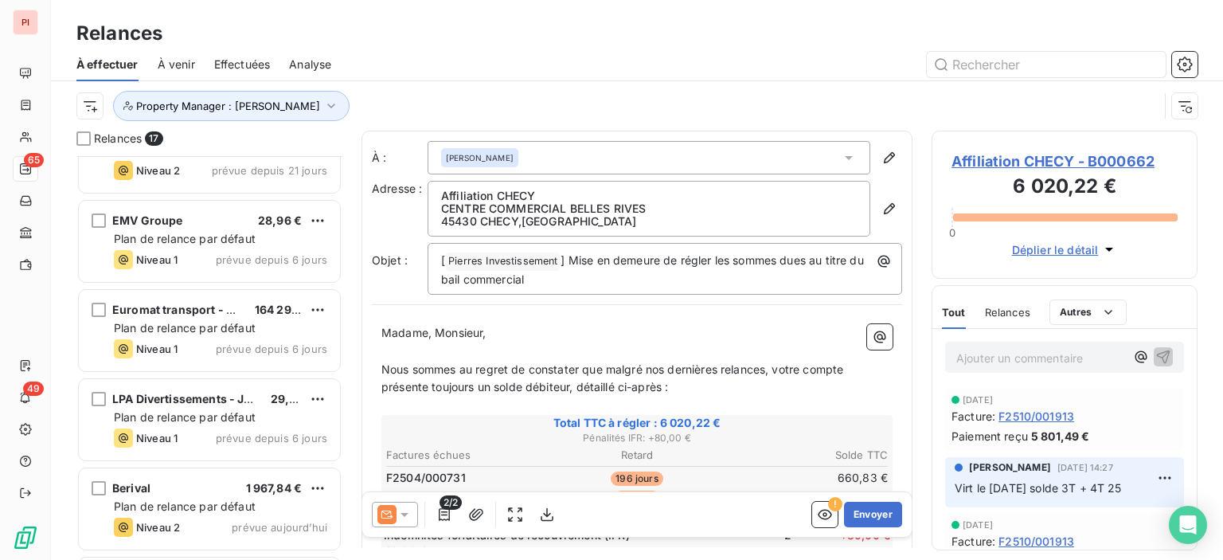
scroll to position [1112, 0]
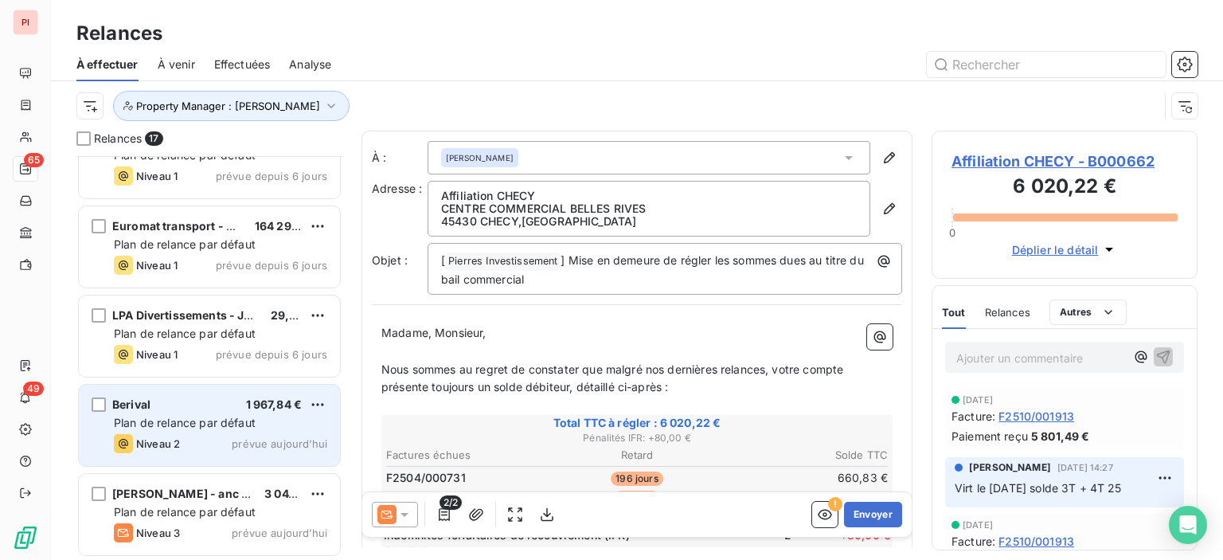
click at [176, 432] on div "Berival 1 967,84 € Plan de relance par défaut Niveau 2 prévue aujourd’hui" at bounding box center [209, 425] width 261 height 81
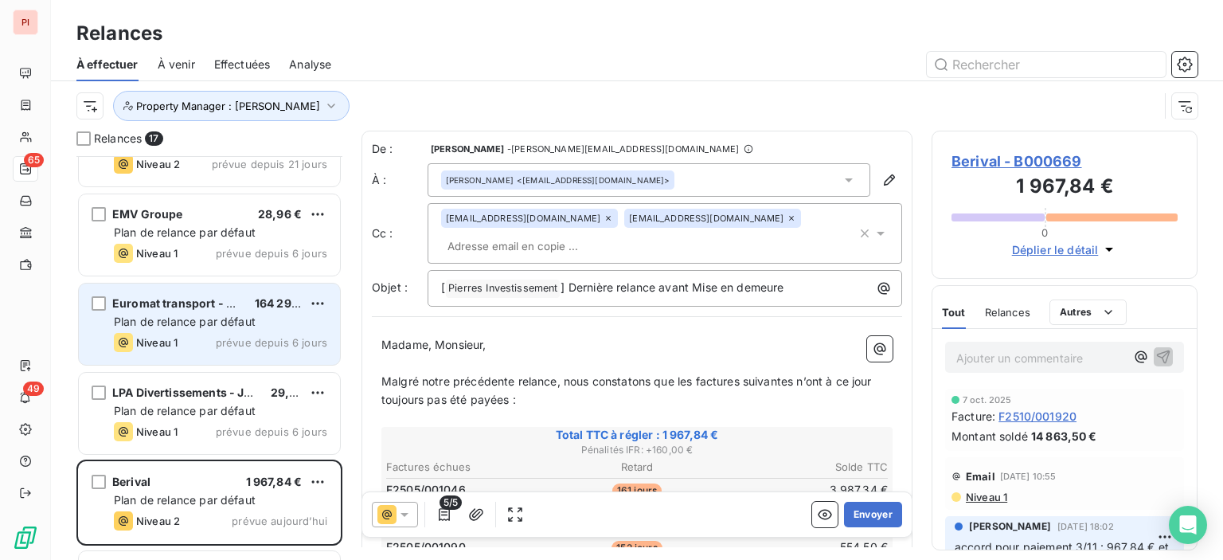
scroll to position [1112, 0]
